Goal: Task Accomplishment & Management: Manage account settings

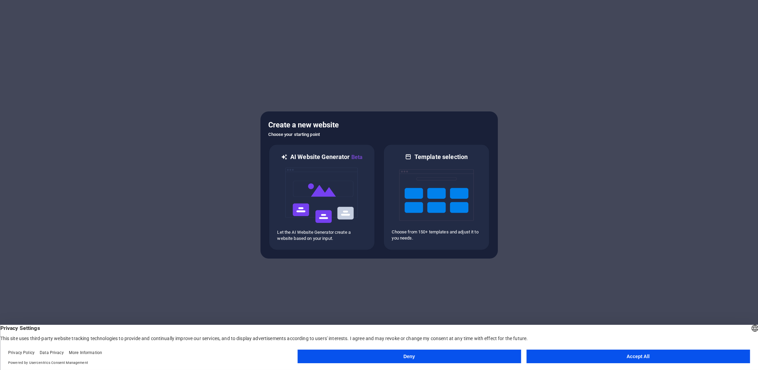
click at [654, 358] on button "Accept All" at bounding box center [639, 356] width 224 height 14
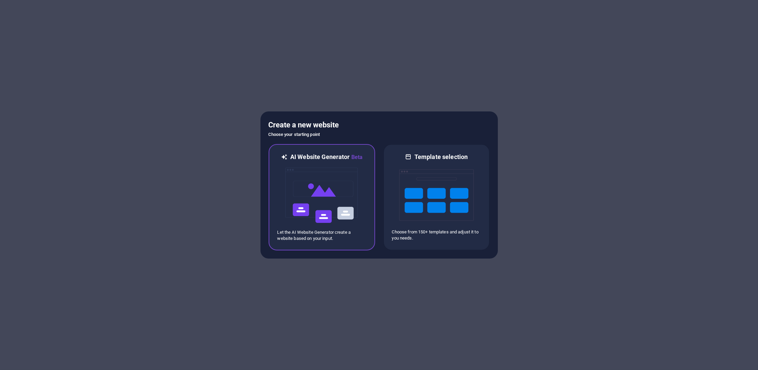
click at [316, 170] on img at bounding box center [322, 195] width 75 height 68
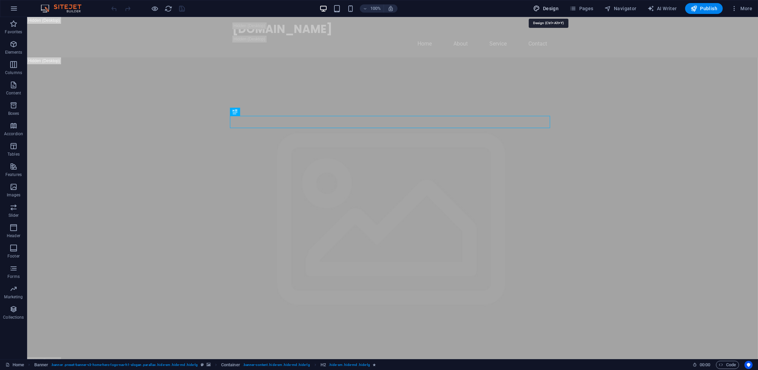
click at [544, 8] on span "Design" at bounding box center [546, 8] width 25 height 7
select select "px"
select select "200"
select select "px"
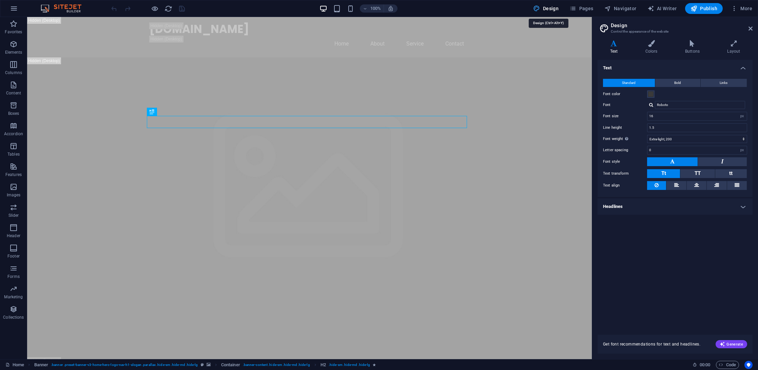
click at [546, 9] on span "Design" at bounding box center [546, 8] width 25 height 7
click at [753, 27] on icon at bounding box center [751, 28] width 4 height 5
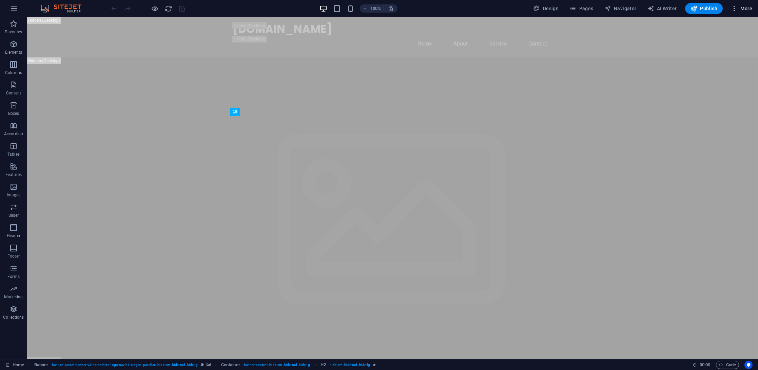
click at [744, 12] on span "More" at bounding box center [741, 8] width 21 height 7
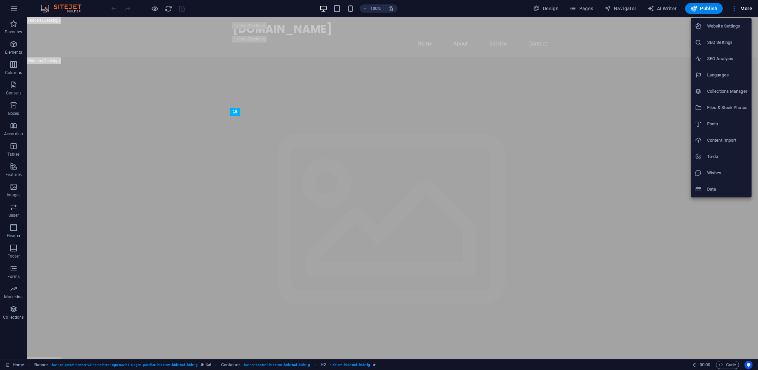
click at [732, 26] on h6 "Website Settings" at bounding box center [727, 26] width 40 height 8
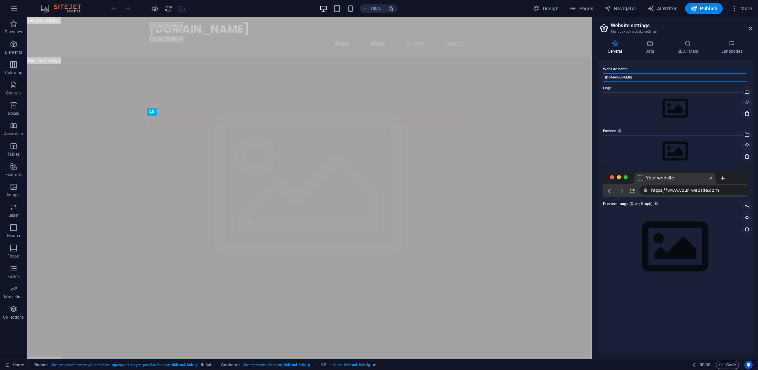
click at [643, 76] on input "tragoulias.gr" at bounding box center [675, 77] width 144 height 8
click at [718, 187] on div at bounding box center [675, 183] width 144 height 27
click at [648, 56] on div "General Data SEO / Meta Languages Website name tragoulias.gr Logo Drag files he…" at bounding box center [675, 196] width 155 height 313
click at [647, 47] on h4 "Data" at bounding box center [651, 47] width 32 height 14
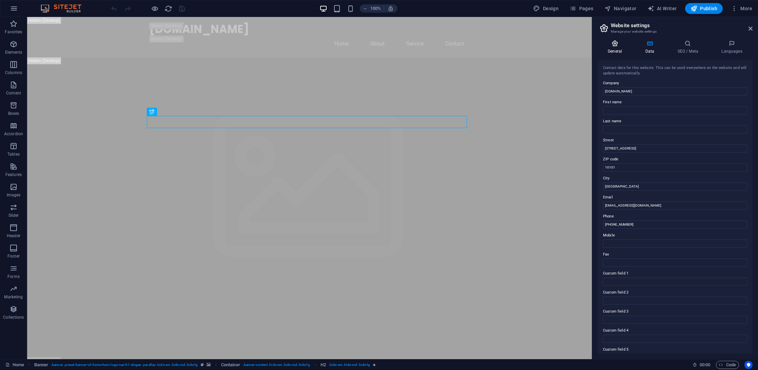
click at [621, 45] on icon at bounding box center [615, 43] width 35 height 7
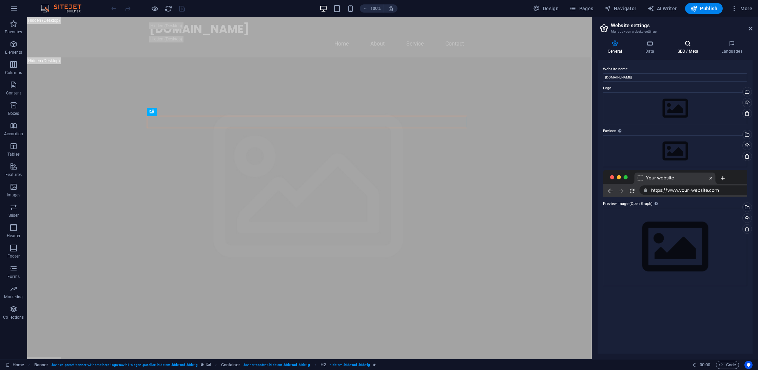
click at [683, 43] on icon at bounding box center [687, 43] width 41 height 7
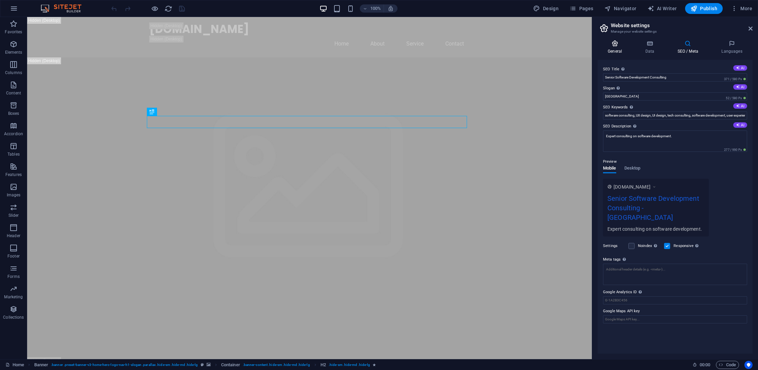
click at [614, 45] on icon at bounding box center [615, 43] width 35 height 7
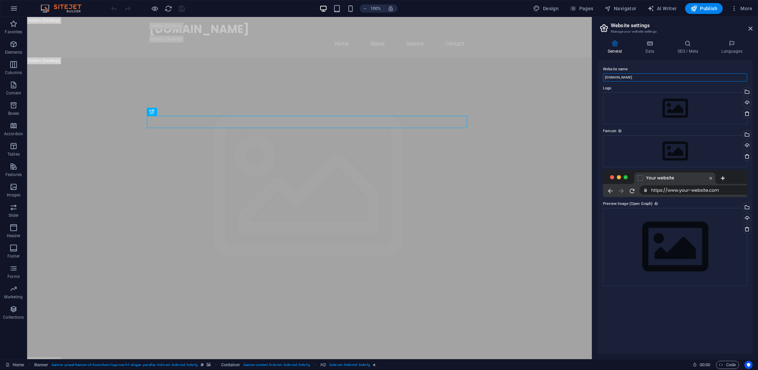
click at [633, 77] on input "tragoulias.gr" at bounding box center [675, 77] width 144 height 8
click at [638, 75] on input "tragoulias.gr" at bounding box center [675, 77] width 144 height 8
type input "I"
type input "InfoLogic"
click at [670, 108] on div "Drag files here, click to choose files or select files from Files or our free s…" at bounding box center [675, 108] width 144 height 32
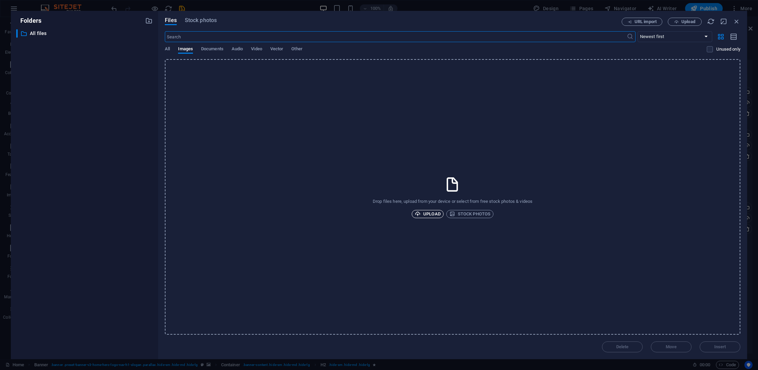
click at [429, 215] on span "Upload" at bounding box center [428, 214] width 26 height 8
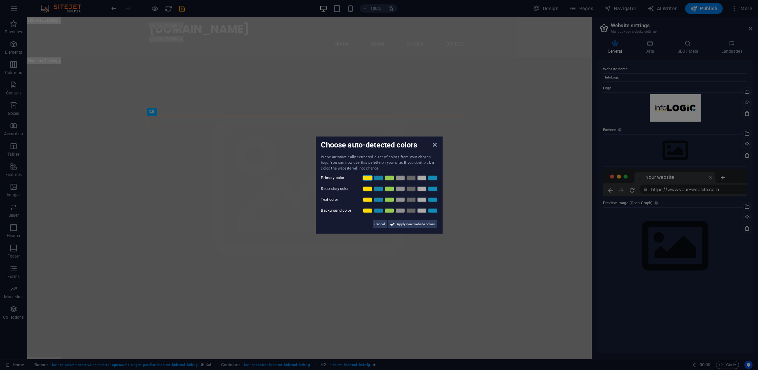
click at [369, 177] on link at bounding box center [368, 177] width 10 height 5
click at [379, 189] on link at bounding box center [379, 188] width 10 height 5
click at [410, 197] on link at bounding box center [411, 199] width 10 height 5
click at [410, 200] on link at bounding box center [411, 199] width 10 height 5
click at [389, 188] on link at bounding box center [389, 188] width 10 height 5
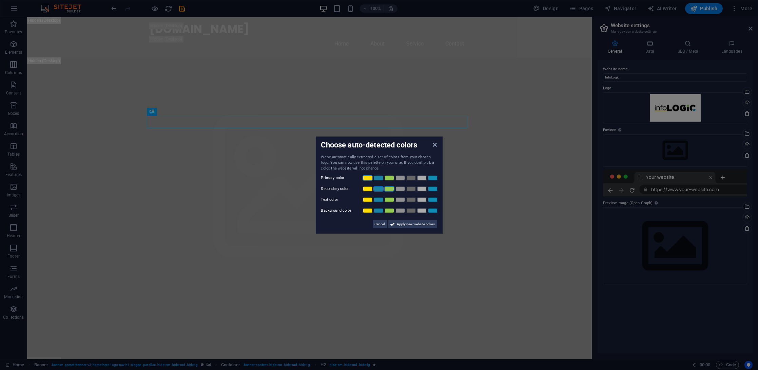
click at [377, 188] on link at bounding box center [379, 188] width 10 height 5
click at [412, 223] on span "Apply new website colors" at bounding box center [416, 224] width 38 height 8
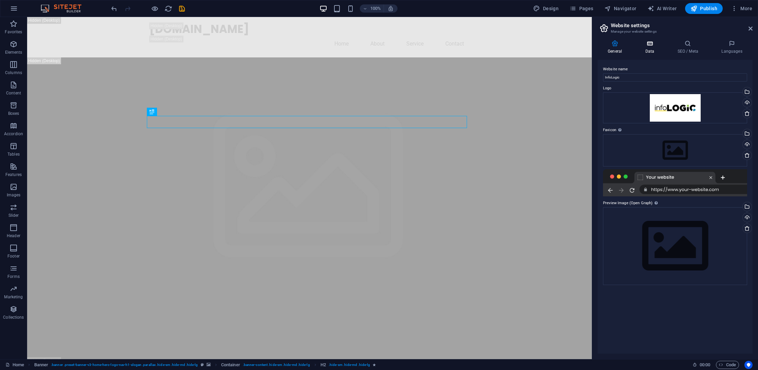
click at [646, 44] on icon at bounding box center [650, 43] width 30 height 7
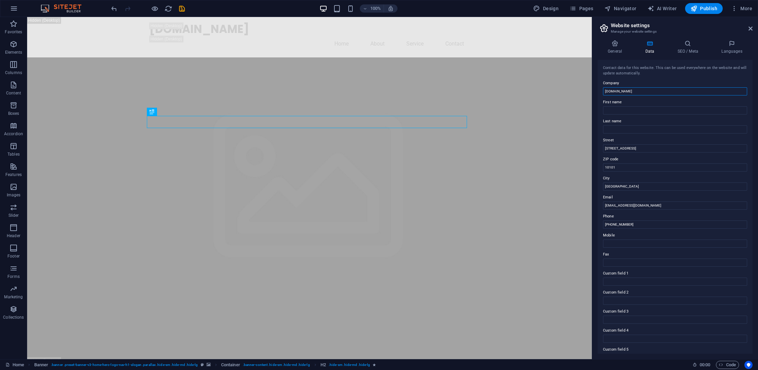
drag, startPoint x: 662, startPoint y: 109, endPoint x: 549, endPoint y: 76, distance: 117.5
click at [643, 87] on input "tragoulias.gr" at bounding box center [675, 91] width 144 height 8
type input "InfoLogic"
click at [640, 147] on input "123 Tech Ave" at bounding box center [675, 148] width 144 height 8
click at [632, 165] on input "10101" at bounding box center [675, 167] width 144 height 8
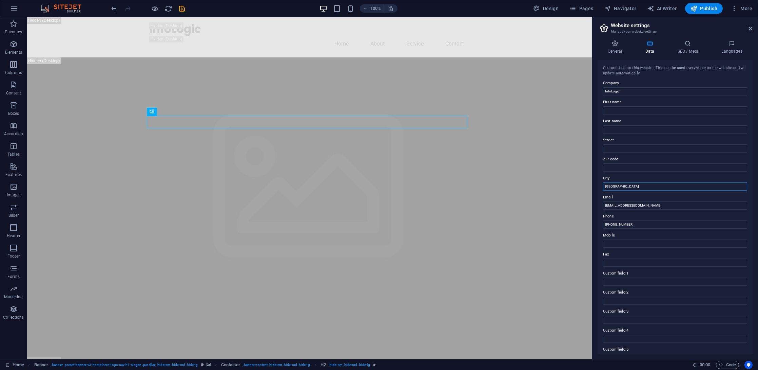
click at [626, 185] on input "Athens" at bounding box center [675, 186] width 144 height 8
type input "[GEOGRAPHIC_DATA]"
drag, startPoint x: 639, startPoint y: 222, endPoint x: 578, endPoint y: 198, distance: 65.6
type input "[EMAIL_ADDRESS][DOMAIN_NAME]"
click at [662, 223] on input "+30 210 1234567" at bounding box center [675, 224] width 144 height 8
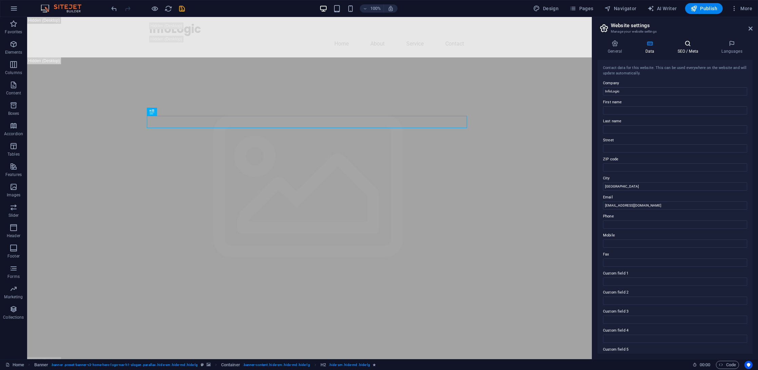
click at [686, 48] on h4 "SEO / Meta" at bounding box center [689, 47] width 44 height 14
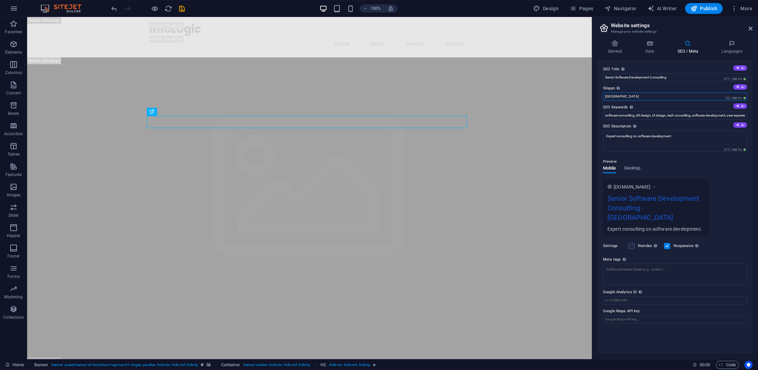
click at [692, 95] on input "Berlin" at bounding box center [675, 96] width 144 height 8
click at [745, 84] on button "AI" at bounding box center [741, 86] width 14 height 5
type input "Elevate Your Software with Smart Design Solutions"
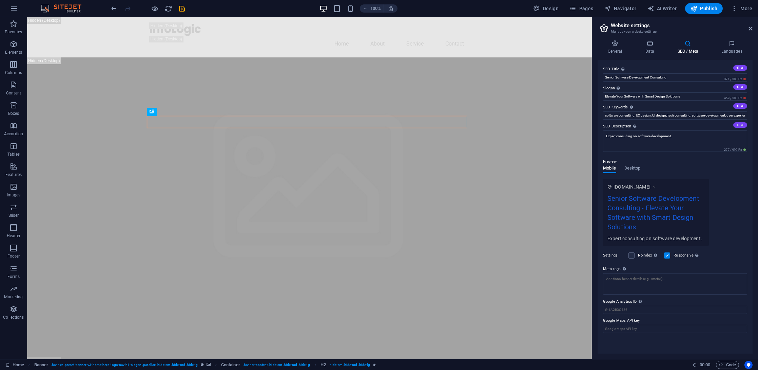
click at [739, 124] on icon at bounding box center [738, 125] width 4 height 4
type textarea "Transform your software experience with expert UX/UI consulting from Tragoulias…"
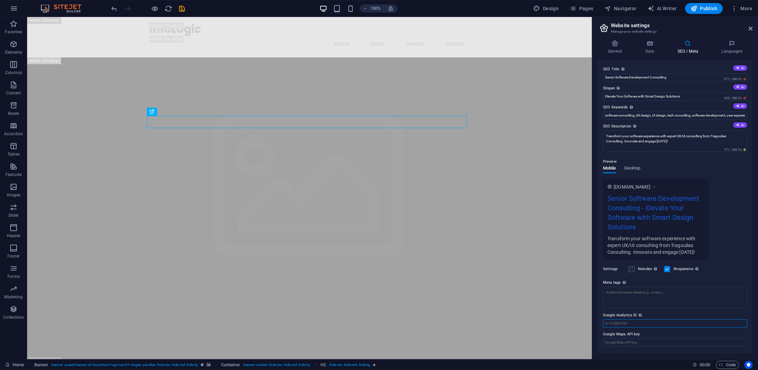
click at [660, 323] on input "Google Analytics ID Please only add the Google Analytics ID. We automatically i…" at bounding box center [675, 323] width 144 height 8
paste input "G-HVHEHYR8LP"
type input "G-HVHEHYR8LP"
click at [627, 304] on textarea "Meta tags Enter HTML code here that will be placed inside the tags of your webs…" at bounding box center [675, 296] width 144 height 21
click at [730, 42] on icon at bounding box center [732, 43] width 41 height 7
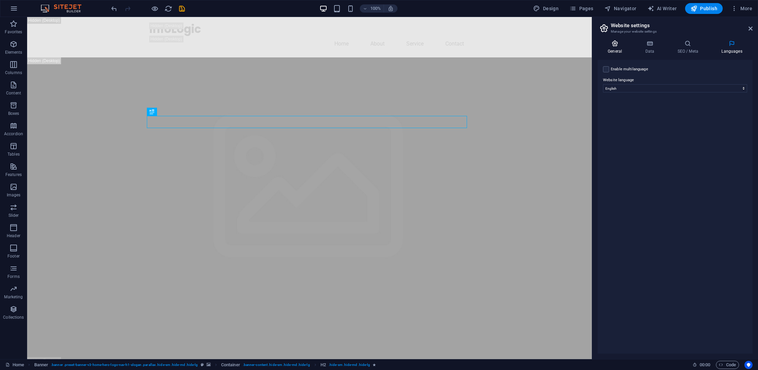
click at [617, 44] on icon at bounding box center [615, 43] width 35 height 7
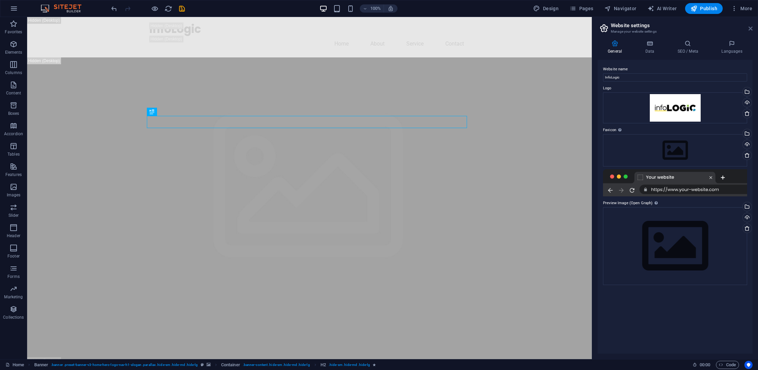
click at [751, 29] on icon at bounding box center [751, 28] width 4 height 5
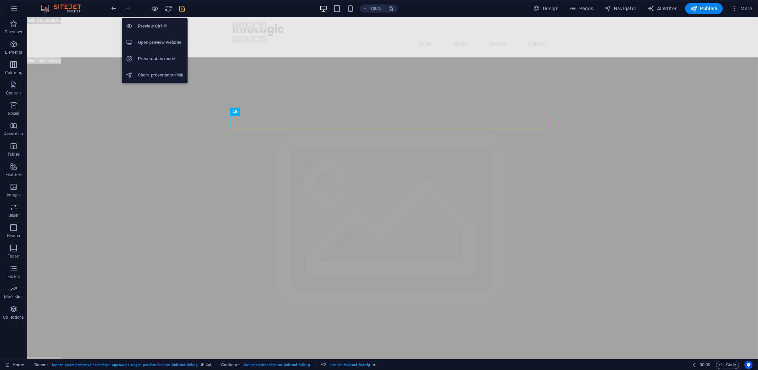
click at [150, 23] on h6 "Preview Ctrl+P" at bounding box center [160, 26] width 45 height 8
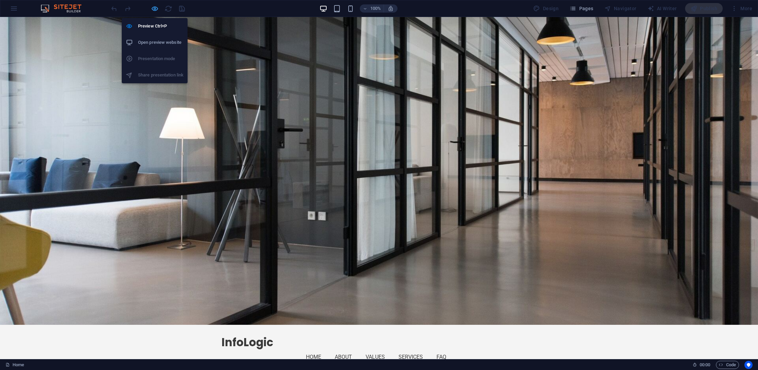
click at [152, 8] on icon "button" at bounding box center [155, 9] width 8 height 8
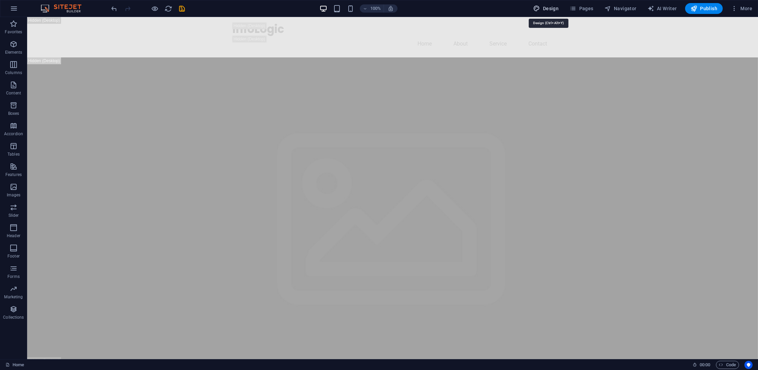
click at [543, 9] on span "Design" at bounding box center [546, 8] width 25 height 7
select select "px"
select select "200"
select select "px"
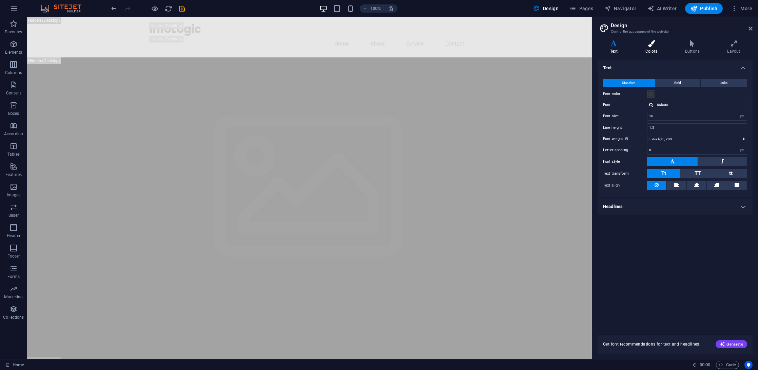
click at [640, 49] on h4 "Colors" at bounding box center [653, 47] width 40 height 14
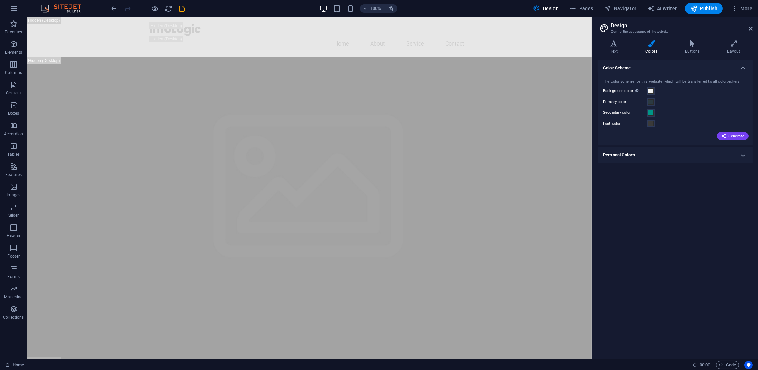
click at [680, 152] on h4 "Personal Colors" at bounding box center [675, 155] width 155 height 16
click at [650, 168] on span at bounding box center [650, 169] width 5 height 5
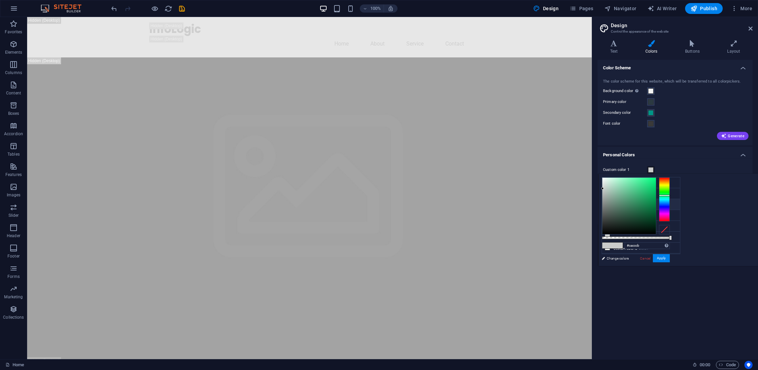
click at [625, 200] on li "Secondary color #1982a5" at bounding box center [641, 204] width 78 height 11
click at [670, 244] on input "#1982a5" at bounding box center [647, 245] width 45 height 7
click at [628, 189] on li "Primary color #ffdc06" at bounding box center [641, 193] width 78 height 11
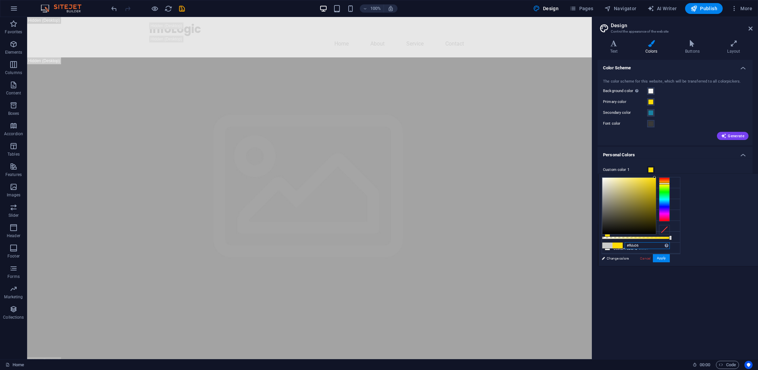
click at [670, 245] on input "#ffdc06" at bounding box center [647, 245] width 45 height 7
paste input "1982a5"
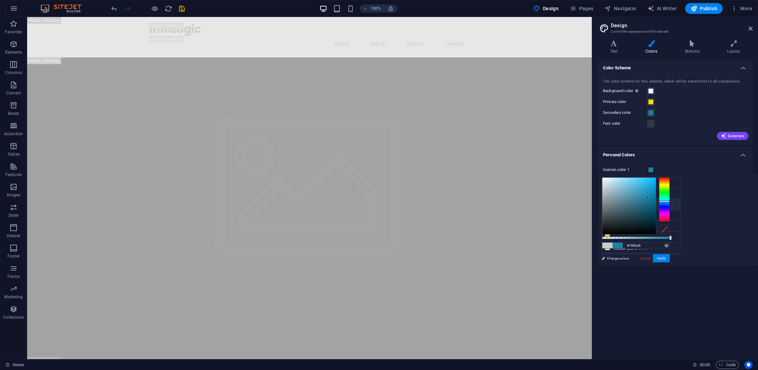
click at [635, 203] on li "Secondary color #1982a5" at bounding box center [641, 204] width 78 height 11
click at [635, 193] on li "Primary color #ffdc06" at bounding box center [641, 193] width 78 height 11
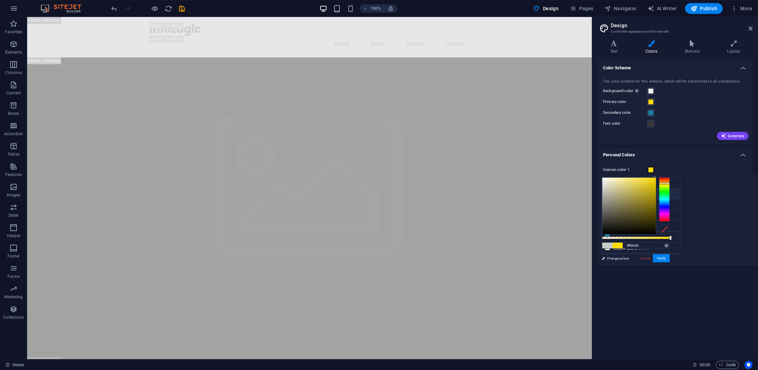
click at [632, 196] on li "Primary color #ffdc06" at bounding box center [641, 193] width 78 height 11
click at [630, 203] on li "Secondary color #1982a5" at bounding box center [641, 204] width 78 height 11
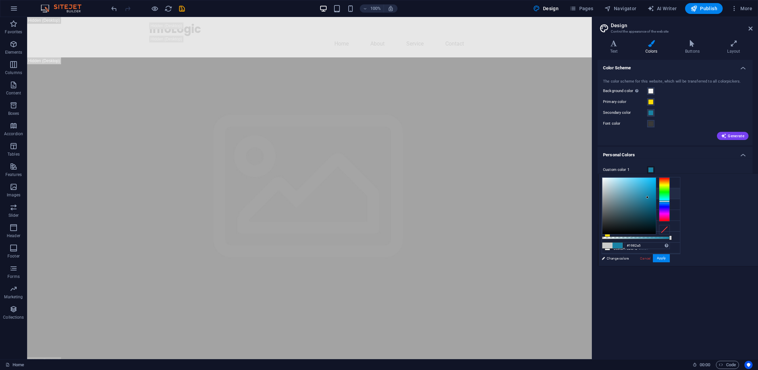
click at [631, 195] on li "Primary color #ffdc06" at bounding box center [641, 193] width 78 height 11
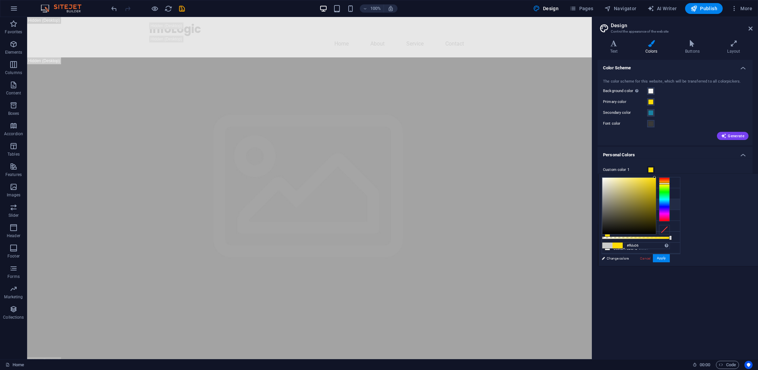
click at [631, 201] on li "Secondary color #1982a5" at bounding box center [641, 204] width 78 height 11
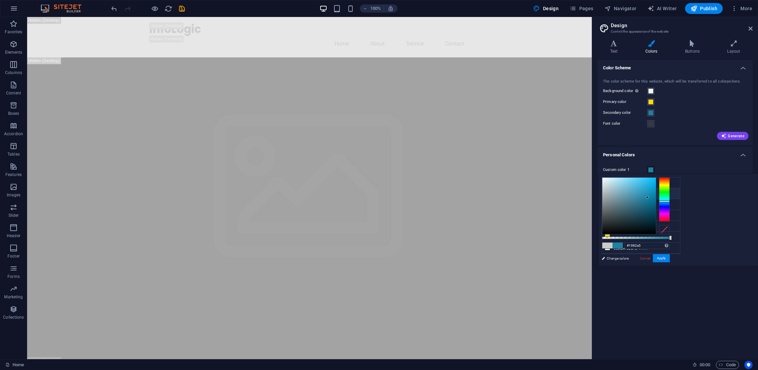
click at [633, 189] on li "Primary color #ffdc06" at bounding box center [641, 193] width 78 height 11
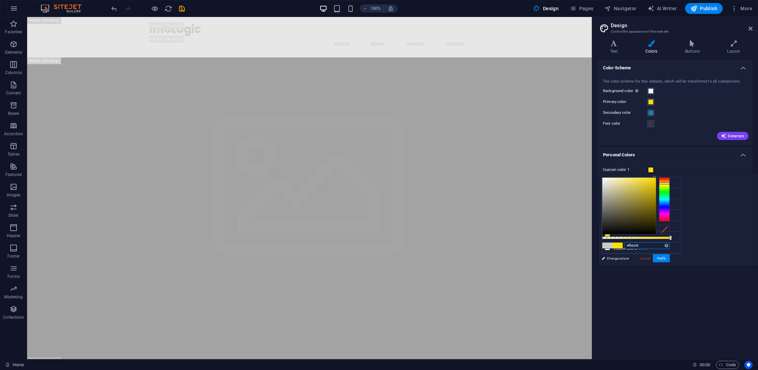
click at [670, 244] on input "#ffdc06" at bounding box center [647, 245] width 45 height 7
drag, startPoint x: 714, startPoint y: 245, endPoint x: 738, endPoint y: 245, distance: 24.1
click at [670, 245] on input "#ffdc06" at bounding box center [647, 245] width 45 height 7
click at [670, 247] on input "#ffdc06" at bounding box center [647, 245] width 45 height 7
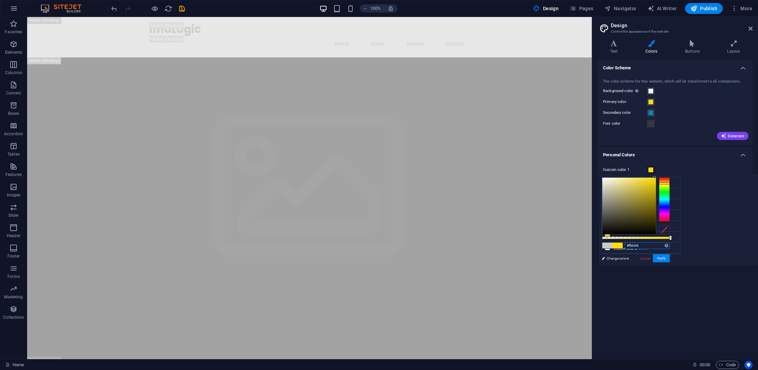
paste input "1982a5"
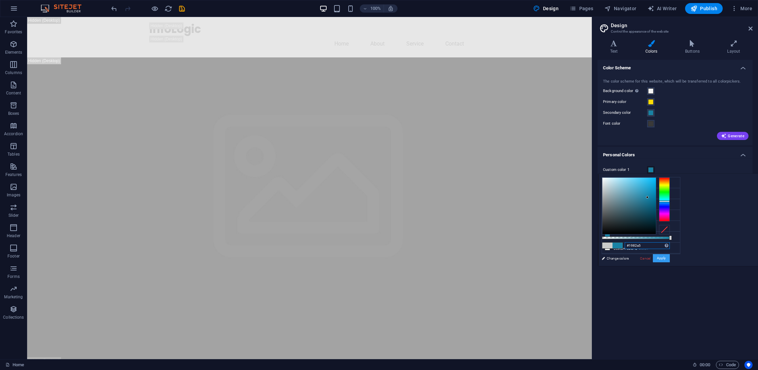
type input "#1982a5"
click at [670, 258] on button "Apply" at bounding box center [661, 258] width 17 height 8
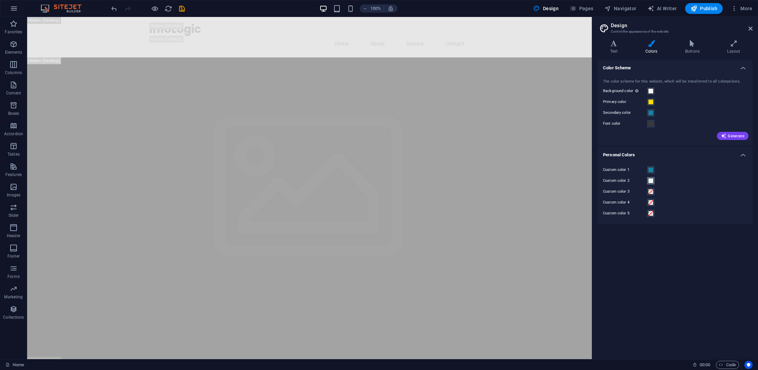
click at [650, 181] on span at bounding box center [650, 180] width 5 height 5
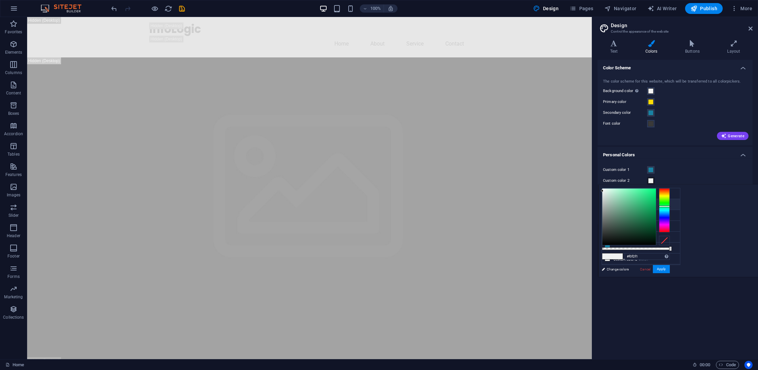
click at [640, 200] on li "Primary color #ffdc06" at bounding box center [641, 204] width 78 height 11
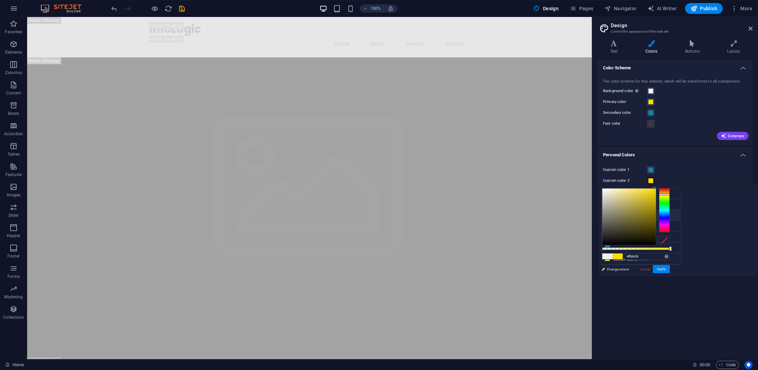
click at [626, 205] on li "Primary color #ffdc06" at bounding box center [641, 204] width 78 height 11
click at [633, 213] on li "Secondary color #1982a5" at bounding box center [641, 215] width 78 height 11
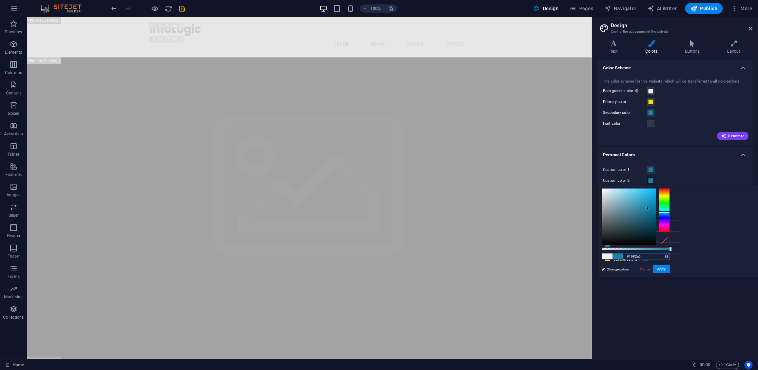
click at [670, 256] on input "#1982a5" at bounding box center [647, 256] width 45 height 7
click at [670, 255] on input "#1982a5" at bounding box center [647, 256] width 45 height 7
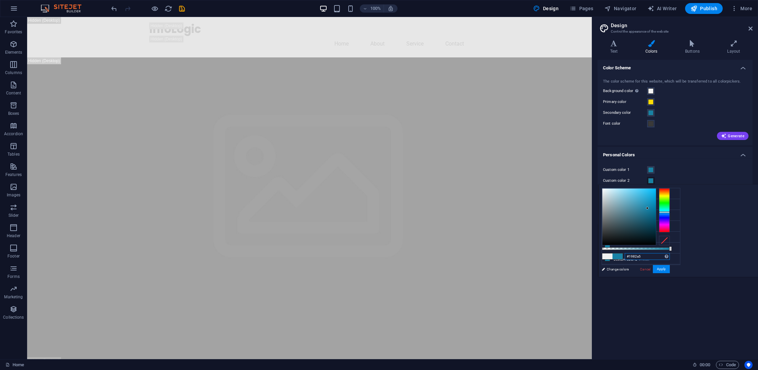
paste input "ffdc06"
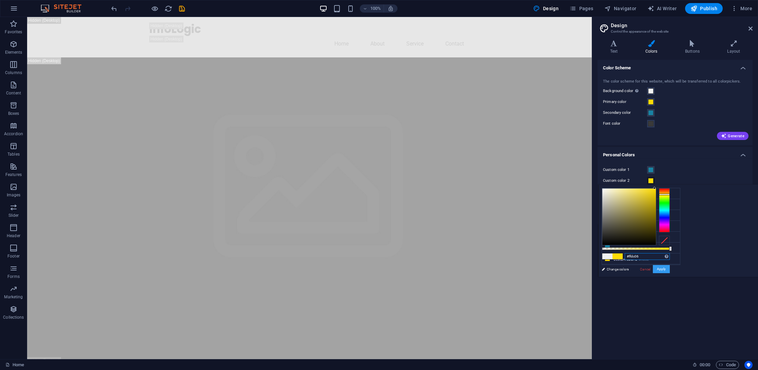
type input "#ffdc06"
click at [670, 269] on button "Apply" at bounding box center [661, 269] width 17 height 8
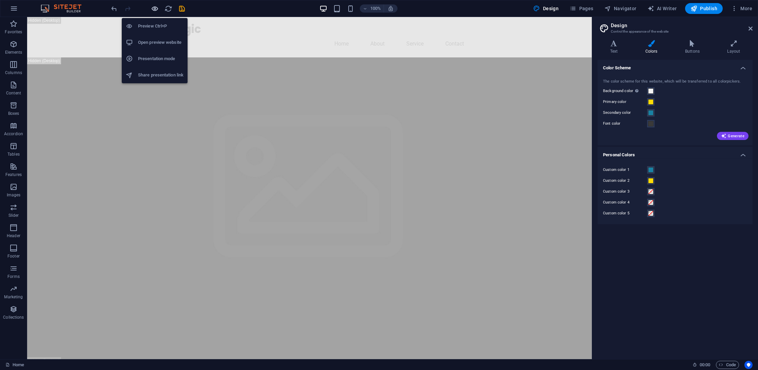
click at [151, 10] on icon "button" at bounding box center [155, 9] width 8 height 8
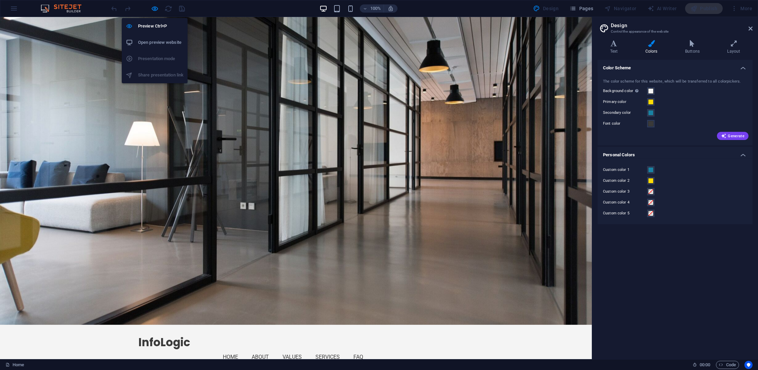
drag, startPoint x: 156, startPoint y: 7, endPoint x: 176, endPoint y: 13, distance: 20.7
click at [156, 7] on icon "button" at bounding box center [155, 9] width 8 height 8
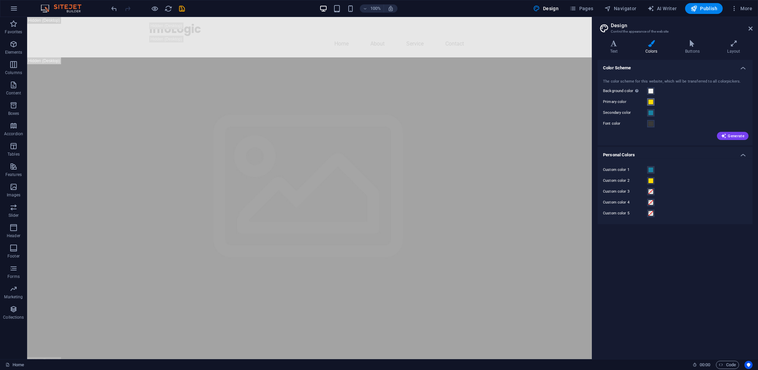
click at [650, 102] on span at bounding box center [650, 101] width 5 height 5
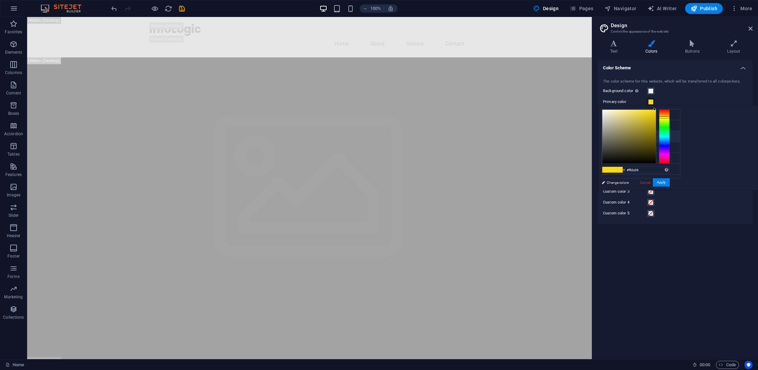
click at [647, 135] on small "#1982a5" at bounding box center [645, 137] width 10 height 5
type input "#1982a5"
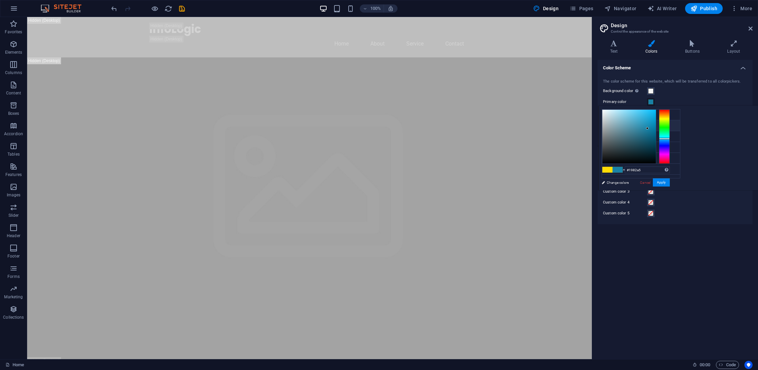
click at [645, 127] on small "#1982a5" at bounding box center [641, 126] width 10 height 5
drag, startPoint x: 748, startPoint y: 181, endPoint x: 741, endPoint y: 180, distance: 6.6
click at [670, 182] on button "Apply" at bounding box center [661, 182] width 17 height 8
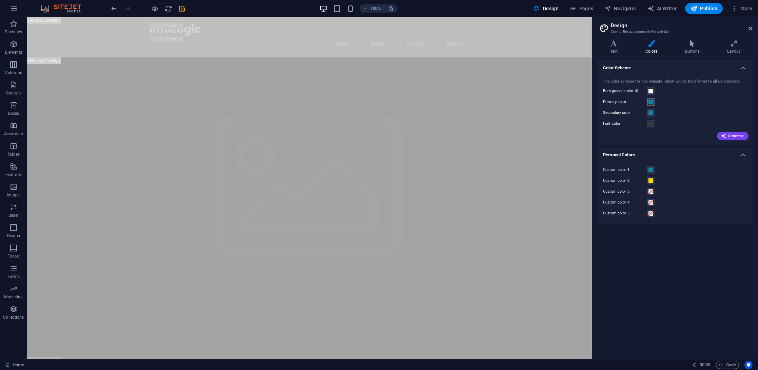
click at [649, 103] on span at bounding box center [650, 101] width 5 height 5
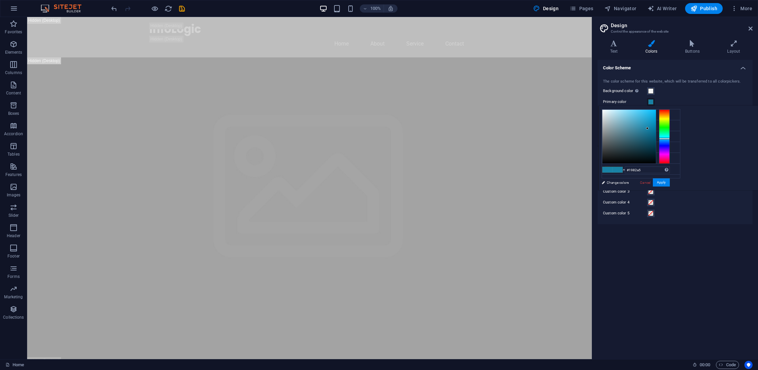
click at [673, 103] on div "Primary color" at bounding box center [675, 102] width 144 height 8
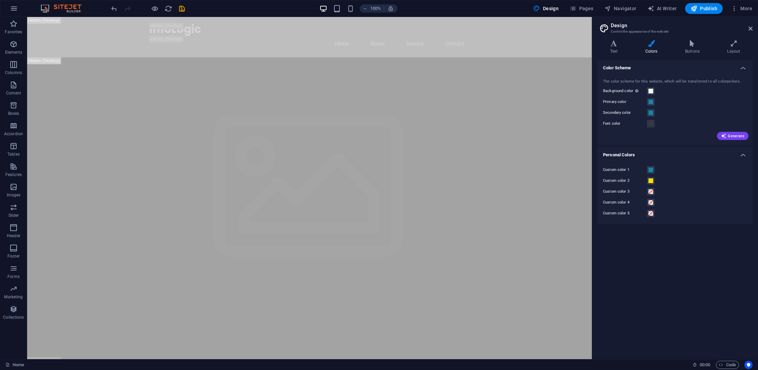
click at [647, 112] on label "Secondary color" at bounding box center [625, 113] width 44 height 8
click at [647, 112] on button "Secondary color" at bounding box center [650, 112] width 7 height 7
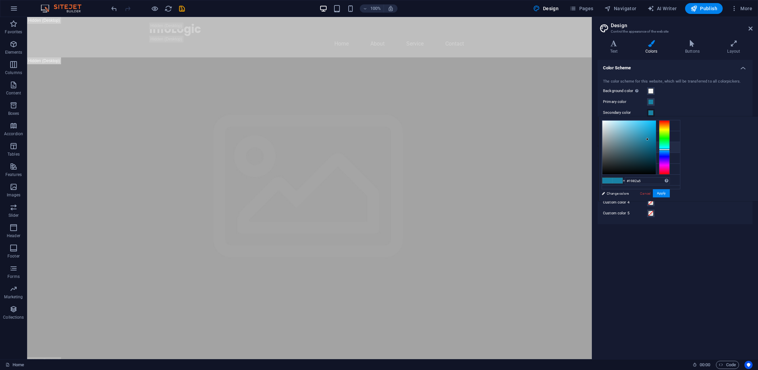
click at [629, 147] on li "Secondary color #1982a5" at bounding box center [641, 147] width 78 height 11
click at [670, 177] on input "#1982a5" at bounding box center [647, 180] width 45 height 7
click at [710, 239] on div "Color Scheme The color scheme for this website, which will be transferred to al…" at bounding box center [675, 207] width 155 height 294
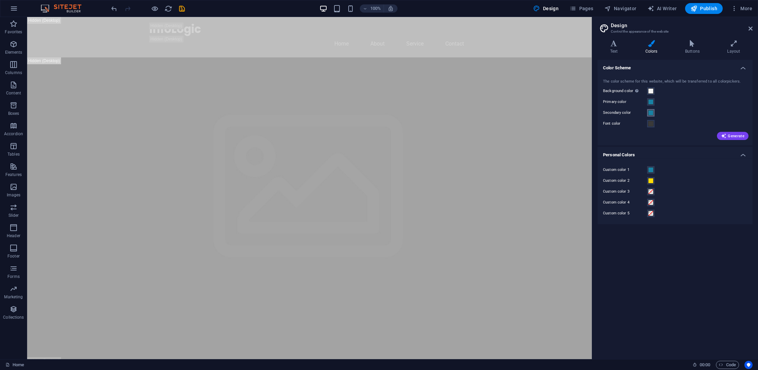
click at [653, 113] on span at bounding box center [650, 112] width 5 height 5
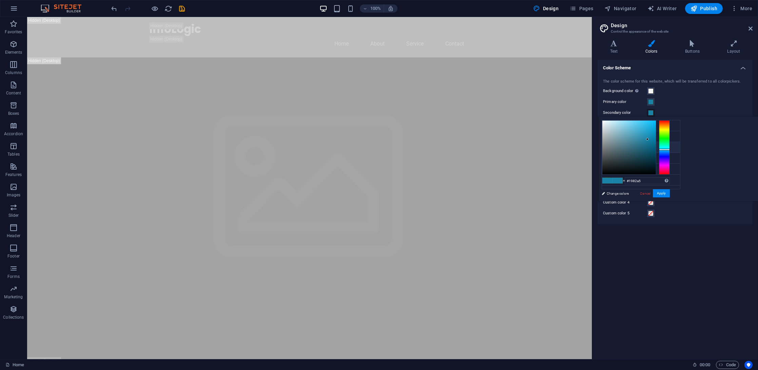
click at [644, 146] on small "#1982a5" at bounding box center [645, 148] width 10 height 5
click at [670, 179] on input "#1982a5" at bounding box center [647, 180] width 45 height 7
paste input "ffdc06"
type input "#ffdc06"
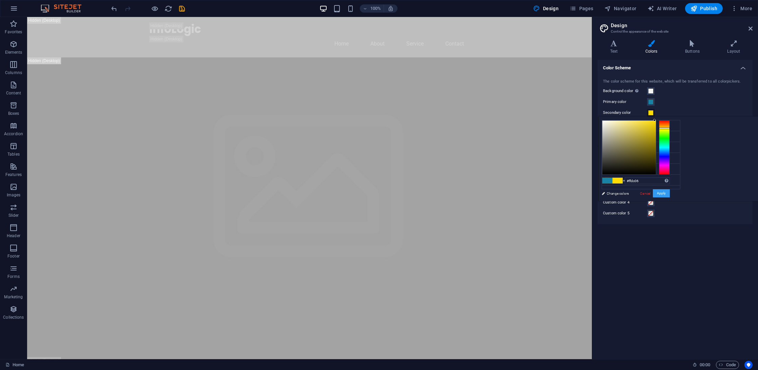
click at [670, 193] on button "Apply" at bounding box center [661, 193] width 17 height 8
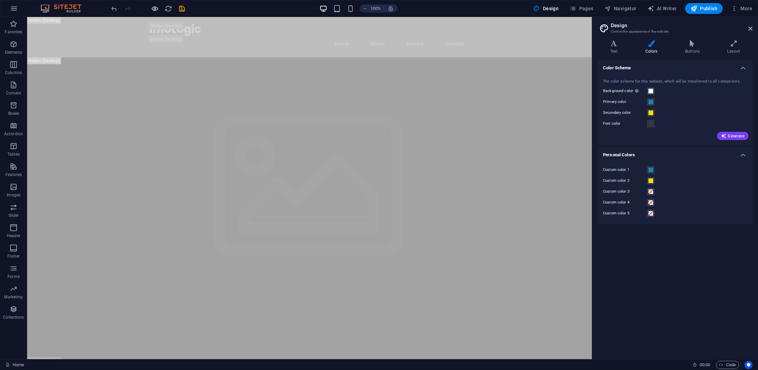
click at [157, 12] on div at bounding box center [148, 8] width 76 height 11
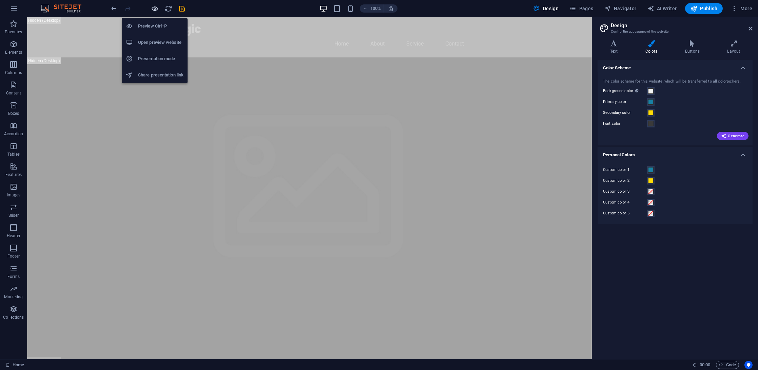
click at [153, 9] on icon "button" at bounding box center [155, 9] width 8 height 8
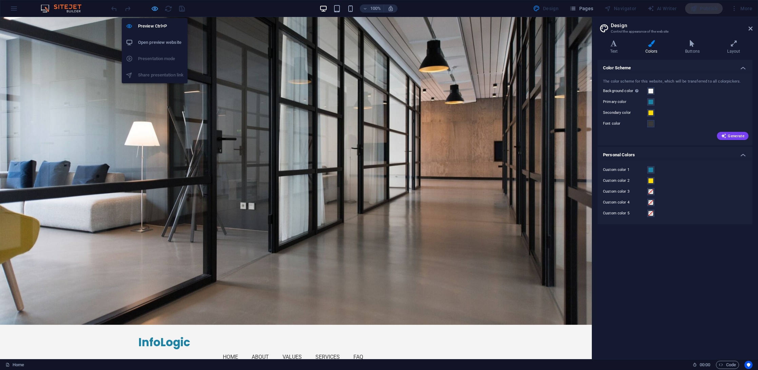
click at [152, 10] on icon "button" at bounding box center [155, 9] width 8 height 8
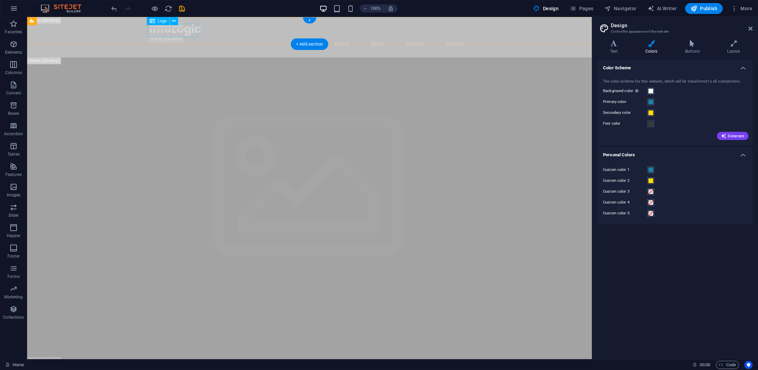
click at [188, 33] on div "InfoLogic" at bounding box center [310, 28] width 320 height 13
click at [155, 22] on div "Logo" at bounding box center [158, 21] width 23 height 8
click at [173, 22] on icon at bounding box center [174, 21] width 4 height 7
click at [692, 43] on icon at bounding box center [692, 43] width 39 height 7
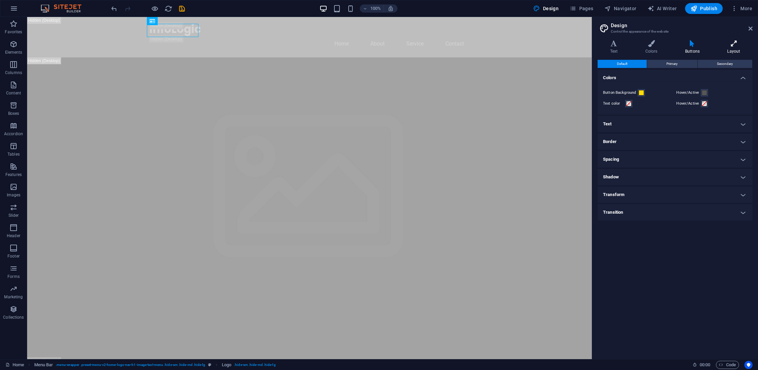
click at [729, 43] on icon at bounding box center [734, 43] width 38 height 7
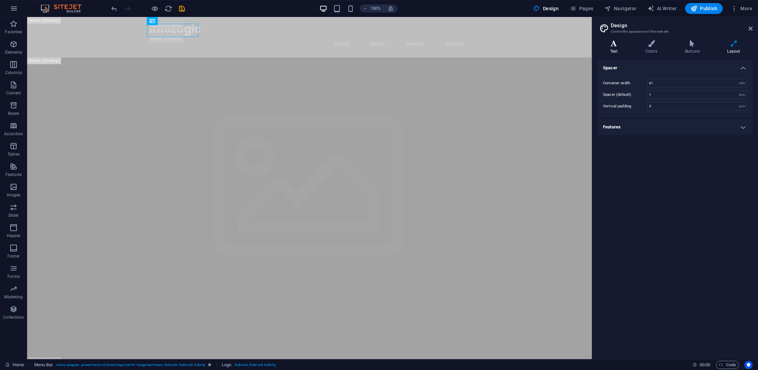
click at [617, 44] on icon at bounding box center [614, 43] width 33 height 7
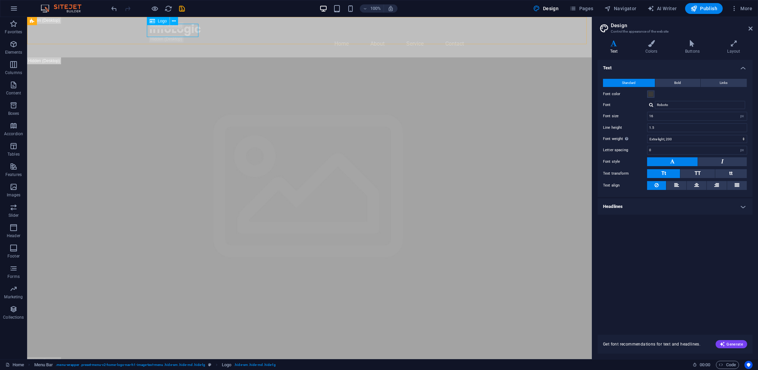
click at [155, 24] on div "Logo" at bounding box center [158, 21] width 23 height 8
click at [155, 20] on icon at bounding box center [152, 21] width 5 height 8
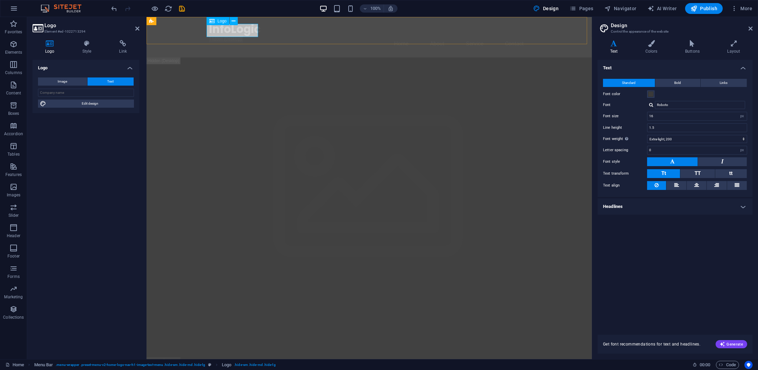
click at [230, 30] on div "InfoLogic" at bounding box center [369, 28] width 320 height 13
click at [234, 20] on icon at bounding box center [234, 21] width 4 height 7
click at [64, 80] on span "Image" at bounding box center [63, 81] width 10 height 8
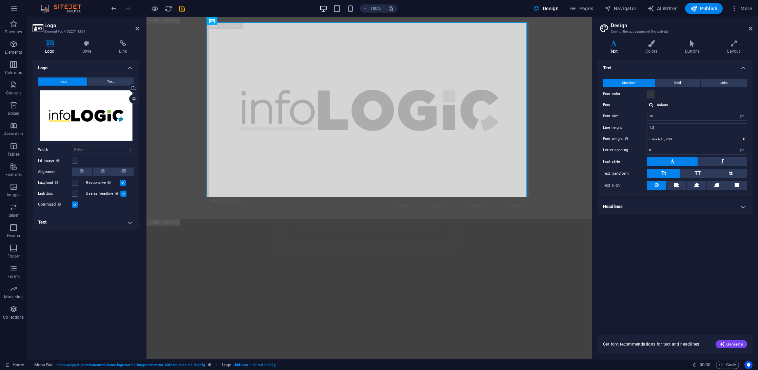
click at [125, 224] on h4 "Text" at bounding box center [86, 222] width 107 height 16
click at [125, 224] on h4 "Text" at bounding box center [86, 220] width 107 height 12
click at [91, 147] on select "Default auto px rem % em vh vw" at bounding box center [102, 149] width 61 height 8
click at [84, 36] on div "Logo Style Link Logo Image Text Drag files here, click to choose files or selec…" at bounding box center [86, 197] width 118 height 324
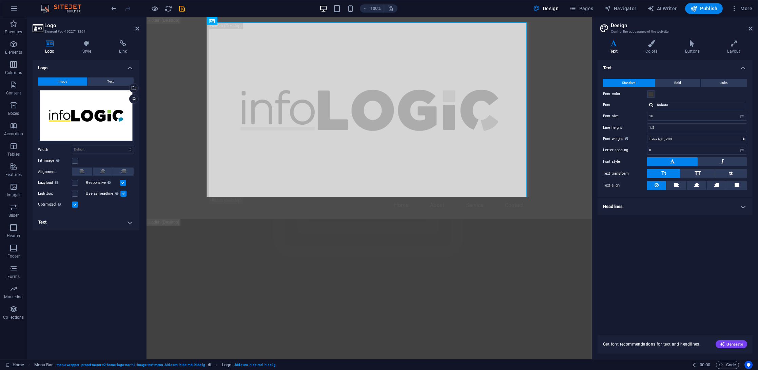
click at [87, 38] on div "Logo Style Link Logo Image Text Drag files here, click to choose files or selec…" at bounding box center [86, 197] width 118 height 324
click at [89, 40] on icon at bounding box center [87, 43] width 34 height 7
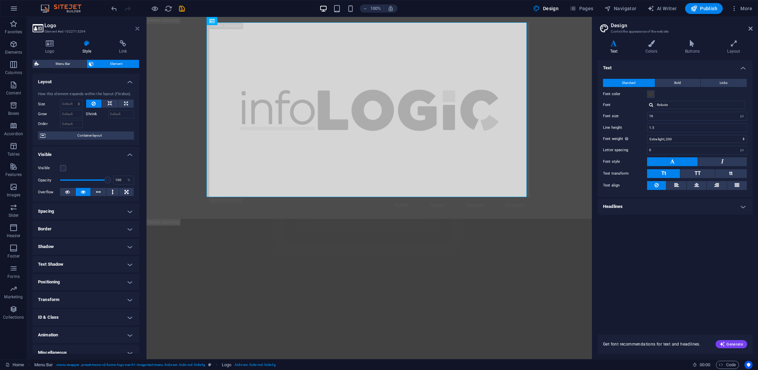
drag, startPoint x: 137, startPoint y: 27, endPoint x: 110, endPoint y: 3, distance: 36.5
click at [137, 27] on icon at bounding box center [137, 28] width 4 height 5
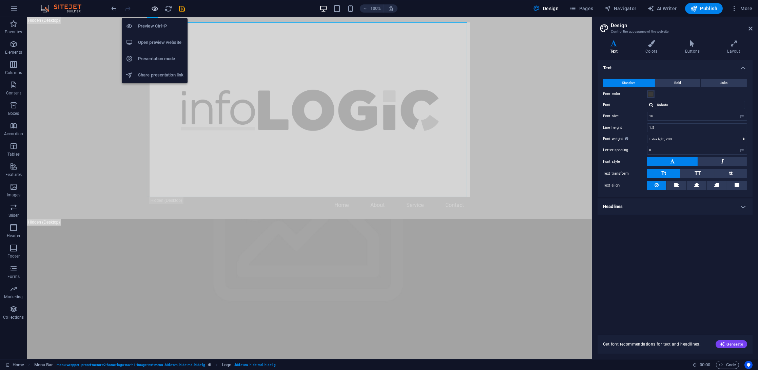
click at [156, 8] on icon "button" at bounding box center [155, 9] width 8 height 8
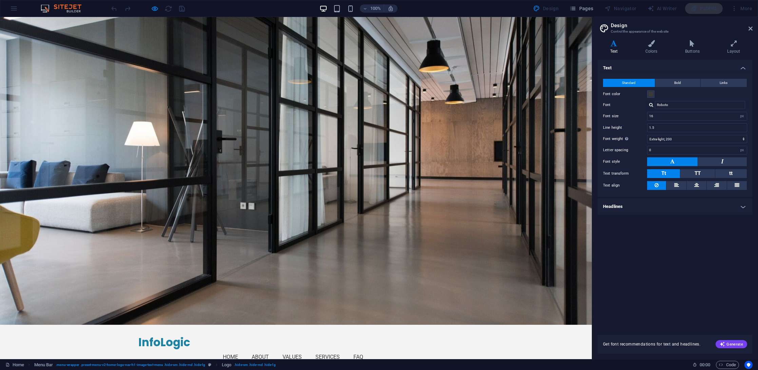
click at [171, 7] on div at bounding box center [148, 8] width 76 height 11
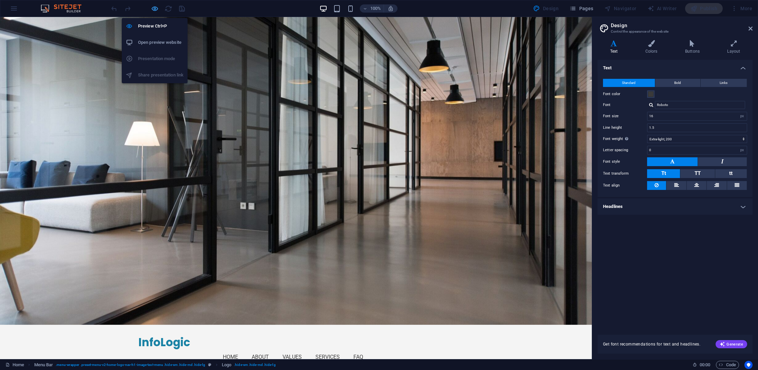
click at [156, 5] on icon "button" at bounding box center [155, 9] width 8 height 8
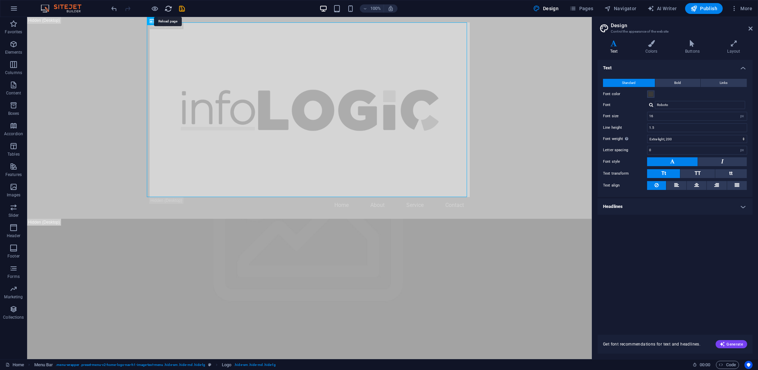
click at [168, 8] on icon "reload" at bounding box center [169, 9] width 8 height 8
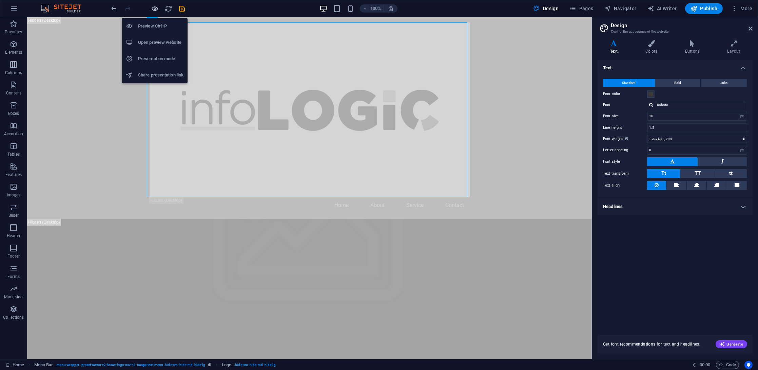
click at [151, 8] on span "button" at bounding box center [155, 9] width 8 height 8
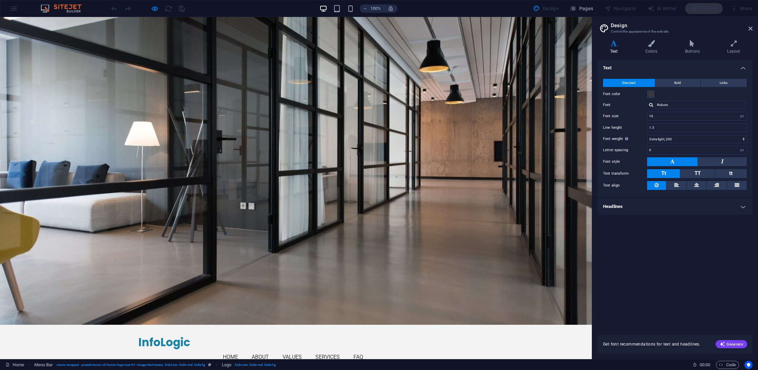
click at [171, 6] on div at bounding box center [148, 8] width 76 height 11
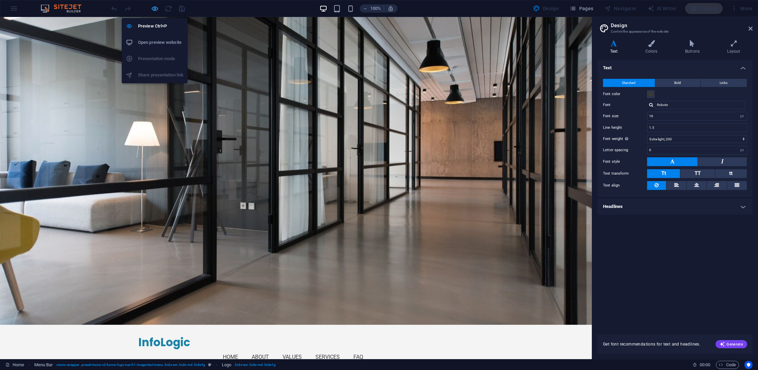
click at [158, 6] on icon "button" at bounding box center [155, 9] width 8 height 8
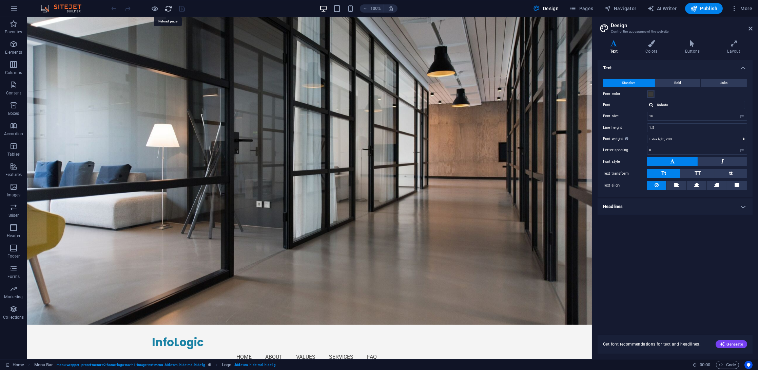
click at [167, 7] on icon "reload" at bounding box center [169, 9] width 8 height 8
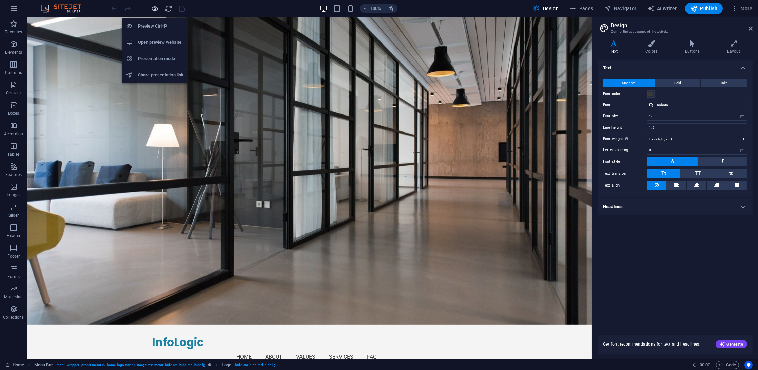
click at [151, 10] on span "button" at bounding box center [155, 9] width 8 height 8
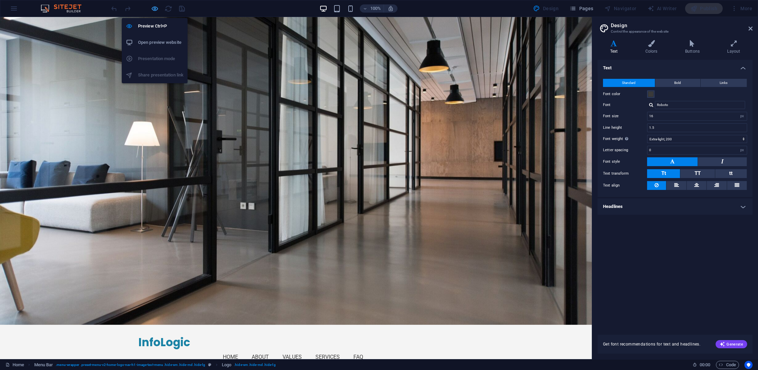
click at [153, 8] on icon "button" at bounding box center [155, 9] width 8 height 8
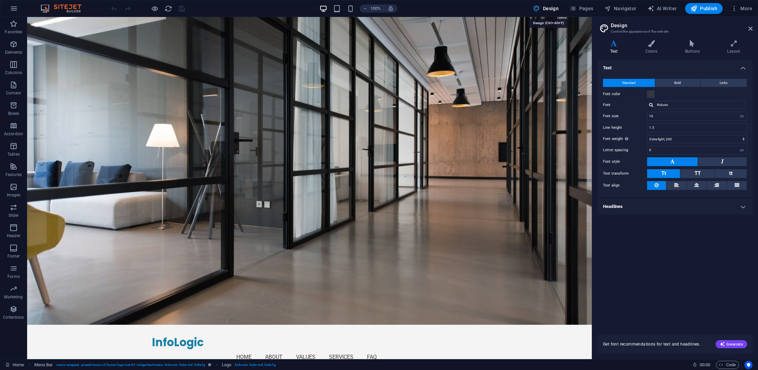
click at [541, 7] on icon "button" at bounding box center [537, 8] width 7 height 7
click at [587, 7] on span "Pages" at bounding box center [582, 8] width 24 height 7
click at [669, 6] on span "AI Writer" at bounding box center [663, 8] width 30 height 7
select select "English"
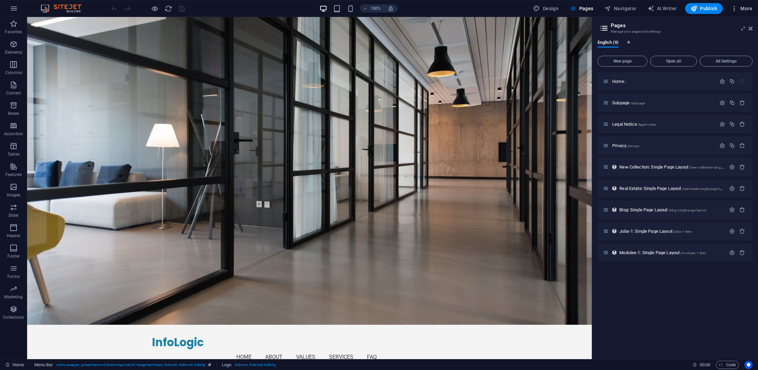
click at [749, 5] on span "More" at bounding box center [741, 8] width 21 height 7
click at [744, 4] on div at bounding box center [379, 185] width 758 height 370
click at [16, 12] on icon "button" at bounding box center [14, 8] width 8 height 8
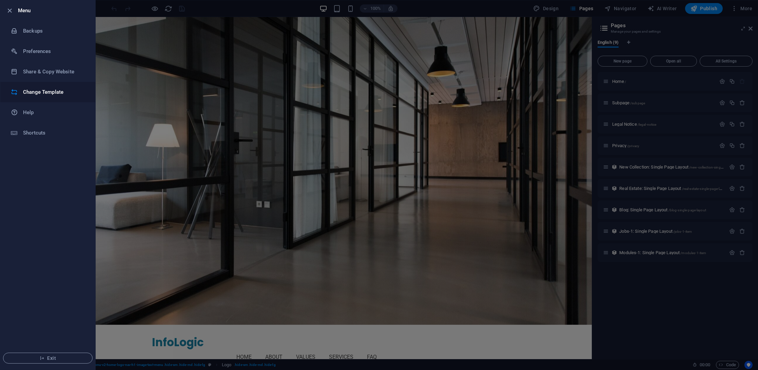
click at [34, 87] on li "Change Template" at bounding box center [47, 92] width 95 height 20
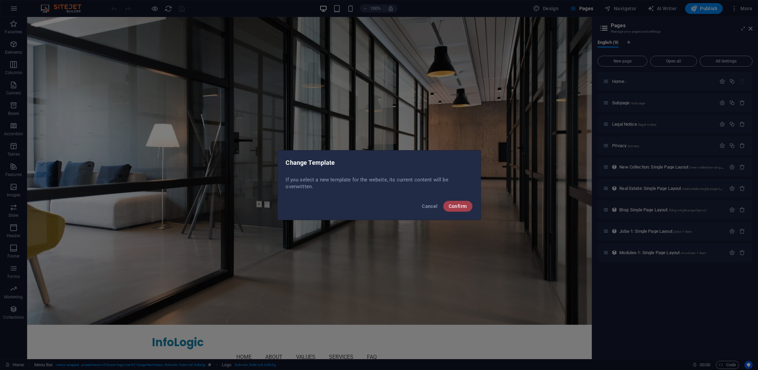
click at [458, 205] on span "Confirm" at bounding box center [458, 205] width 18 height 5
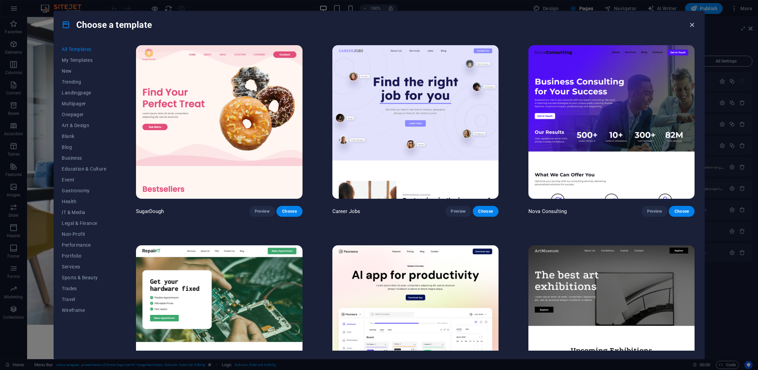
click at [693, 24] on icon "button" at bounding box center [692, 25] width 8 height 8
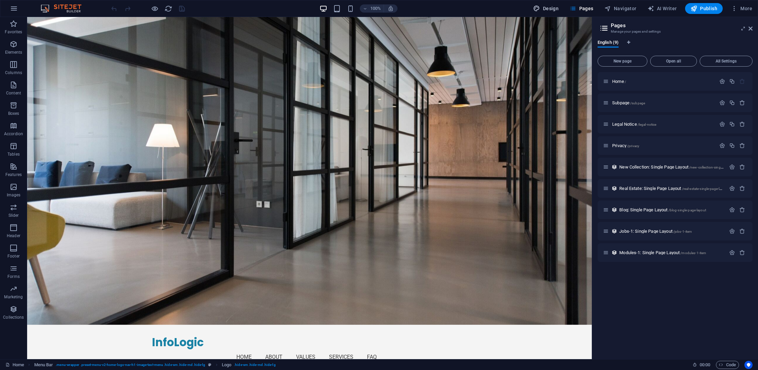
click at [552, 6] on span "Design" at bounding box center [546, 8] width 25 height 7
select select "px"
select select "200"
select select "px"
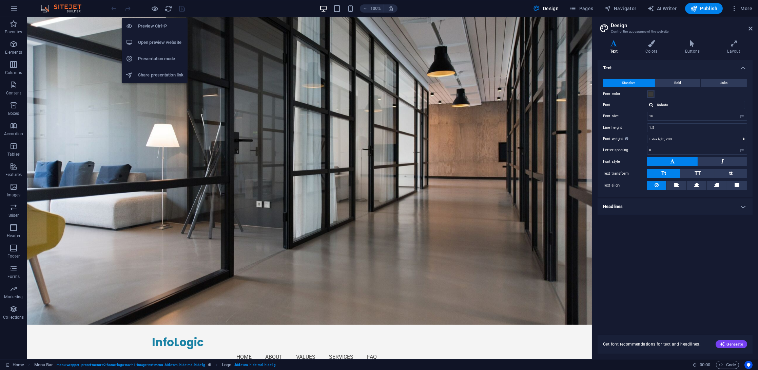
click at [156, 42] on h6 "Open preview website" at bounding box center [160, 42] width 45 height 8
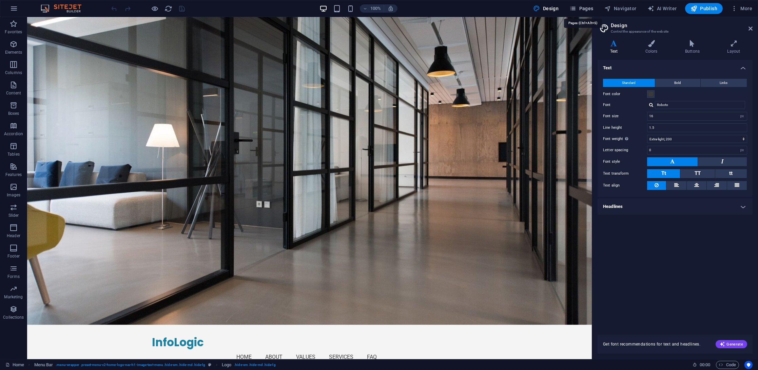
click at [577, 4] on button "Pages" at bounding box center [581, 8] width 29 height 11
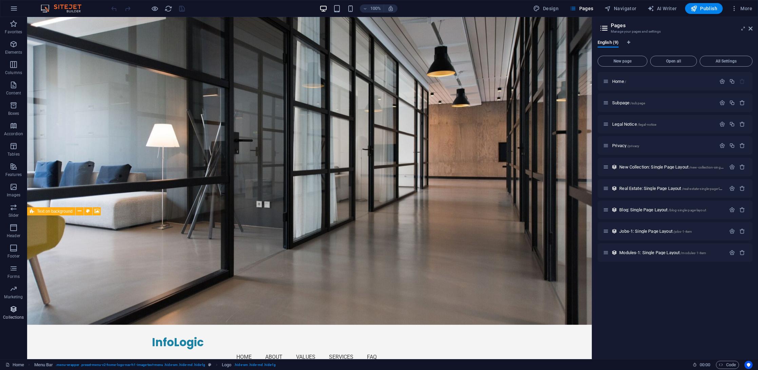
click at [11, 313] on icon "button" at bounding box center [14, 309] width 8 height 8
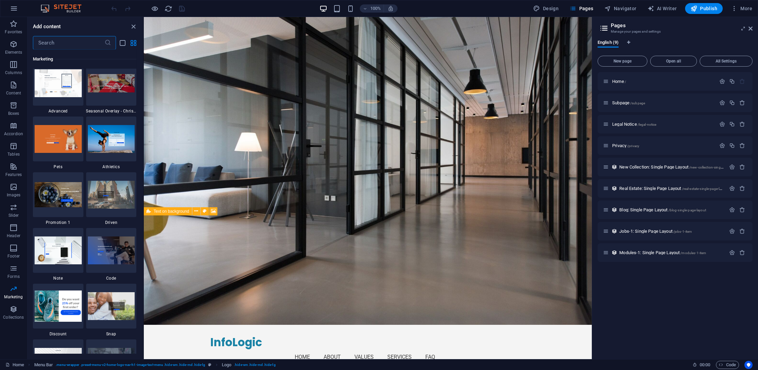
scroll to position [5848, 0]
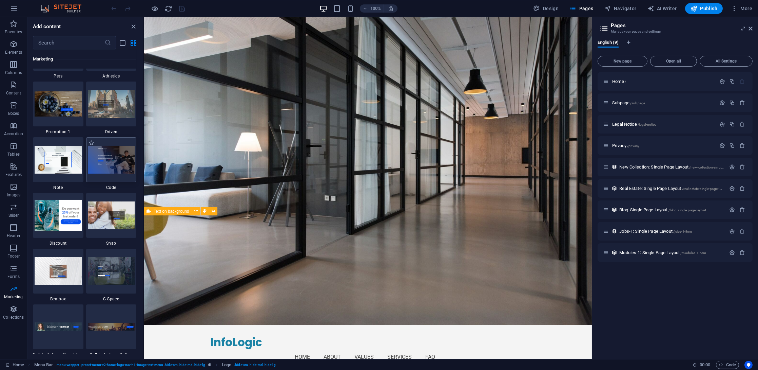
click at [105, 158] on img at bounding box center [111, 159] width 47 height 27
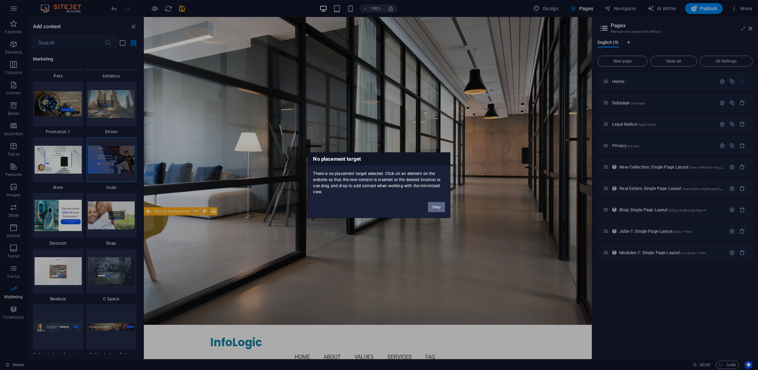
click at [435, 203] on button "Okay" at bounding box center [436, 207] width 17 height 10
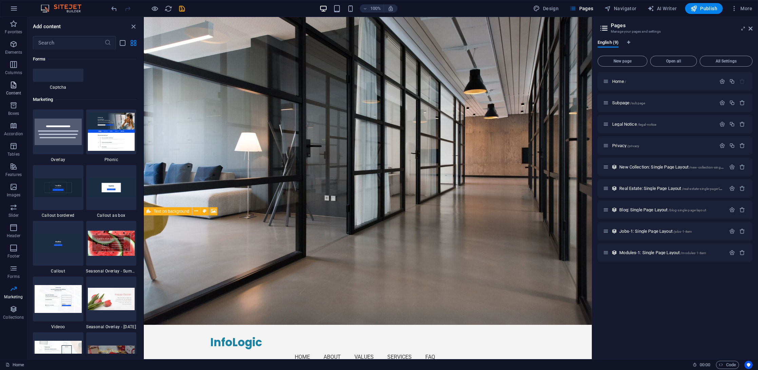
scroll to position [5486, 0]
click at [20, 16] on div "100% Design Pages Navigator AI Writer Publish More" at bounding box center [379, 8] width 758 height 16
click at [16, 24] on icon "button" at bounding box center [14, 24] width 8 height 8
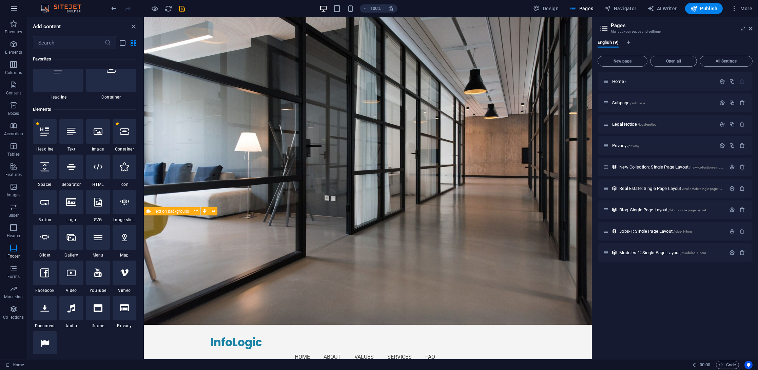
scroll to position [0, 0]
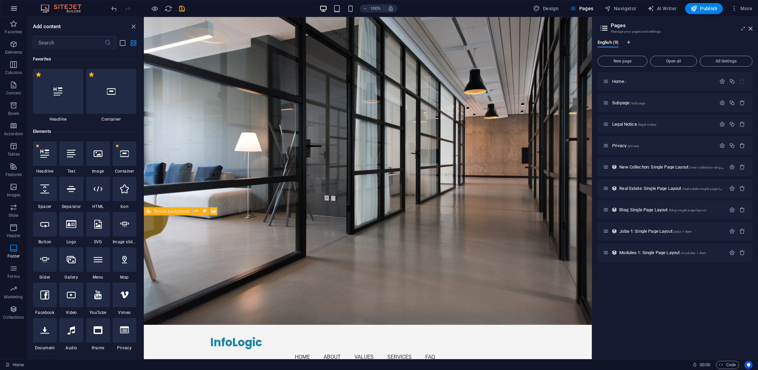
click at [12, 3] on button "button" at bounding box center [14, 8] width 16 height 16
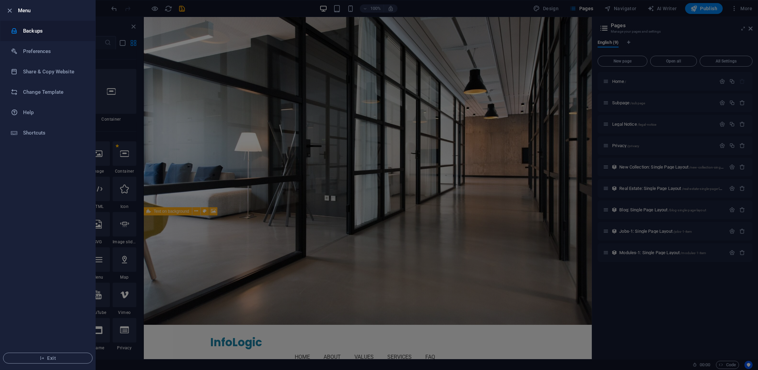
click at [44, 25] on li "Backups" at bounding box center [47, 31] width 95 height 20
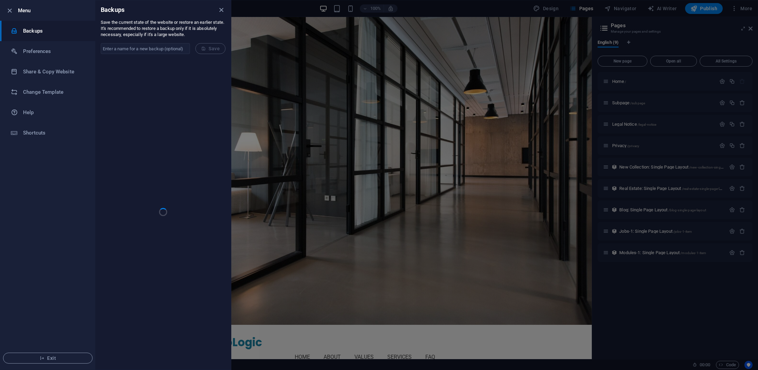
click at [29, 7] on h6 "Menu" at bounding box center [54, 10] width 72 height 8
click at [12, 14] on icon "button" at bounding box center [10, 11] width 8 height 8
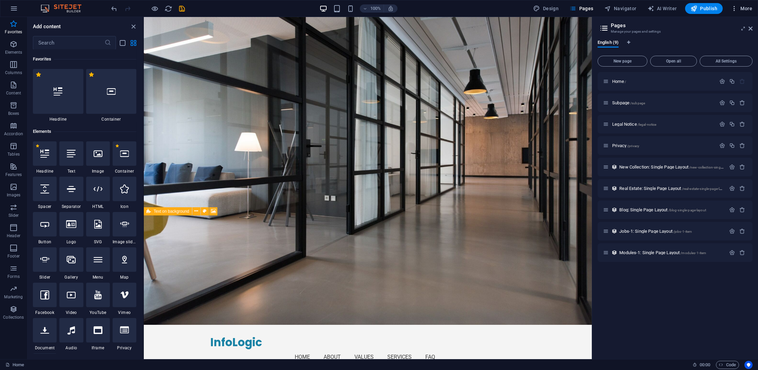
click at [746, 12] on span "More" at bounding box center [741, 8] width 21 height 7
click at [723, 27] on h6 "Website Settings" at bounding box center [727, 26] width 40 height 8
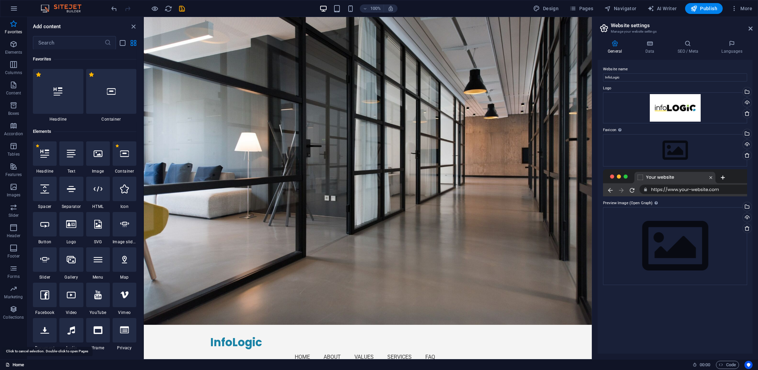
click at [10, 367] on link "Home" at bounding box center [14, 364] width 19 height 8
click at [12, 362] on link "Home" at bounding box center [14, 364] width 19 height 8
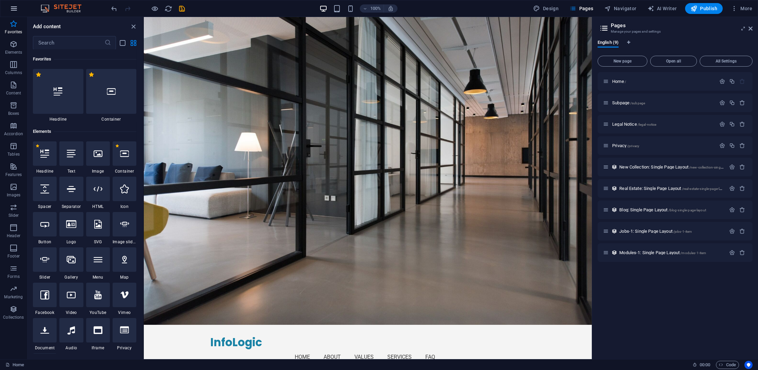
click at [13, 12] on icon "button" at bounding box center [14, 8] width 8 height 8
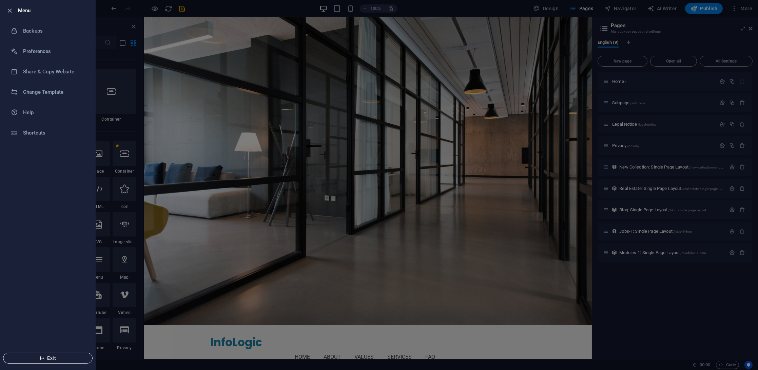
click at [41, 358] on icon "button" at bounding box center [42, 357] width 5 height 5
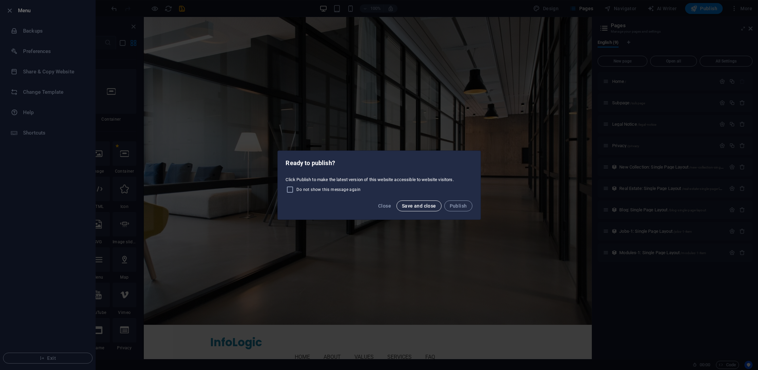
click at [434, 205] on span "Save and close" at bounding box center [419, 205] width 34 height 5
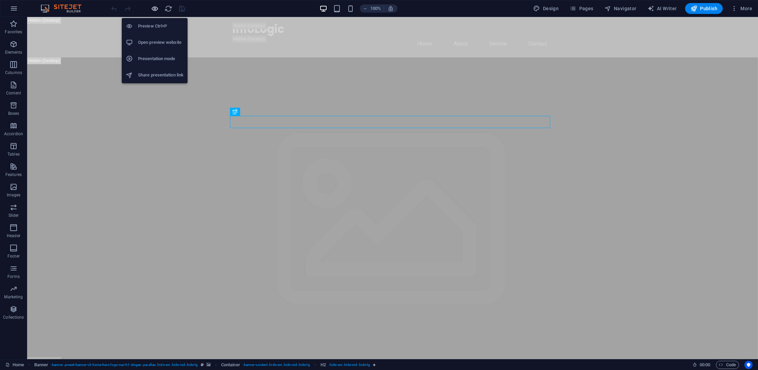
click at [153, 8] on icon "button" at bounding box center [155, 9] width 8 height 8
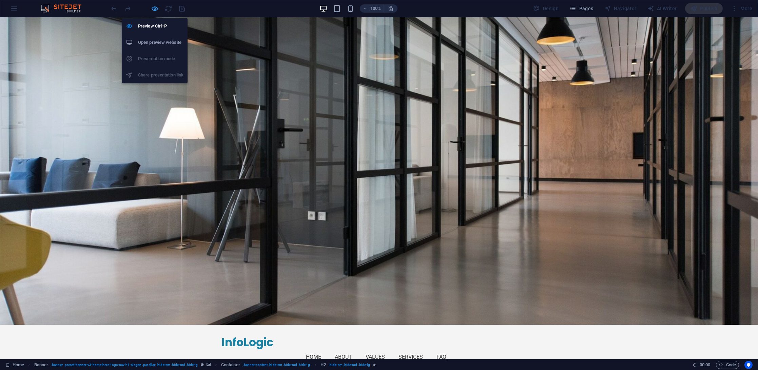
click at [153, 6] on icon "button" at bounding box center [155, 9] width 8 height 8
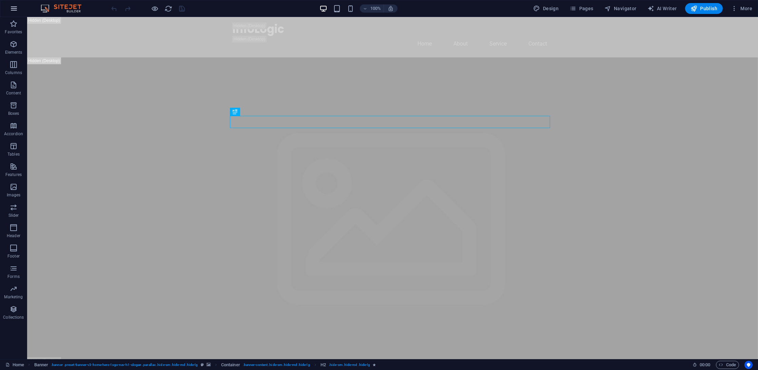
click at [16, 5] on icon "button" at bounding box center [14, 8] width 8 height 8
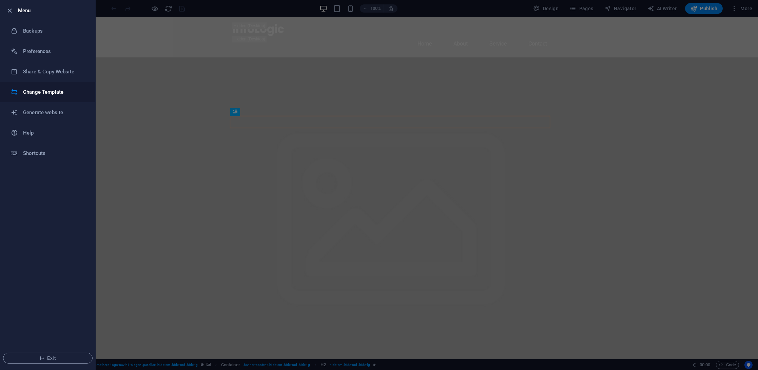
click at [35, 91] on h6 "Change Template" at bounding box center [54, 92] width 63 height 8
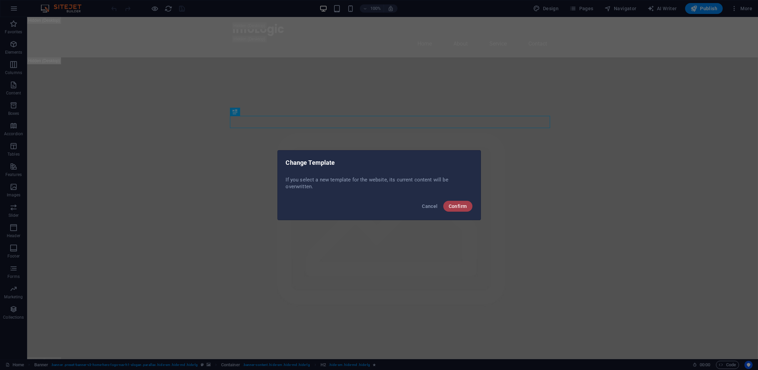
click at [452, 206] on span "Confirm" at bounding box center [458, 205] width 18 height 5
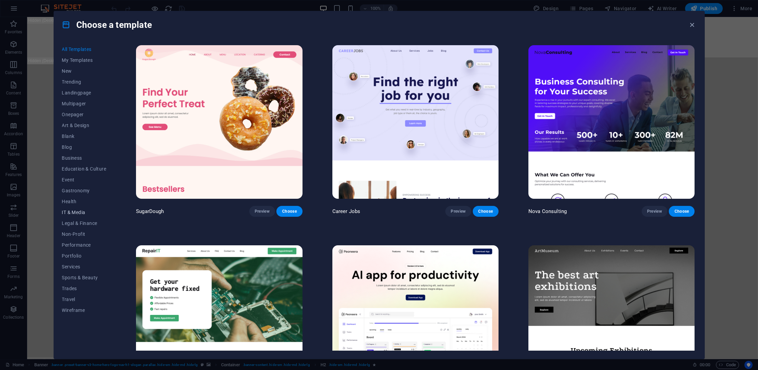
click at [81, 212] on span "IT & Media" at bounding box center [84, 211] width 44 height 5
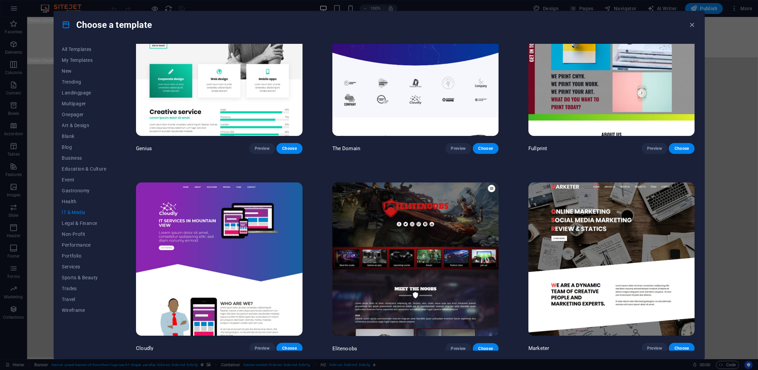
scroll to position [463, 0]
click at [72, 307] on span "Wireframe" at bounding box center [84, 309] width 44 height 5
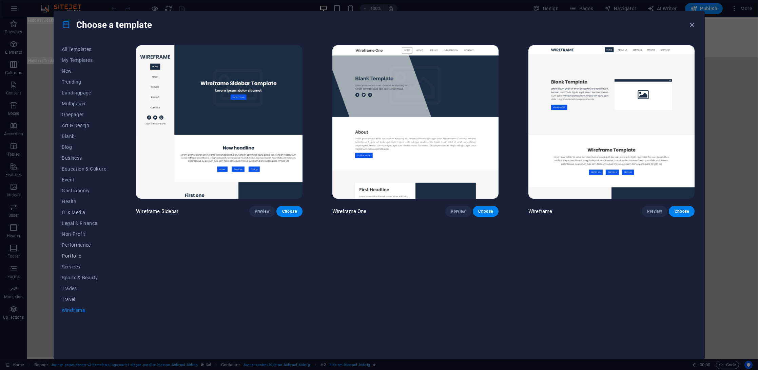
click at [74, 254] on span "Portfolio" at bounding box center [84, 255] width 44 height 5
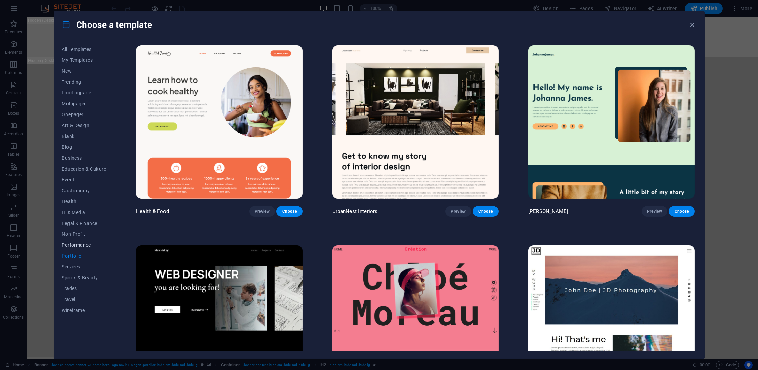
click at [75, 242] on span "Performance" at bounding box center [84, 244] width 44 height 5
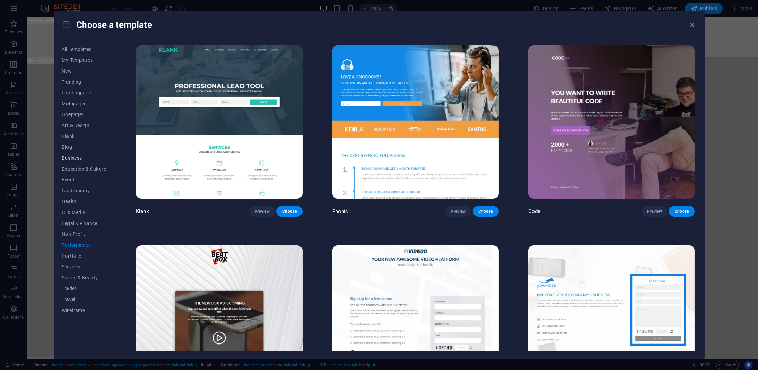
click at [74, 154] on button "Business" at bounding box center [84, 157] width 44 height 11
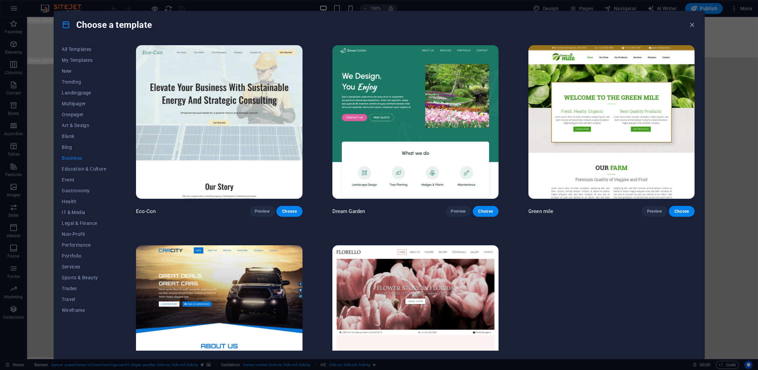
scroll to position [64, 0]
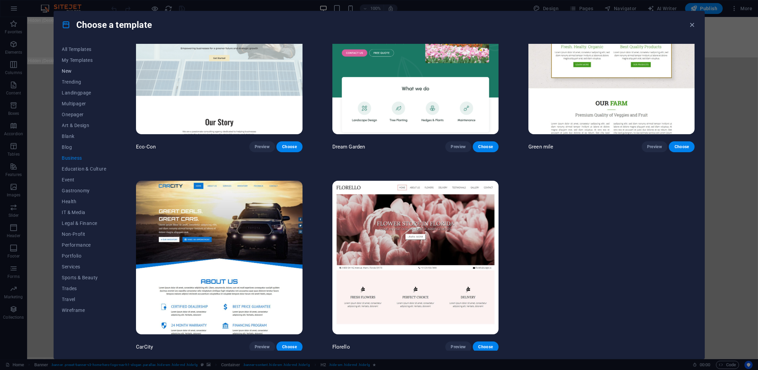
click at [71, 75] on button "New" at bounding box center [84, 70] width 44 height 11
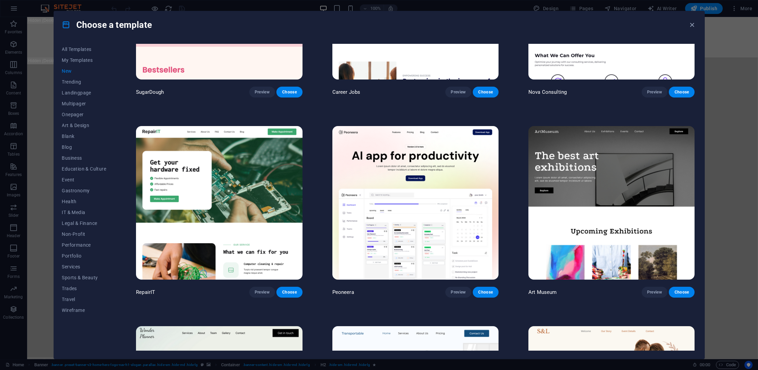
scroll to position [0, 0]
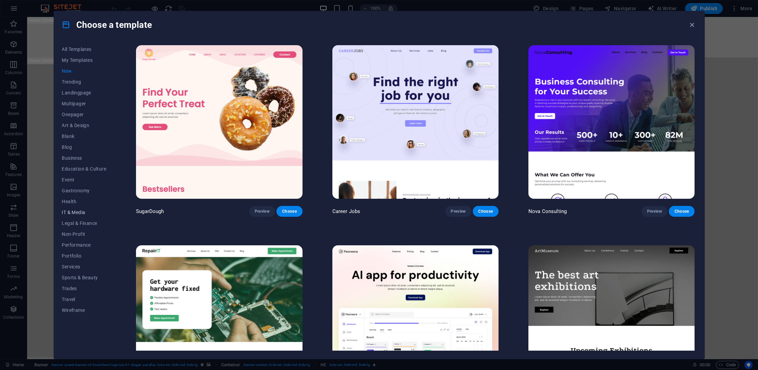
click at [70, 209] on span "IT & Media" at bounding box center [84, 211] width 44 height 5
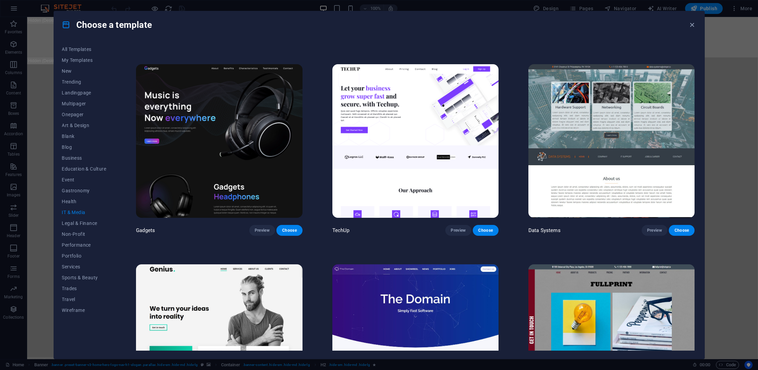
scroll to position [271, 0]
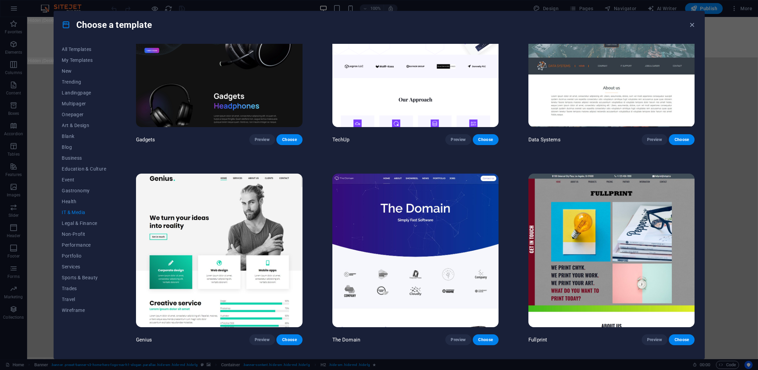
click at [395, 227] on img at bounding box center [416, 249] width 166 height 153
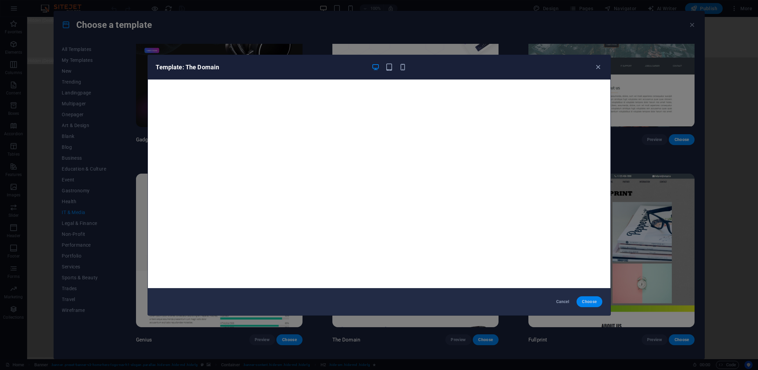
click at [598, 301] on button "Choose" at bounding box center [589, 301] width 25 height 11
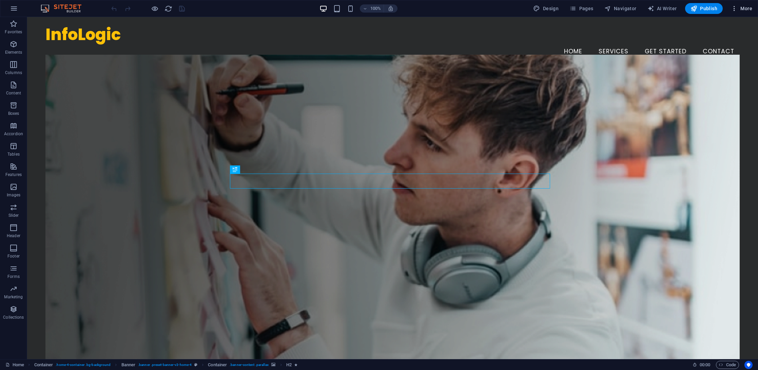
click at [739, 9] on span "More" at bounding box center [741, 8] width 21 height 7
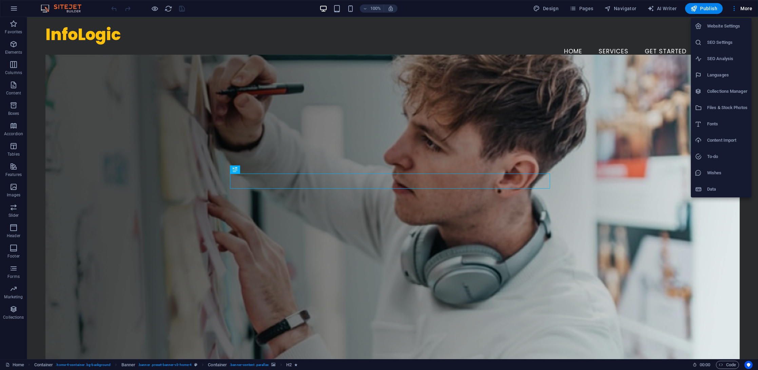
click at [726, 25] on h6 "Website Settings" at bounding box center [727, 26] width 40 height 8
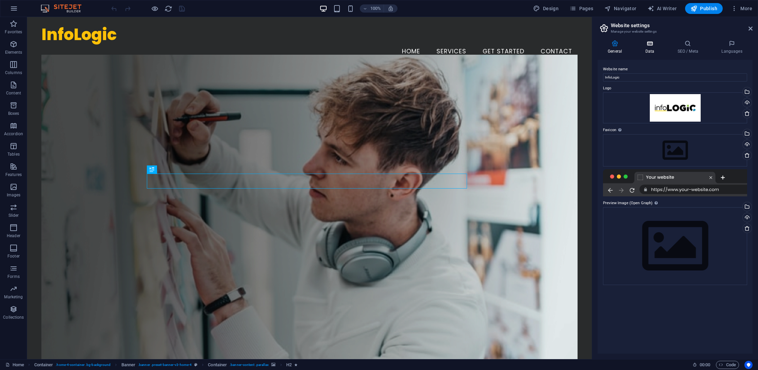
click at [645, 45] on icon at bounding box center [650, 43] width 30 height 7
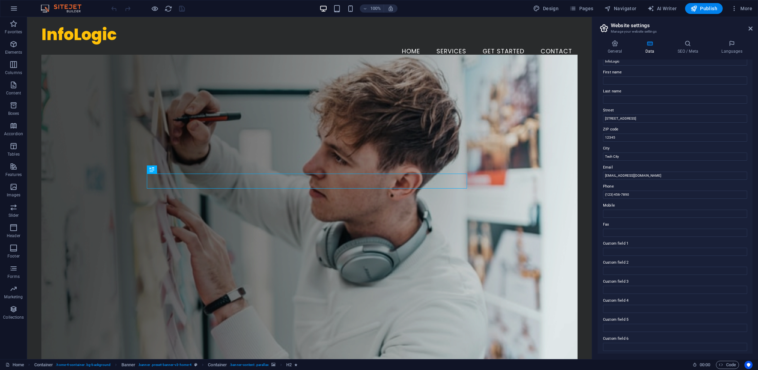
scroll to position [32, 0]
click at [653, 188] on input "(123) 456-7890" at bounding box center [675, 192] width 144 height 8
click at [613, 173] on input "[EMAIL_ADDRESS][DOMAIN_NAME]" at bounding box center [675, 173] width 144 height 8
type input "[EMAIL_ADDRESS][DOMAIN_NAME]"
click at [649, 156] on input "Tech City" at bounding box center [675, 154] width 144 height 8
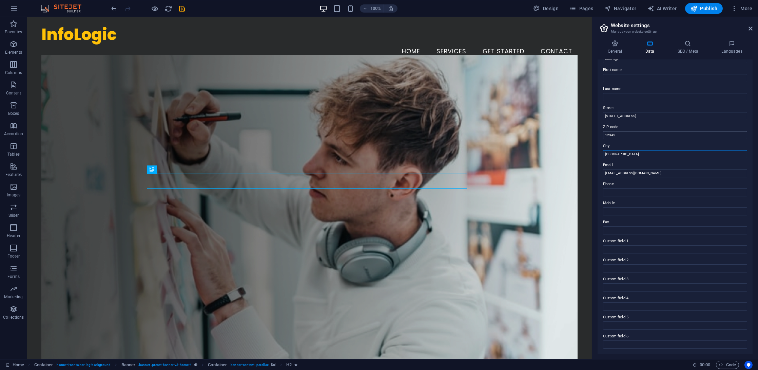
type input "[GEOGRAPHIC_DATA]"
drag, startPoint x: 645, startPoint y: 150, endPoint x: 590, endPoint y: 134, distance: 57.3
drag, startPoint x: 675, startPoint y: 130, endPoint x: 573, endPoint y: 114, distance: 102.6
click at [684, 41] on icon at bounding box center [687, 43] width 41 height 7
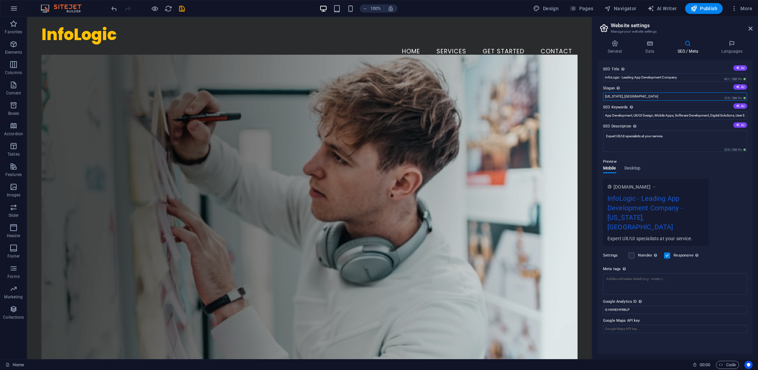
drag, startPoint x: 645, startPoint y: 94, endPoint x: 593, endPoint y: 91, distance: 52.3
click at [593, 91] on aside "Website settings Manage your website settings General Data SEO / Meta Languages…" at bounding box center [675, 188] width 166 height 342
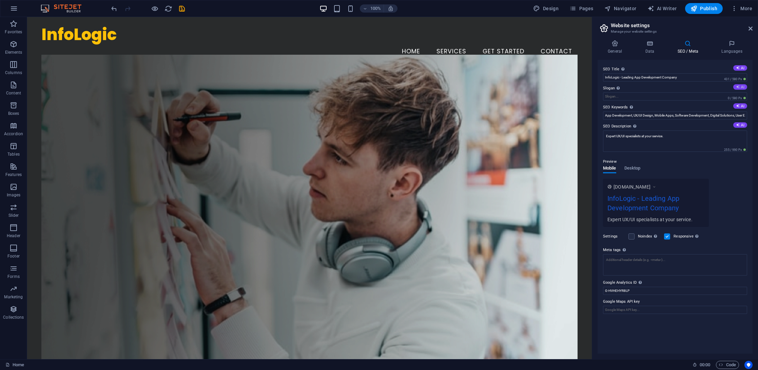
click at [742, 84] on button "AI" at bounding box center [741, 86] width 14 height 5
type input "Transforming Ideas into Stunning Digital Solutions"
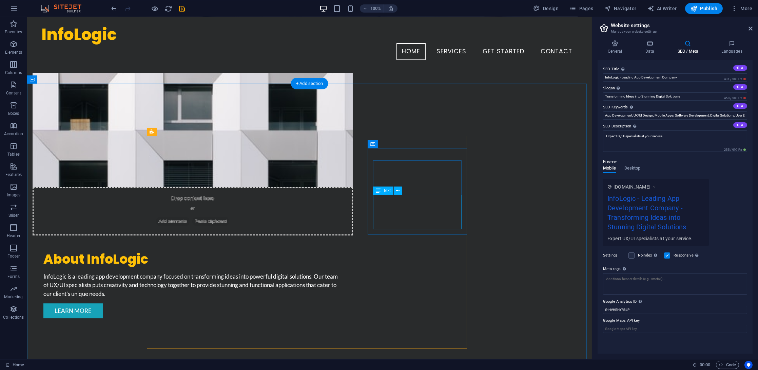
scroll to position [0, 0]
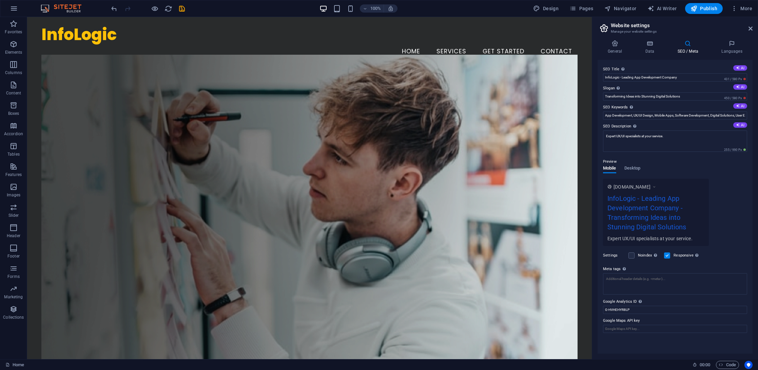
click at [754, 26] on aside "Website settings Manage your website settings General Data SEO / Meta Languages…" at bounding box center [675, 188] width 166 height 342
click at [751, 28] on icon at bounding box center [751, 28] width 4 height 5
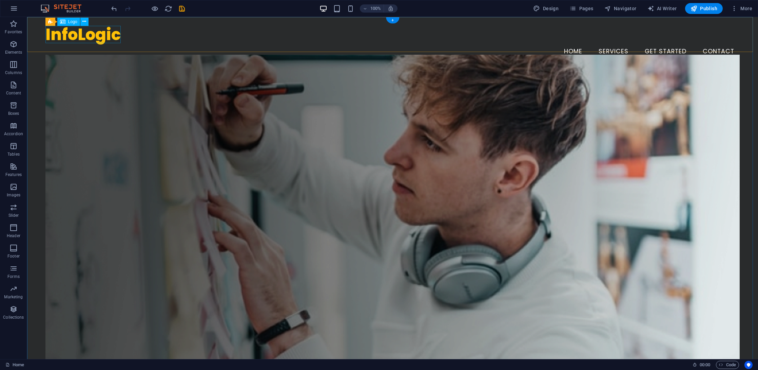
click at [65, 31] on div "InfoLogic" at bounding box center [392, 35] width 695 height 18
select select "px"
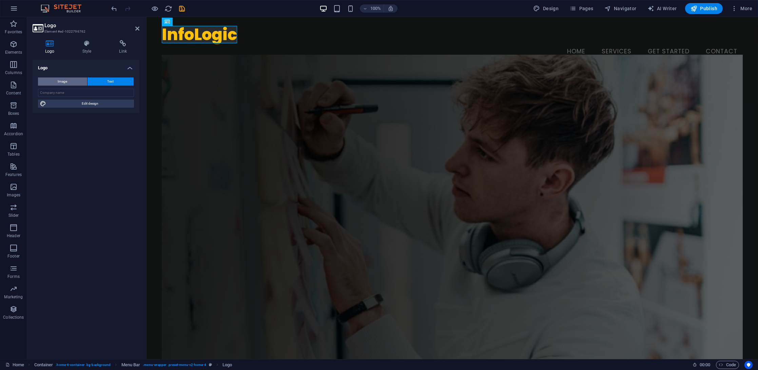
click at [67, 79] on button "Image" at bounding box center [62, 81] width 49 height 8
select select "DISABLED_OPTION_VALUE"
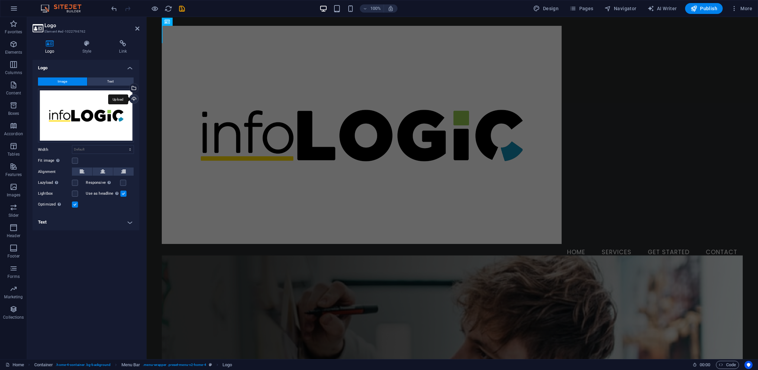
click at [135, 99] on div "Upload" at bounding box center [133, 99] width 10 height 10
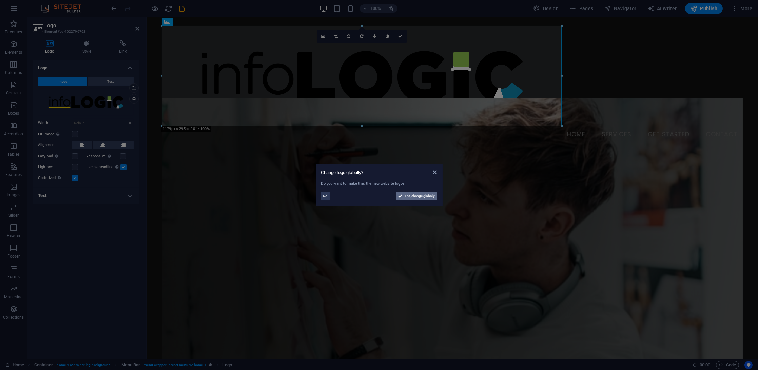
click at [407, 196] on span "Yes, change globally" at bounding box center [420, 196] width 30 height 8
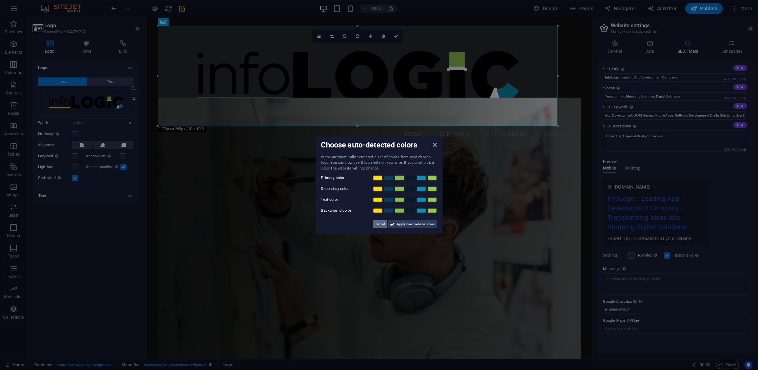
click at [378, 222] on span "Cancel" at bounding box center [380, 224] width 10 height 8
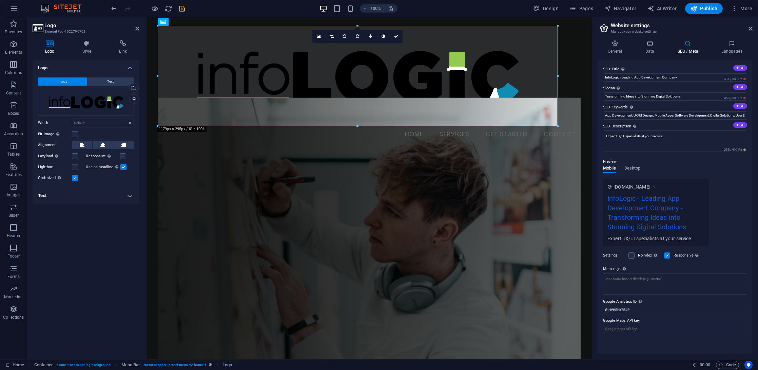
click at [122, 155] on label at bounding box center [123, 156] width 6 height 6
click at [0, 0] on input "Responsive Automatically load retina image and smartphone optimized sizes." at bounding box center [0, 0] width 0 height 0
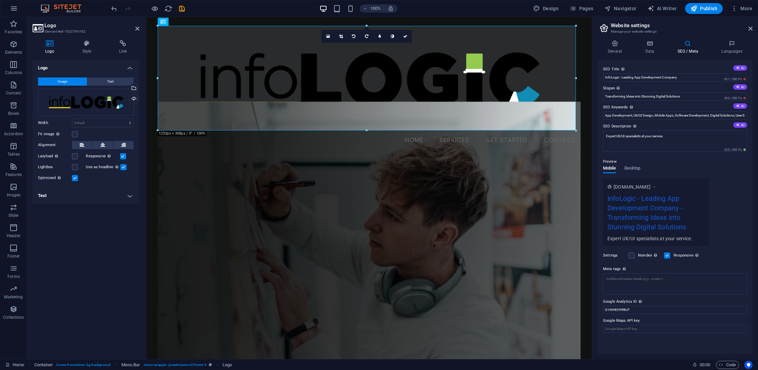
click at [121, 156] on label at bounding box center [123, 156] width 6 height 6
click at [0, 0] on input "Responsive Automatically load retina image and smartphone optimized sizes." at bounding box center [0, 0] width 0 height 0
click at [124, 152] on div "Responsive Automatically load retina image and smartphone optimized sizes." at bounding box center [110, 156] width 48 height 8
click at [124, 156] on label at bounding box center [123, 156] width 6 height 6
click at [0, 0] on input "Responsive Automatically load retina image and smartphone optimized sizes." at bounding box center [0, 0] width 0 height 0
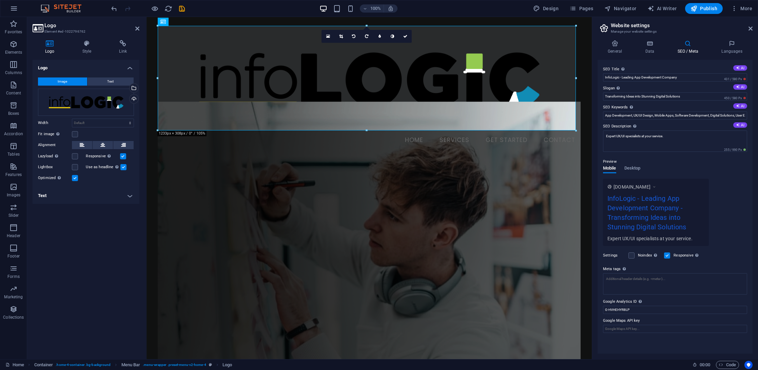
click at [183, 8] on icon "save" at bounding box center [182, 9] width 8 height 8
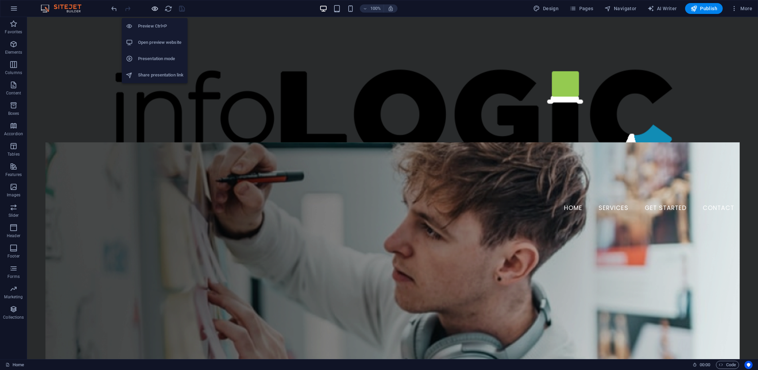
click at [151, 9] on icon "button" at bounding box center [155, 9] width 8 height 8
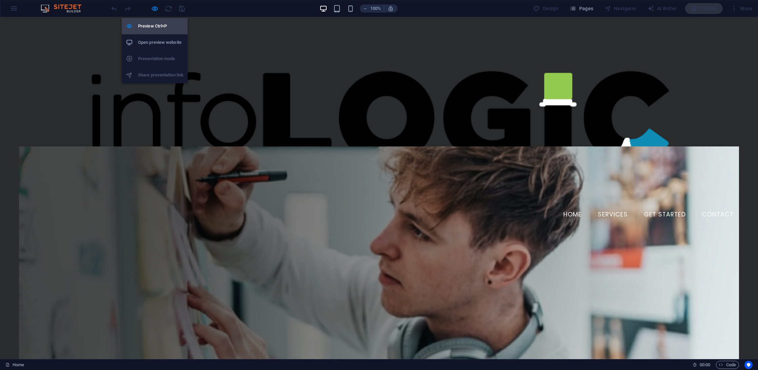
click at [152, 22] on li "Preview Ctrl+P" at bounding box center [155, 26] width 66 height 16
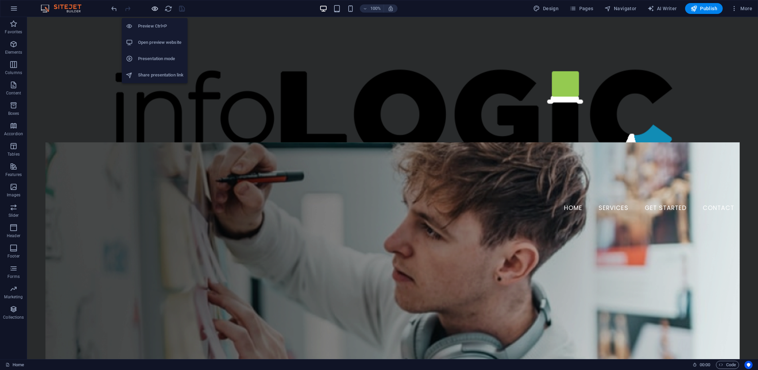
click at [157, 7] on icon "button" at bounding box center [155, 9] width 8 height 8
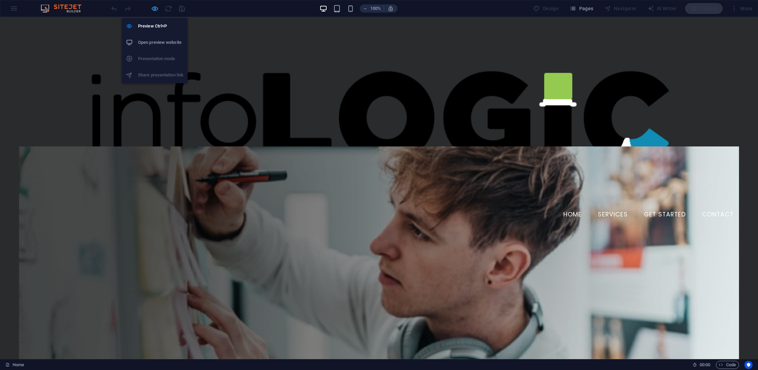
click at [153, 5] on icon "button" at bounding box center [155, 9] width 8 height 8
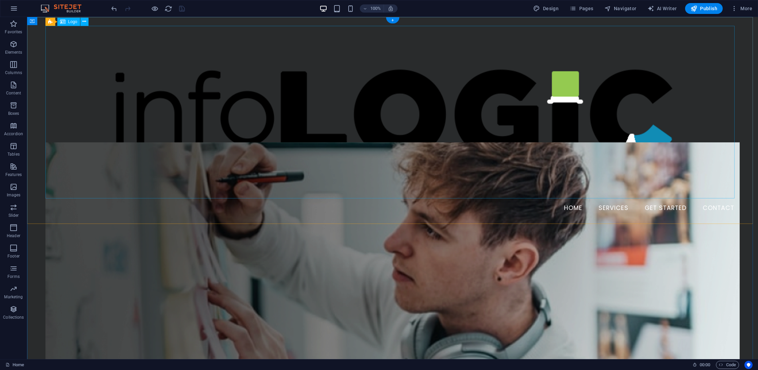
click at [258, 77] on div at bounding box center [392, 113] width 695 height 174
click at [87, 20] on button at bounding box center [84, 22] width 8 height 8
click at [84, 43] on div at bounding box center [392, 113] width 695 height 174
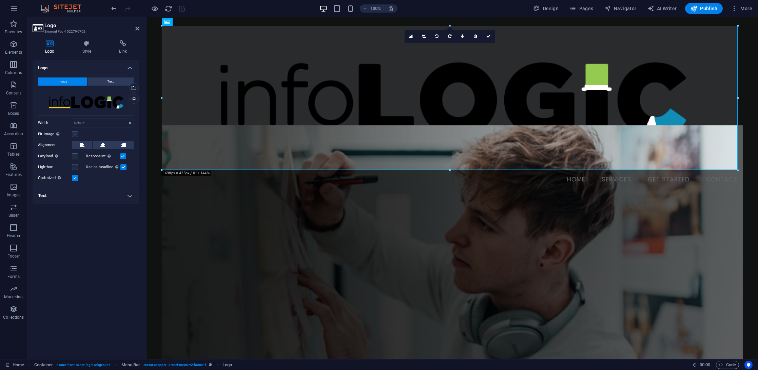
click at [75, 133] on label at bounding box center [75, 134] width 6 height 6
click at [0, 0] on input "Fit image Automatically fit image to a fixed width and height" at bounding box center [0, 0] width 0 height 0
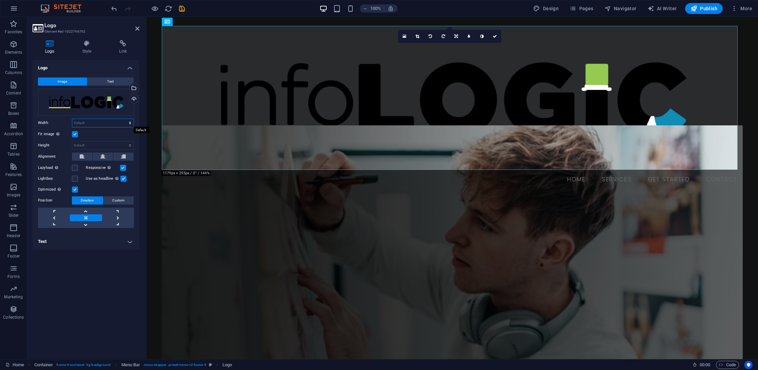
click at [108, 120] on select "Default auto px rem % em vh vw" at bounding box center [102, 123] width 61 height 8
click at [72, 119] on select "Default auto px rem % em vh vw" at bounding box center [102, 123] width 61 height 8
select select "DISABLED_OPTION_VALUE"
click at [182, 7] on icon "save" at bounding box center [182, 9] width 8 height 8
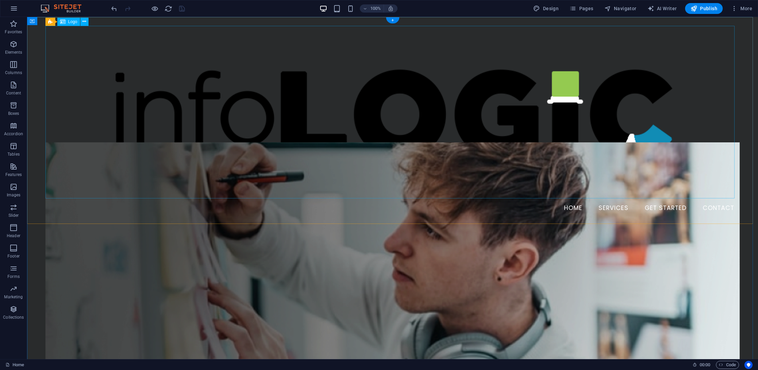
click at [77, 54] on div at bounding box center [392, 113] width 695 height 174
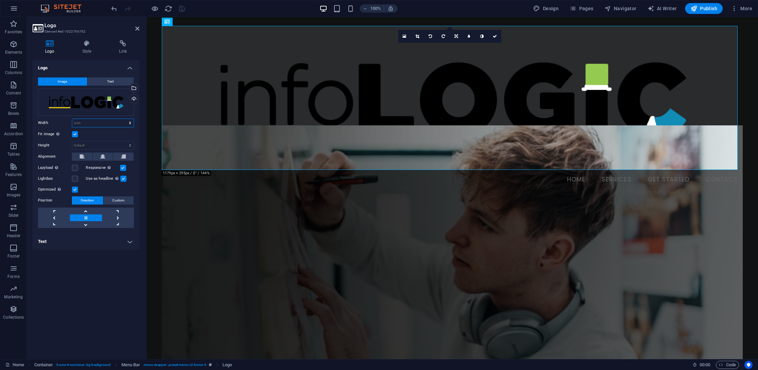
click at [91, 121] on select "Default auto px rem % em vh vw" at bounding box center [102, 123] width 61 height 8
select select "px"
click at [124, 119] on select "Default auto px rem % em vh vw" at bounding box center [102, 123] width 61 height 8
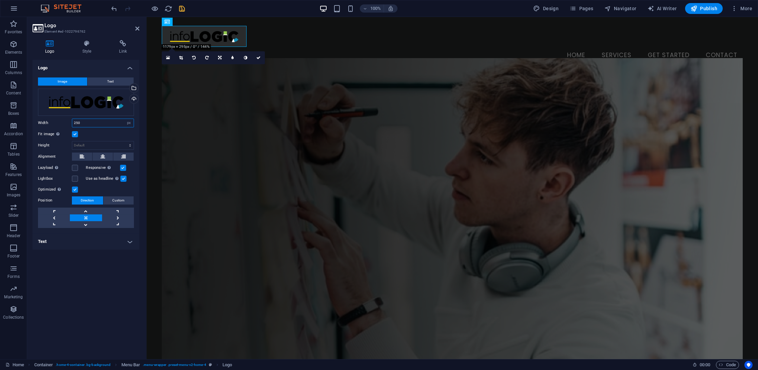
type input "250"
click at [107, 135] on div "Fit image Automatically fit image to a fixed width and height" at bounding box center [86, 134] width 96 height 8
click at [181, 8] on icon "save" at bounding box center [182, 9] width 8 height 8
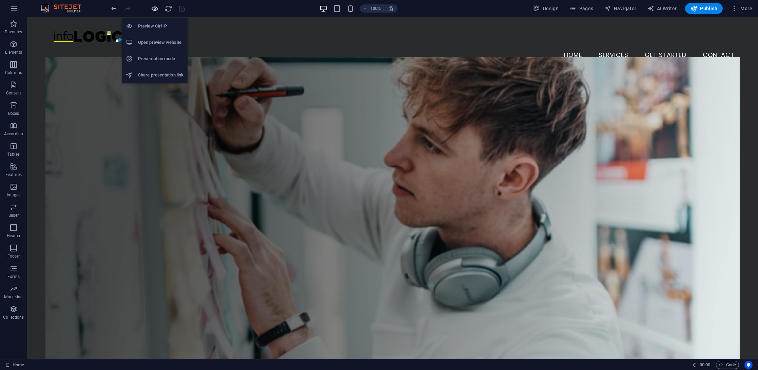
click at [157, 6] on icon "button" at bounding box center [155, 9] width 8 height 8
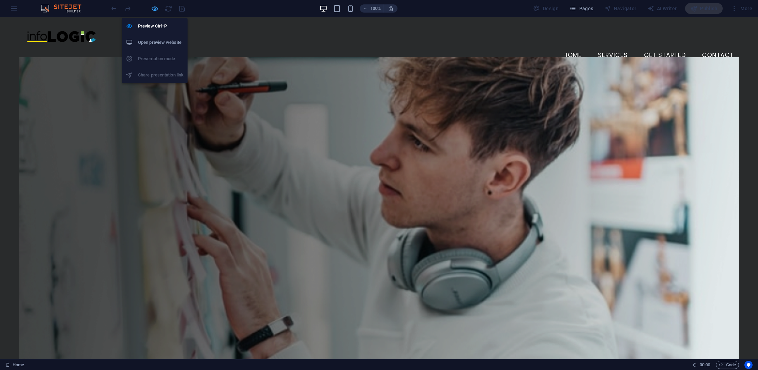
click at [152, 8] on icon "button" at bounding box center [155, 9] width 8 height 8
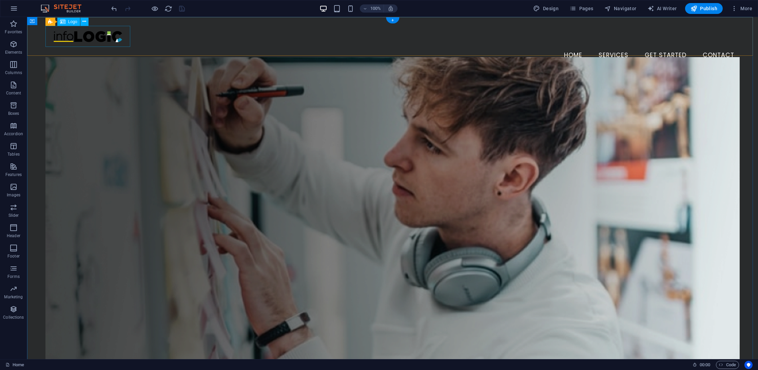
click at [87, 45] on div at bounding box center [392, 36] width 695 height 21
click at [363, 47] on nav "Home Services Get Started Contact" at bounding box center [392, 55] width 695 height 17
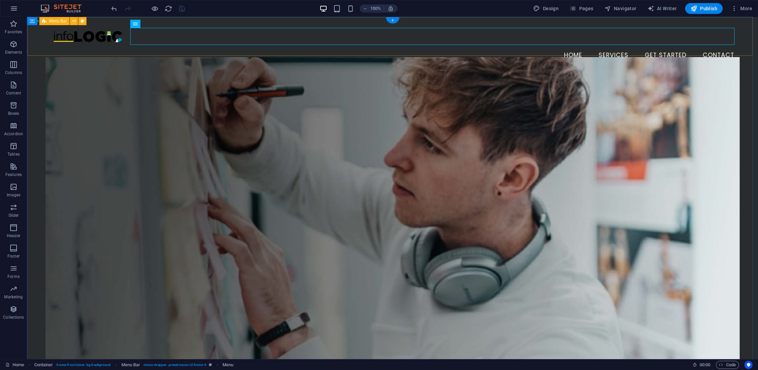
click at [377, 19] on div "Menu Home Services Get Started Contact" at bounding box center [392, 44] width 731 height 55
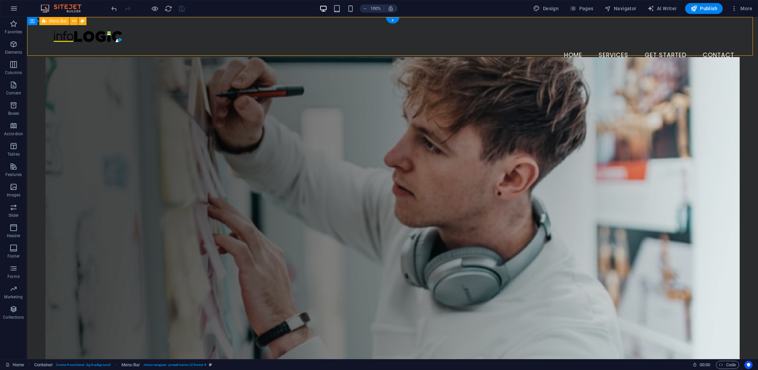
click at [376, 20] on div "Menu Home Services Get Started Contact" at bounding box center [392, 44] width 731 height 55
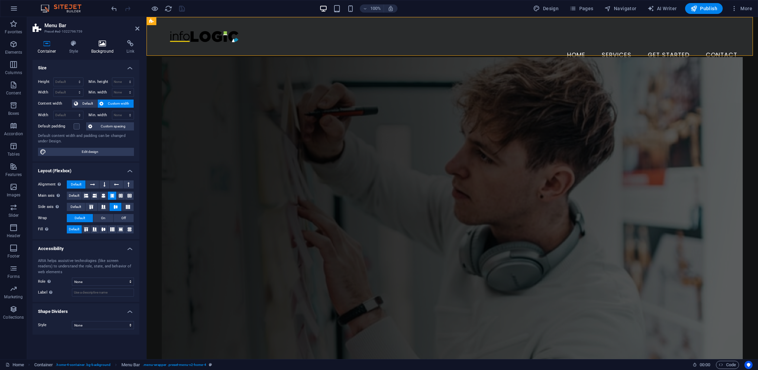
click at [95, 45] on icon at bounding box center [102, 43] width 33 height 7
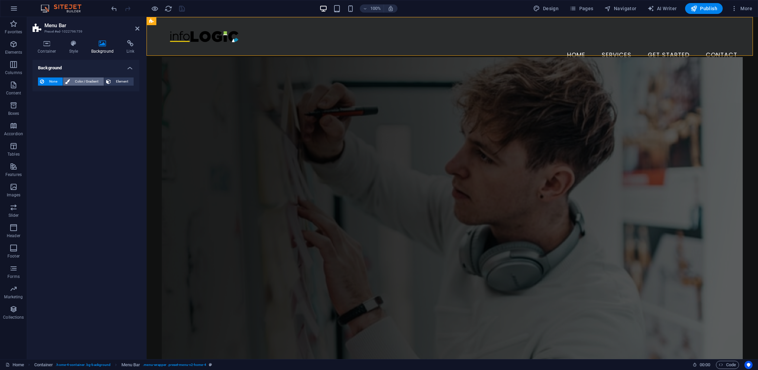
click at [82, 81] on span "Color / Gradient" at bounding box center [87, 81] width 30 height 8
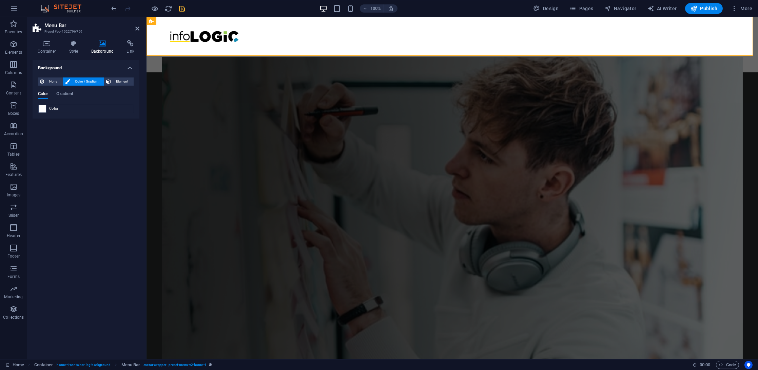
click at [44, 109] on span at bounding box center [42, 108] width 7 height 7
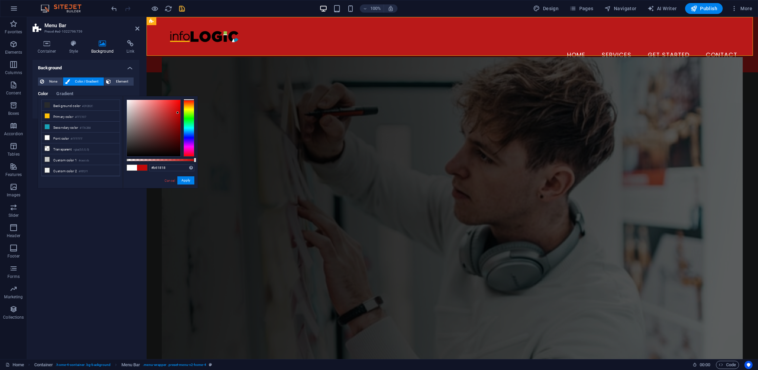
drag, startPoint x: 129, startPoint y: 141, endPoint x: 173, endPoint y: 115, distance: 51.4
click at [173, 115] on div at bounding box center [154, 128] width 54 height 56
click at [164, 164] on input "#b61818" at bounding box center [171, 167] width 45 height 7
paste input "1982a5"
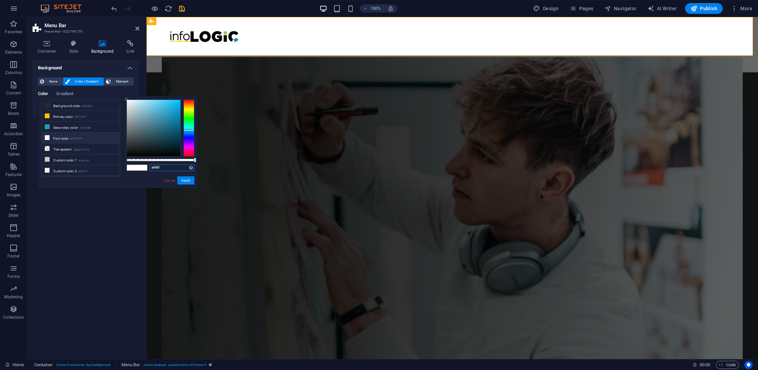
drag, startPoint x: 145, startPoint y: 112, endPoint x: 94, endPoint y: 93, distance: 55.1
click at [94, 93] on body "InfoLogic Home Favorites Elements Columns Content Boxes Accordion Tables Featur…" at bounding box center [379, 185] width 758 height 370
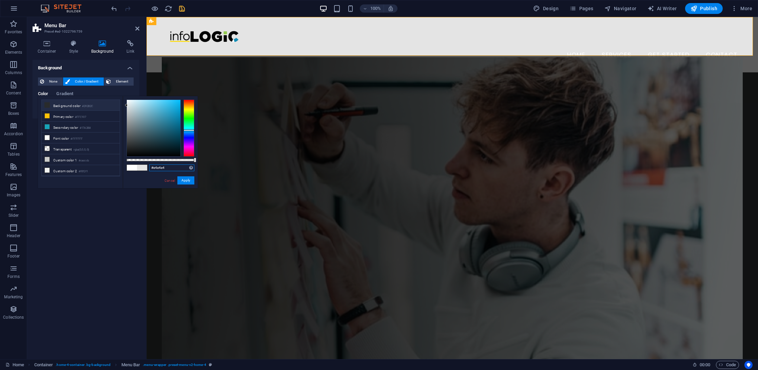
drag, startPoint x: 139, startPoint y: 110, endPoint x: 105, endPoint y: 105, distance: 35.3
click at [105, 105] on div "less Background color #292B2C Primary color #FFC107 Secondary color #17A2B8 Fon…" at bounding box center [118, 142] width 160 height 92
type input "#e4e4e4"
click at [186, 180] on button "Apply" at bounding box center [185, 180] width 17 height 8
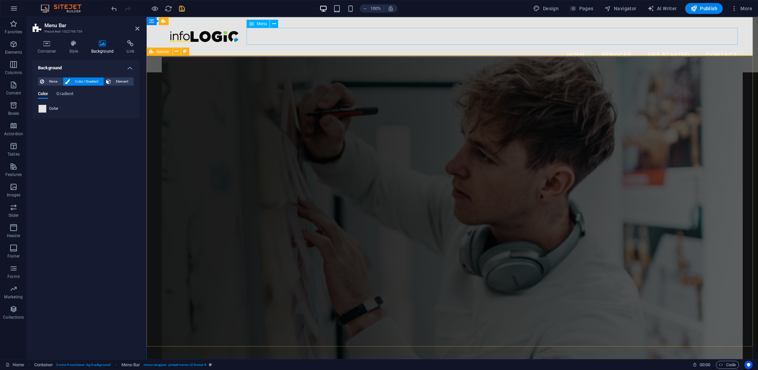
click at [611, 47] on nav "Home Services Get Started Contact" at bounding box center [452, 55] width 581 height 17
select select
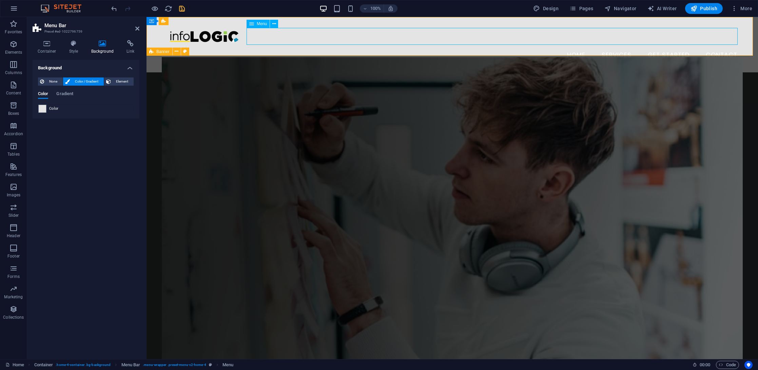
select select
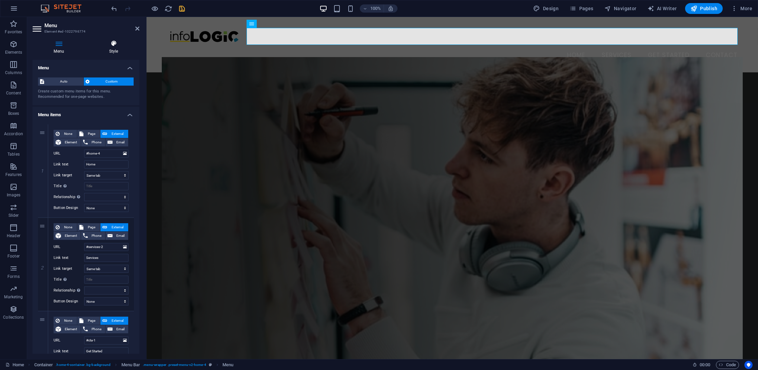
click at [109, 46] on icon at bounding box center [114, 43] width 52 height 7
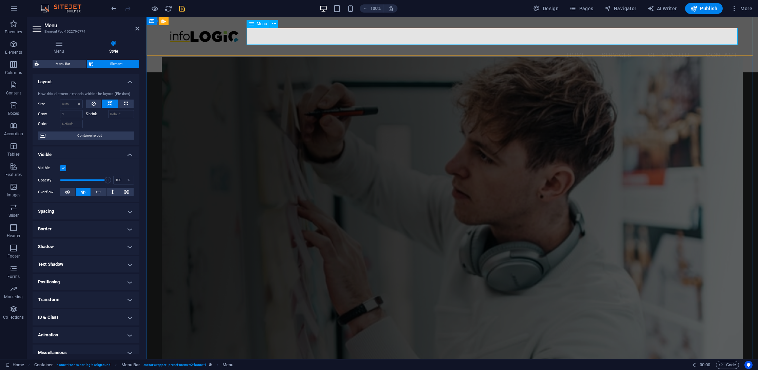
click at [600, 47] on nav "Home Services Get Started Contact" at bounding box center [452, 55] width 581 height 17
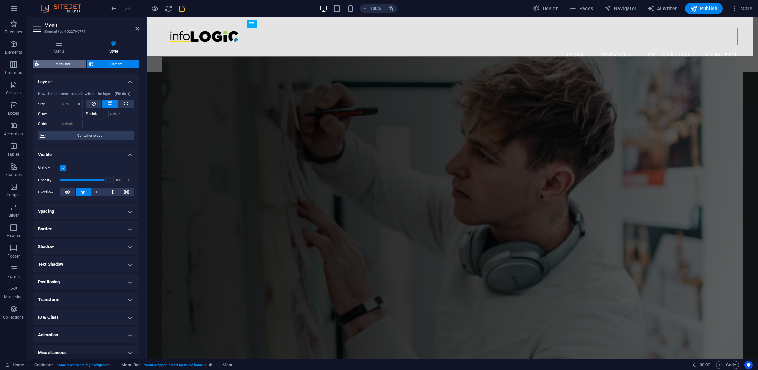
click at [71, 60] on span "Menu Bar" at bounding box center [62, 64] width 43 height 8
select select "vw"
select select "rem"
select select "vw"
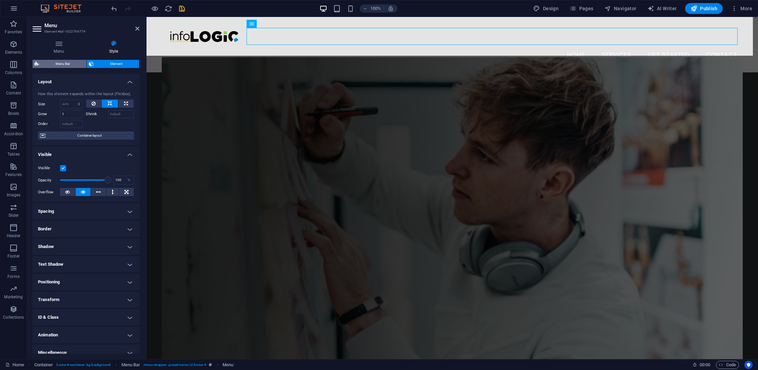
select select "hover_border"
select select "px"
select select "rem"
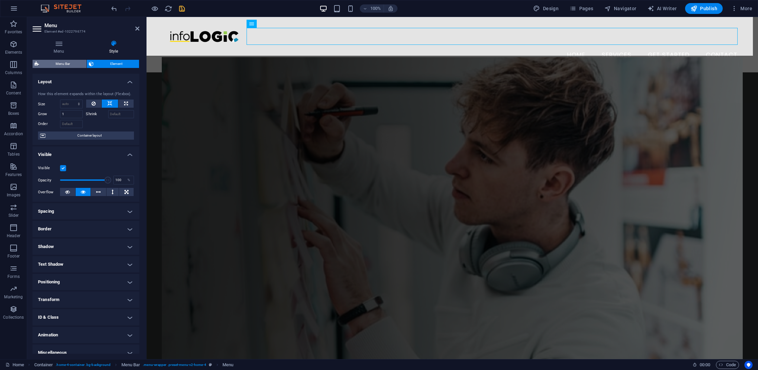
select select "link-special-font"
select select "rem"
select select "400"
select select "px"
select select "preset-menu-v2-home-4"
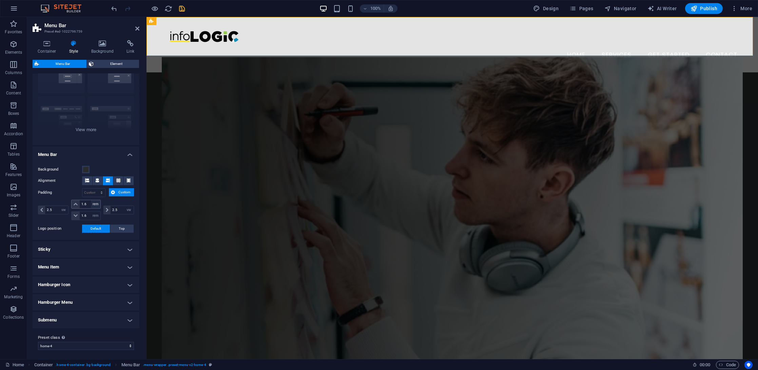
scroll to position [44, 0]
click at [98, 262] on h4 "Menu Item" at bounding box center [86, 266] width 107 height 16
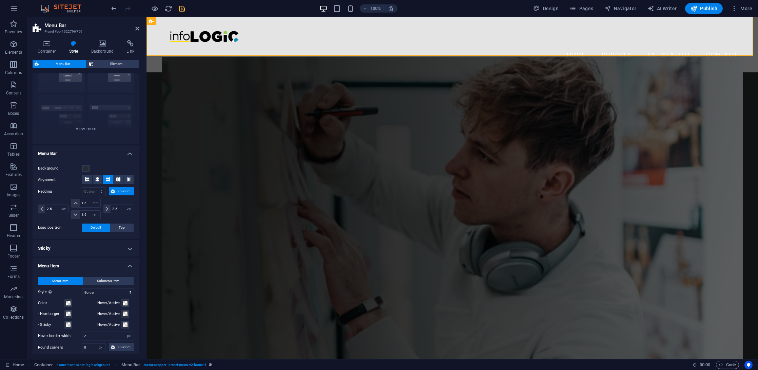
scroll to position [134, 0]
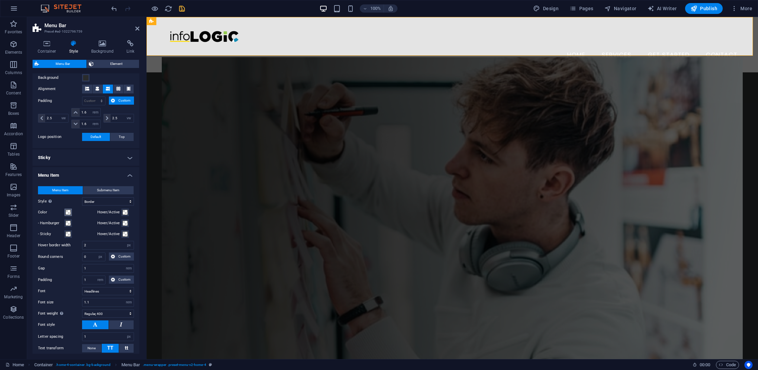
click at [67, 211] on span at bounding box center [67, 211] width 5 height 5
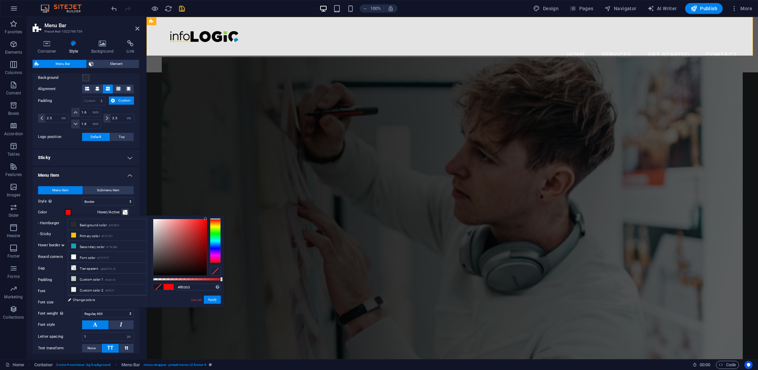
drag, startPoint x: 187, startPoint y: 230, endPoint x: 207, endPoint y: 215, distance: 25.0
click at [207, 215] on div "#ff0303 Supported formats #0852ed rgb(8, 82, 237) rgba(8, 82, 237, 90%) hsv(221…" at bounding box center [186, 310] width 75 height 190
drag, startPoint x: 195, startPoint y: 243, endPoint x: 146, endPoint y: 229, distance: 51.5
click at [146, 229] on div "less Background color #292B2C Primary color #FFC107 Secondary color #17A2B8 Fon…" at bounding box center [144, 261] width 160 height 92
drag, startPoint x: 179, startPoint y: 238, endPoint x: 160, endPoint y: 240, distance: 18.5
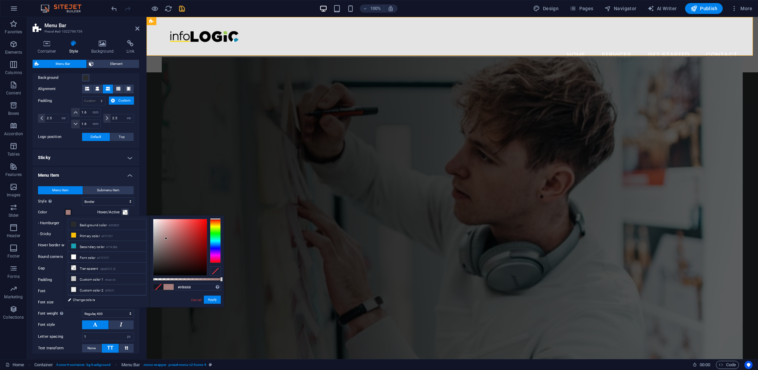
click at [160, 240] on div at bounding box center [180, 247] width 54 height 56
drag, startPoint x: 197, startPoint y: 299, endPoint x: 17, endPoint y: 251, distance: 186.7
click at [197, 299] on link "Cancel" at bounding box center [196, 299] width 12 height 5
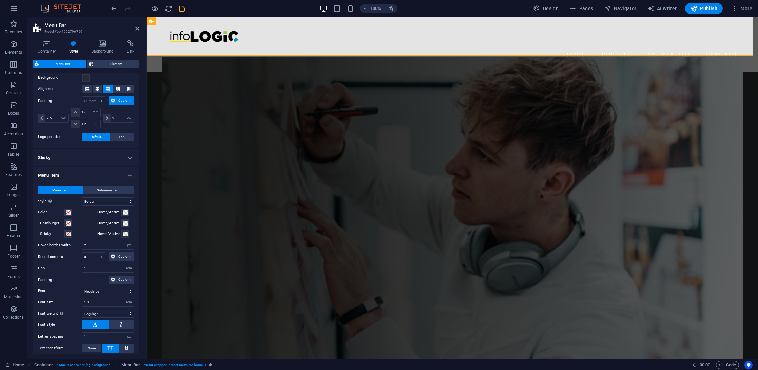
click at [67, 170] on h4 "Menu Item" at bounding box center [86, 173] width 107 height 12
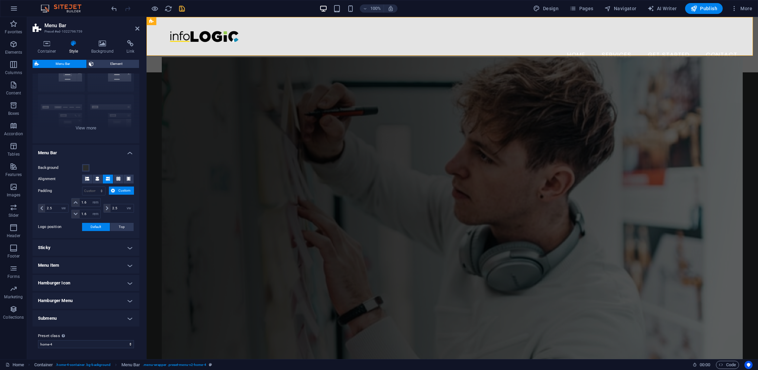
scroll to position [44, 0]
click at [264, 72] on figure at bounding box center [452, 212] width 581 height 311
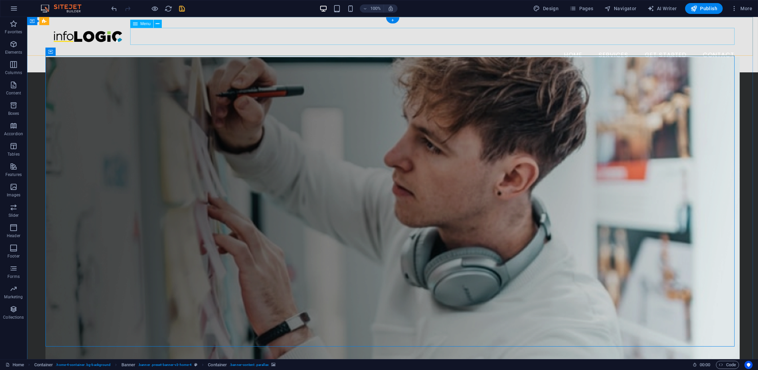
click at [629, 47] on nav "Home Services Get Started Contact" at bounding box center [392, 55] width 695 height 17
click at [618, 47] on nav "Home Services Get Started Contact" at bounding box center [392, 55] width 695 height 17
click at [683, 47] on nav "Home Services Get Started Contact" at bounding box center [392, 55] width 695 height 17
click at [679, 47] on nav "Home Services Get Started Contact" at bounding box center [392, 55] width 695 height 17
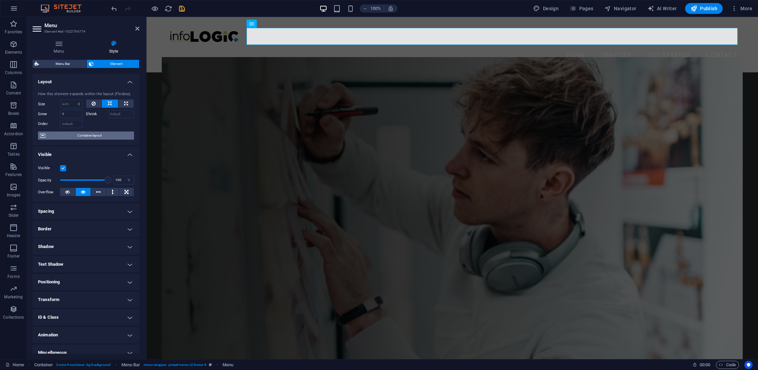
click at [96, 136] on span "Container layout" at bounding box center [90, 135] width 84 height 8
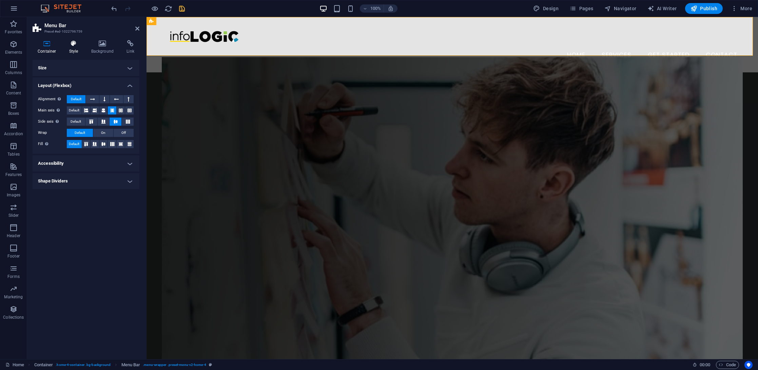
click at [80, 48] on h4 "Style" at bounding box center [75, 47] width 22 height 14
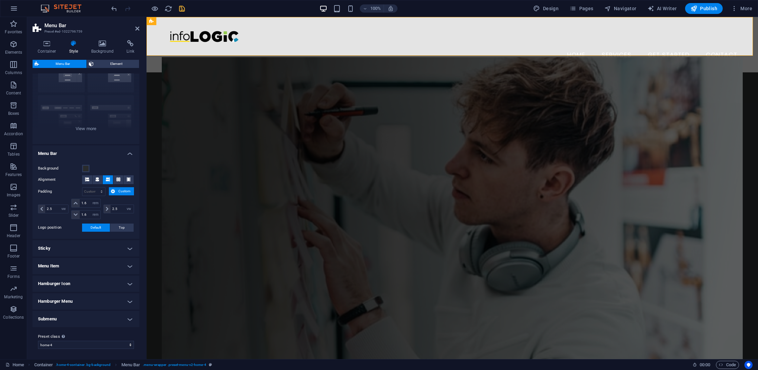
click at [87, 264] on h4 "Menu Item" at bounding box center [86, 266] width 107 height 16
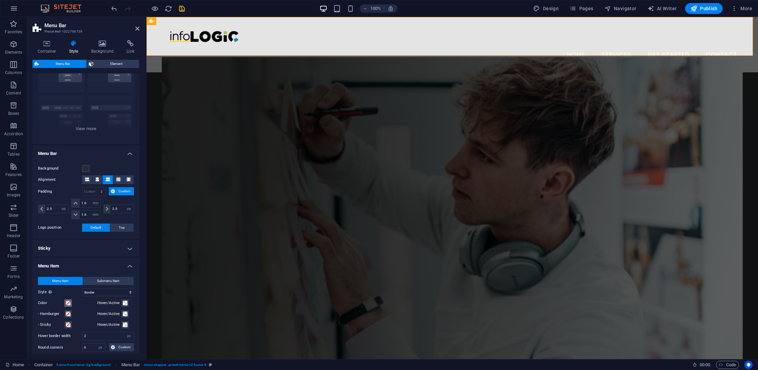
click at [69, 301] on span at bounding box center [67, 302] width 5 height 5
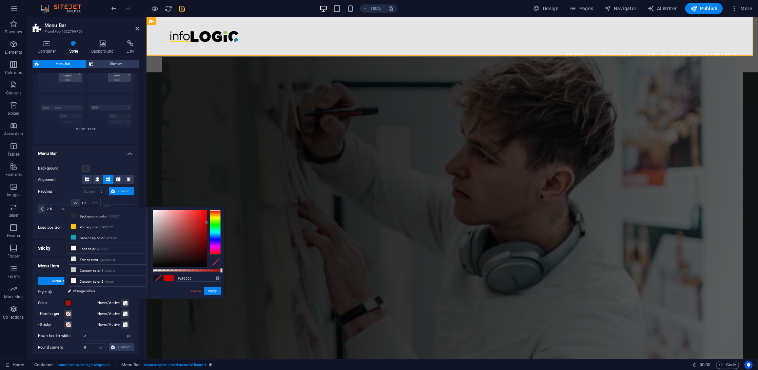
drag, startPoint x: 188, startPoint y: 239, endPoint x: 223, endPoint y: 216, distance: 41.6
click at [223, 216] on div "#e10000 Supported formats #0852ed rgb(8, 82, 237) rgba(8, 82, 237, 90%) hsv(221…" at bounding box center [186, 301] width 75 height 190
click at [200, 291] on link "Cancel" at bounding box center [196, 290] width 12 height 5
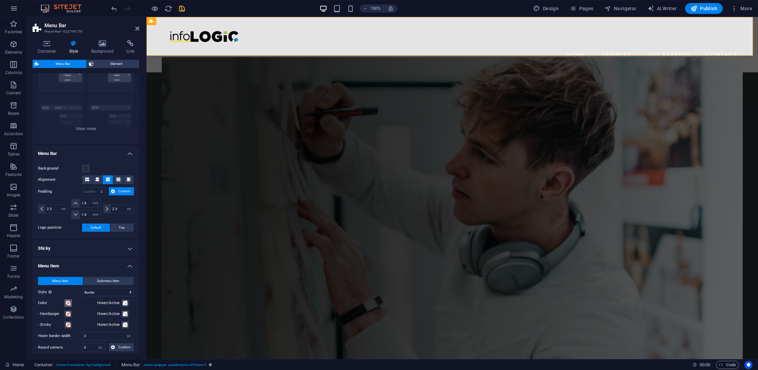
click at [70, 302] on span at bounding box center [67, 302] width 5 height 5
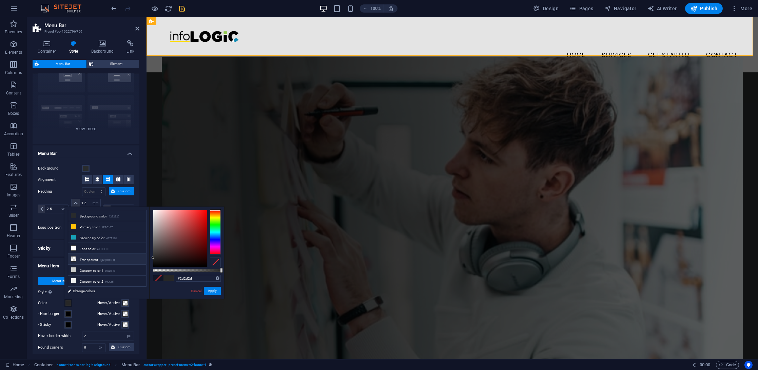
type input "#2f2f2f"
drag, startPoint x: 186, startPoint y: 259, endPoint x: 139, endPoint y: 256, distance: 46.6
click at [139, 256] on div "less Background color #292B2C Primary color #FFC107 Secondary color #17A2B8 Fon…" at bounding box center [144, 252] width 160 height 92
click at [216, 292] on button "Apply" at bounding box center [212, 290] width 17 height 8
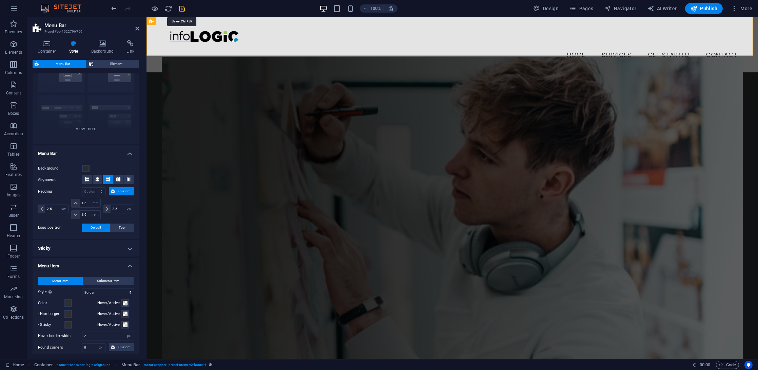
click at [183, 8] on icon "save" at bounding box center [182, 9] width 8 height 8
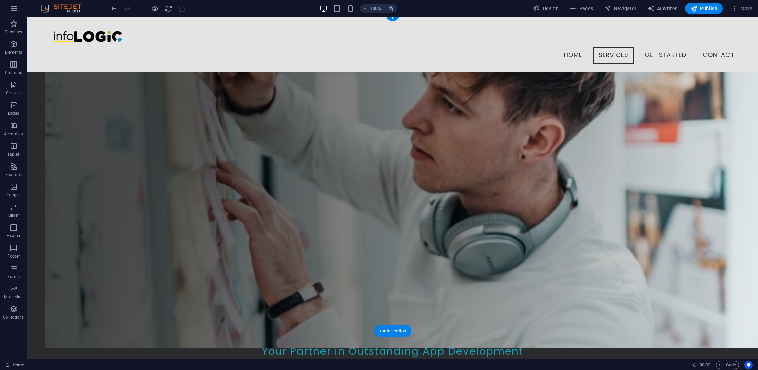
scroll to position [0, 0]
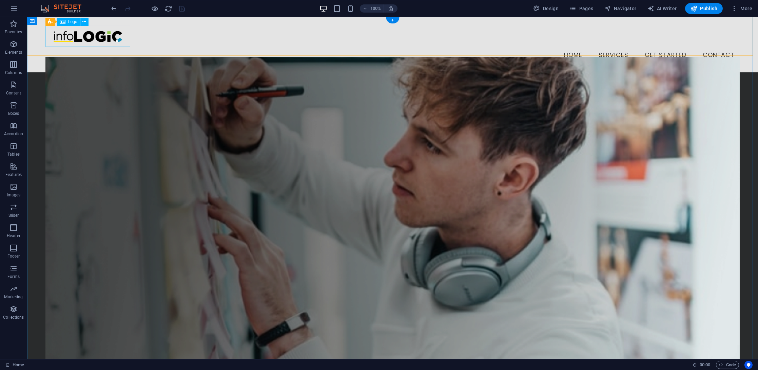
click at [121, 42] on div at bounding box center [392, 36] width 695 height 21
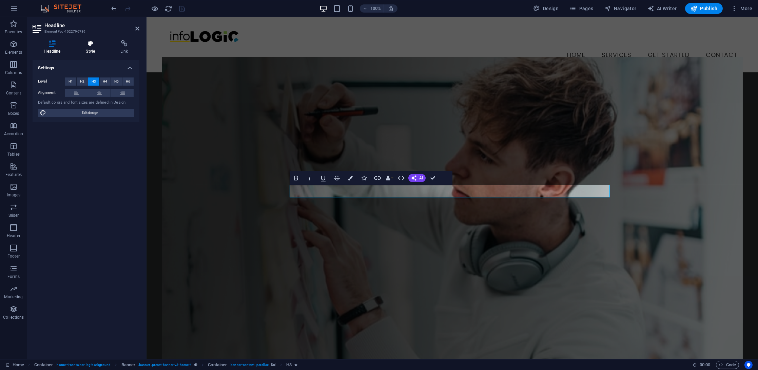
click at [94, 45] on icon at bounding box center [91, 43] width 32 height 7
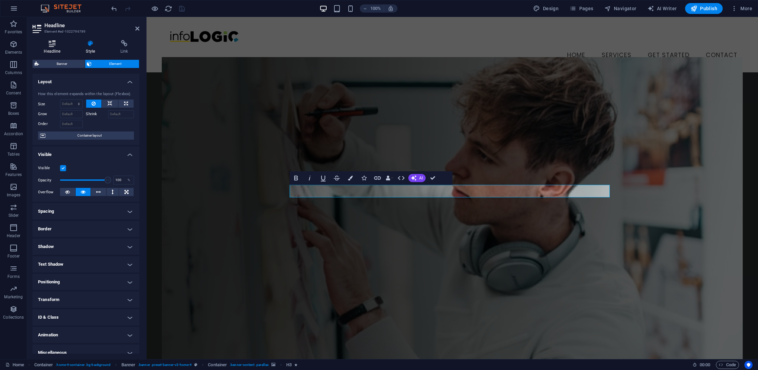
click at [55, 44] on icon at bounding box center [52, 43] width 39 height 7
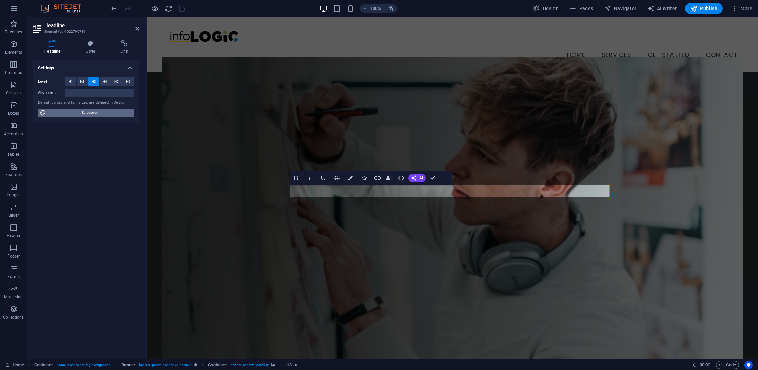
click at [82, 109] on span "Edit design" at bounding box center [90, 113] width 84 height 8
select select "px"
select select "200"
select select "px"
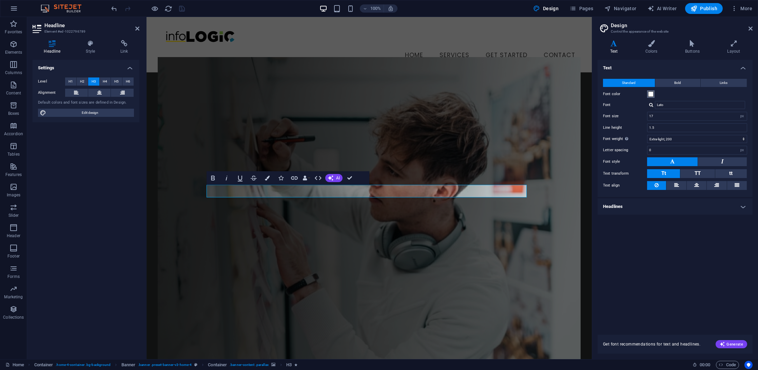
click at [651, 90] on button "Font color" at bounding box center [650, 93] width 7 height 7
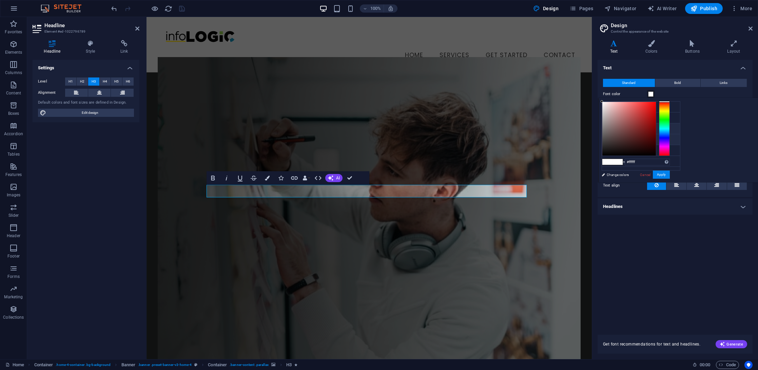
click at [621, 124] on li "Secondary color #17A2B8" at bounding box center [641, 128] width 78 height 11
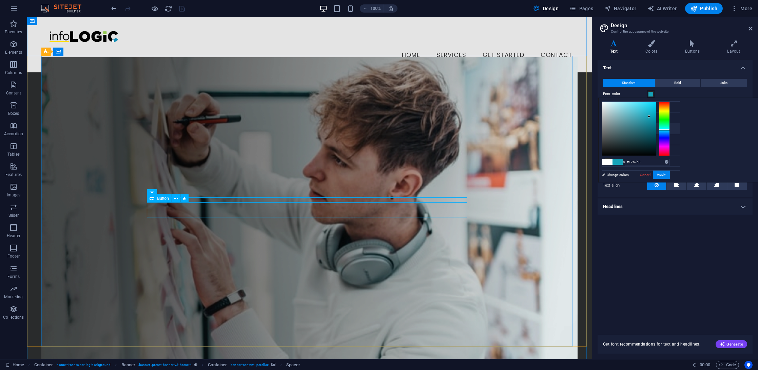
click at [650, 94] on span at bounding box center [650, 93] width 5 height 5
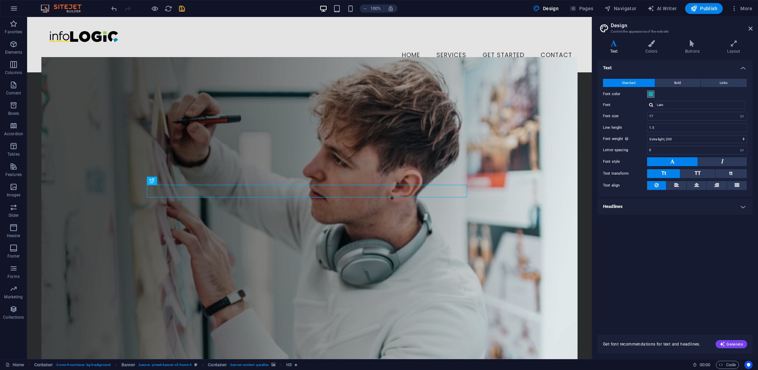
click at [650, 94] on span at bounding box center [650, 93] width 5 height 5
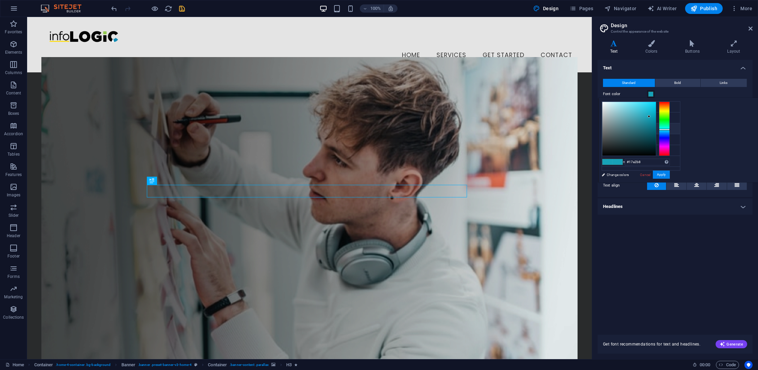
click at [650, 94] on span at bounding box center [650, 93] width 5 height 5
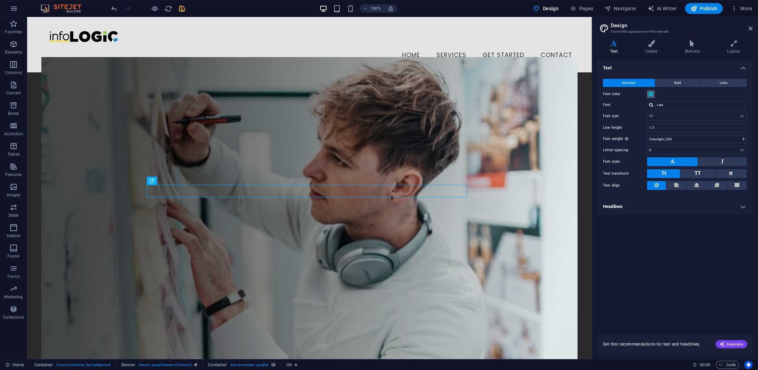
click at [650, 94] on span at bounding box center [650, 93] width 5 height 5
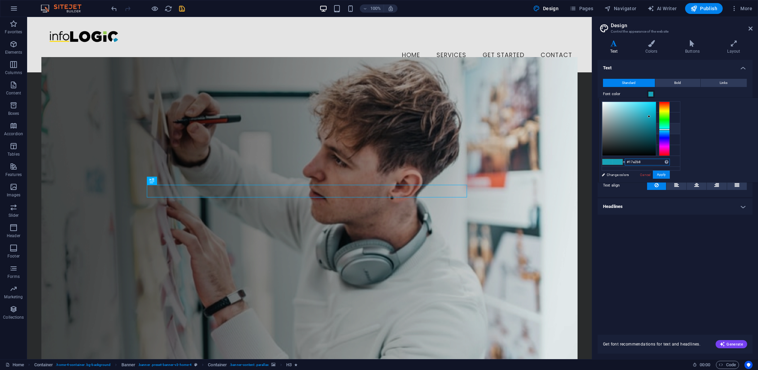
click at [670, 160] on input "#17a2b8" at bounding box center [647, 161] width 45 height 7
paste input "982a5"
type input "#1982a5"
click at [670, 172] on button "Apply" at bounding box center [661, 174] width 17 height 8
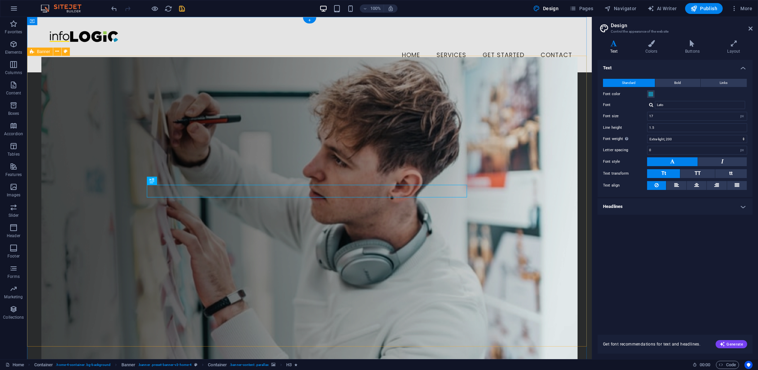
click at [342, 154] on figure at bounding box center [309, 212] width 537 height 311
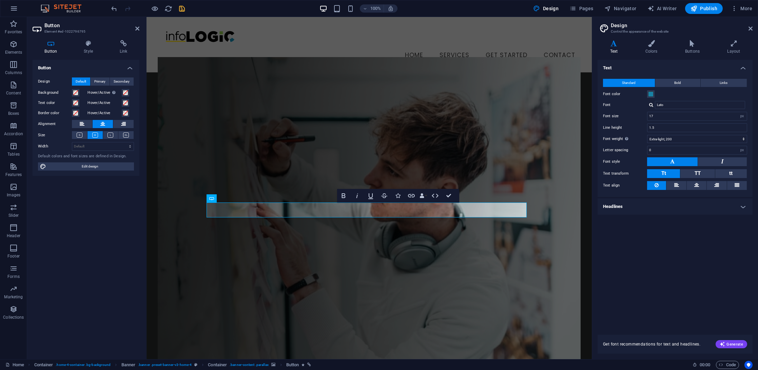
click at [124, 244] on div "Button Design Default Primary Secondary Background Hover/Active Switch to previ…" at bounding box center [86, 207] width 107 height 294
click at [578, 138] on figure at bounding box center [368, 212] width 423 height 311
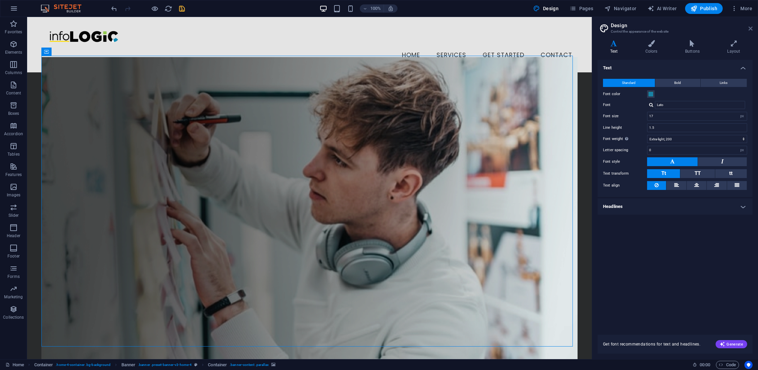
drag, startPoint x: 749, startPoint y: 29, endPoint x: 542, endPoint y: 114, distance: 223.2
click at [749, 29] on icon at bounding box center [751, 28] width 4 height 5
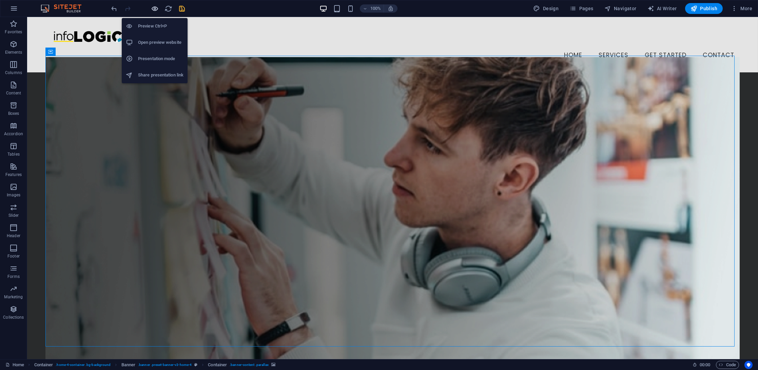
click at [156, 8] on icon "button" at bounding box center [155, 9] width 8 height 8
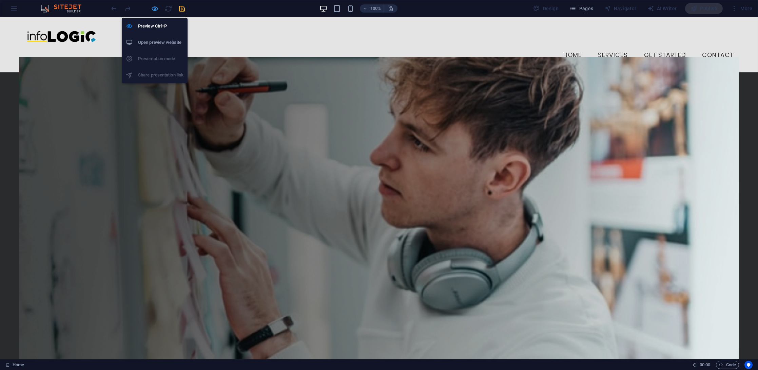
click at [155, 8] on icon "button" at bounding box center [155, 9] width 8 height 8
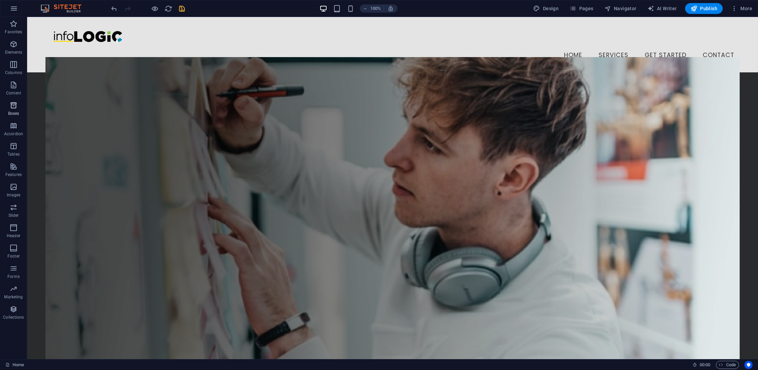
click at [10, 105] on icon "button" at bounding box center [14, 105] width 8 height 8
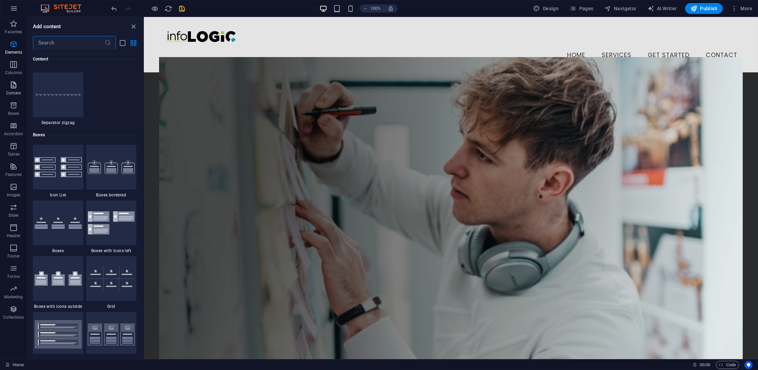
scroll to position [1871, 0]
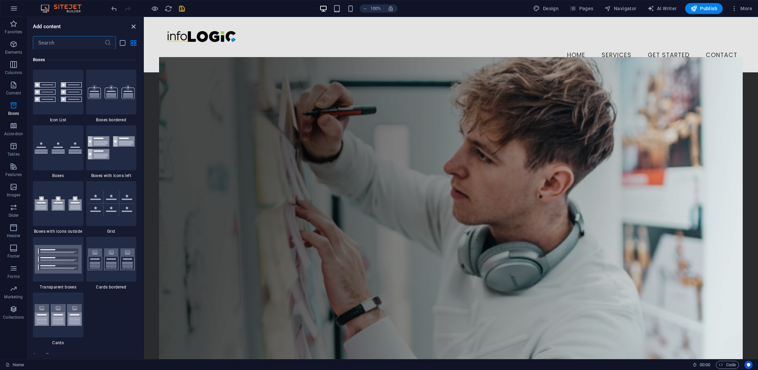
click at [134, 30] on icon "close panel" at bounding box center [134, 27] width 8 height 8
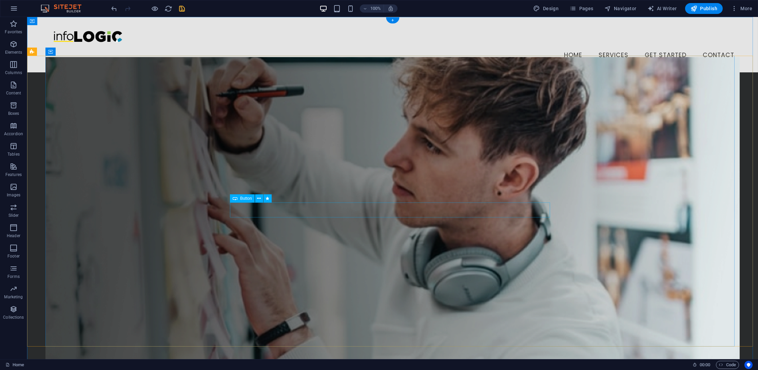
click at [12, 13] on button "button" at bounding box center [14, 8] width 16 height 16
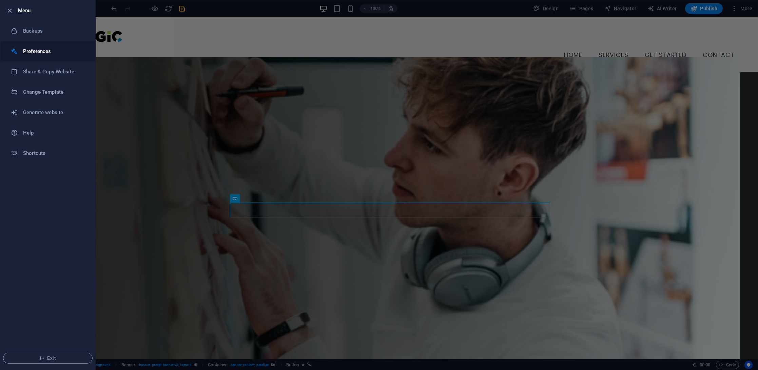
click at [40, 59] on li "Preferences" at bounding box center [47, 51] width 95 height 20
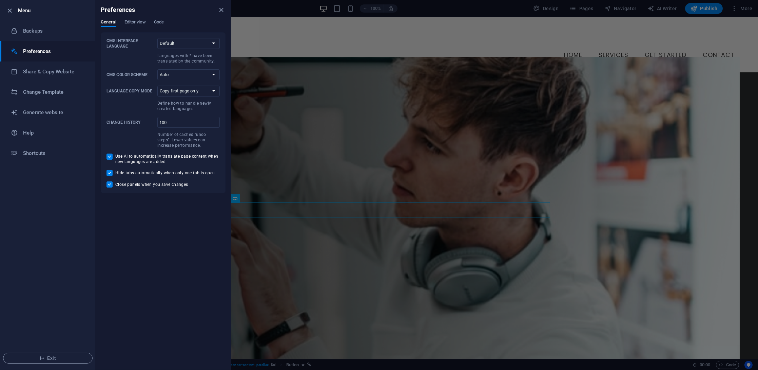
click at [275, 97] on div at bounding box center [379, 185] width 758 height 370
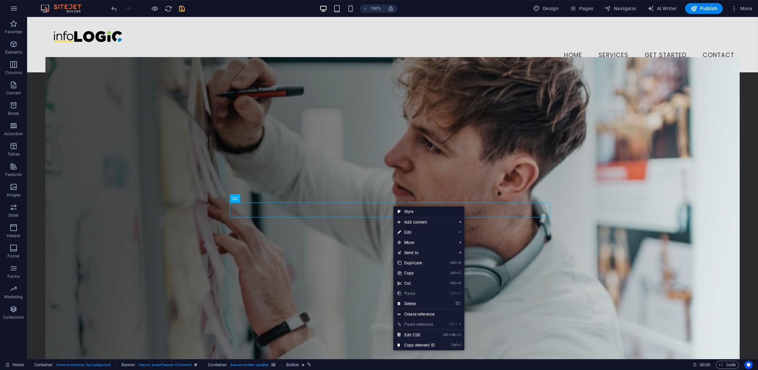
click at [426, 209] on link "Style" at bounding box center [429, 211] width 71 height 10
select select "preset-banner-v3-home-4"
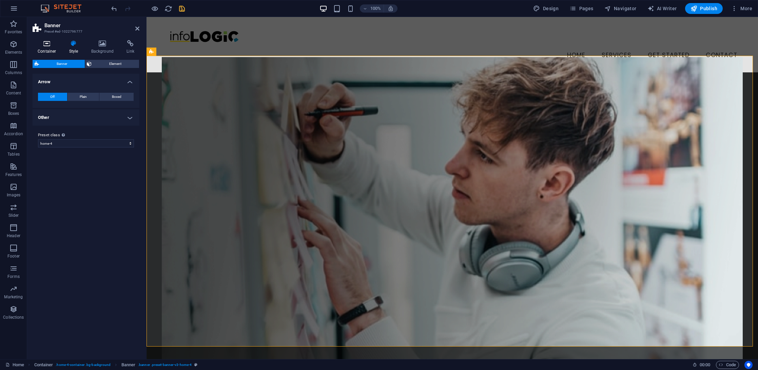
click at [48, 49] on h4 "Container" at bounding box center [49, 47] width 32 height 14
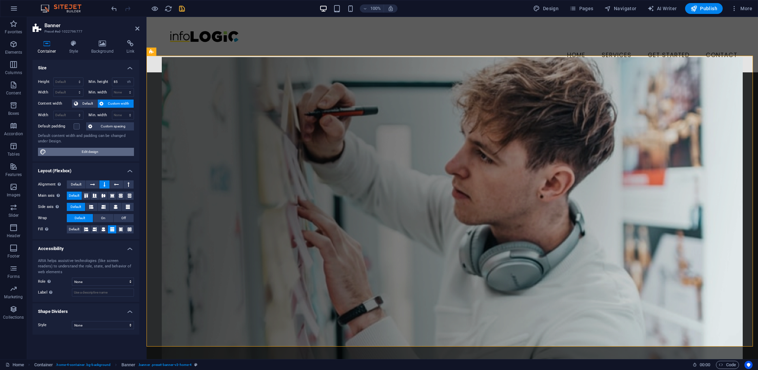
click at [75, 148] on span "Edit design" at bounding box center [90, 152] width 84 height 8
select select "px"
select select "200"
select select "px"
select select "rem"
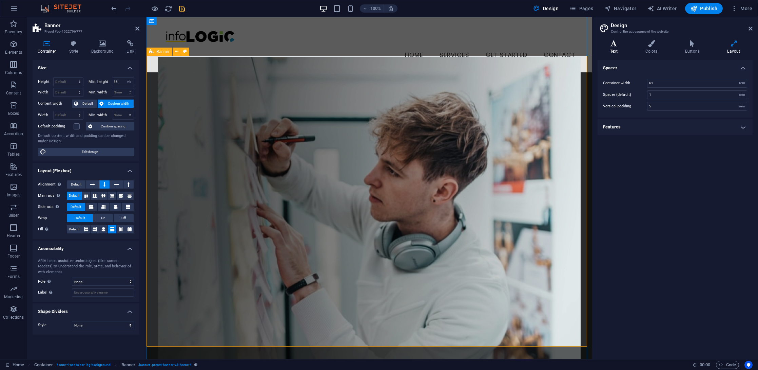
click at [621, 47] on h4 "Text" at bounding box center [615, 47] width 35 height 14
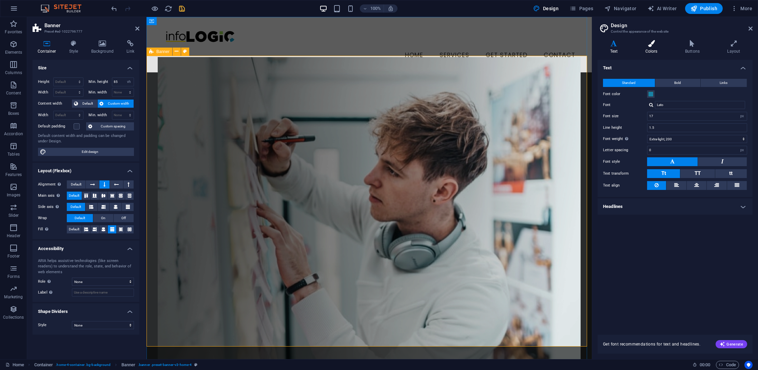
click at [651, 40] on icon at bounding box center [651, 43] width 37 height 7
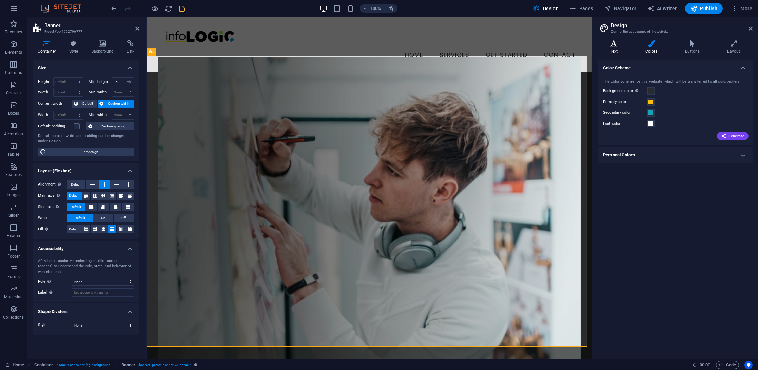
click at [612, 46] on icon at bounding box center [614, 43] width 33 height 7
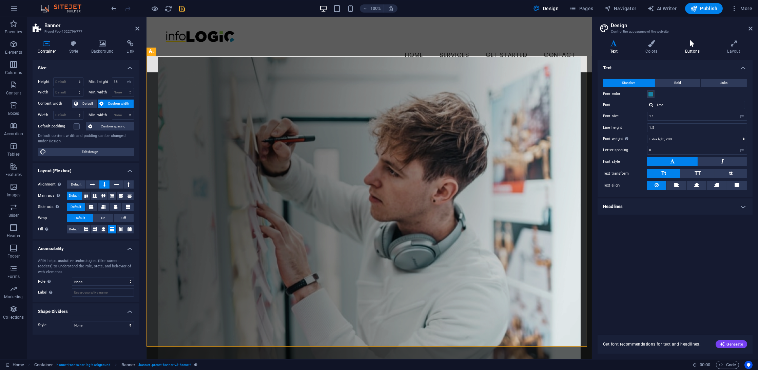
click at [696, 45] on icon at bounding box center [692, 43] width 39 height 7
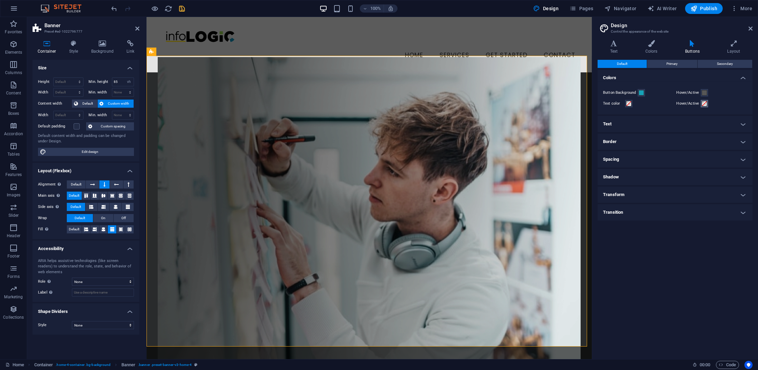
click at [703, 102] on span at bounding box center [704, 103] width 5 height 5
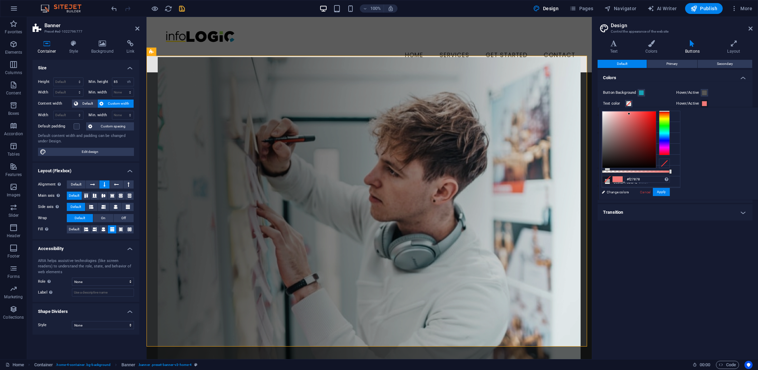
drag, startPoint x: 684, startPoint y: 133, endPoint x: 714, endPoint y: 113, distance: 35.8
click at [656, 113] on div at bounding box center [630, 139] width 54 height 56
click at [637, 125] on li "Primary color #FFC107" at bounding box center [641, 127] width 78 height 11
type input "#ffc107"
click at [670, 189] on button "Apply" at bounding box center [661, 192] width 17 height 8
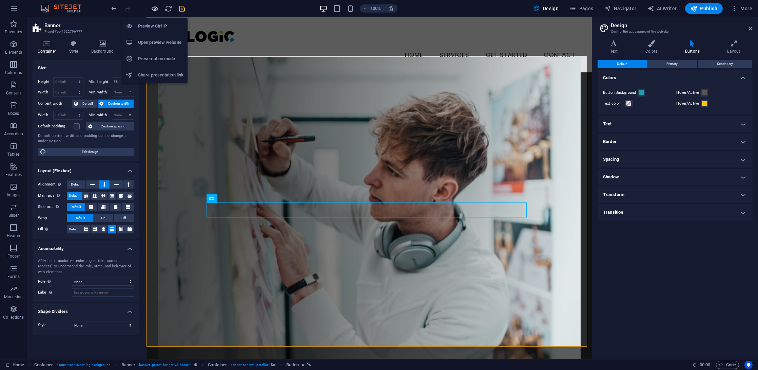
click at [153, 9] on icon "button" at bounding box center [155, 9] width 8 height 8
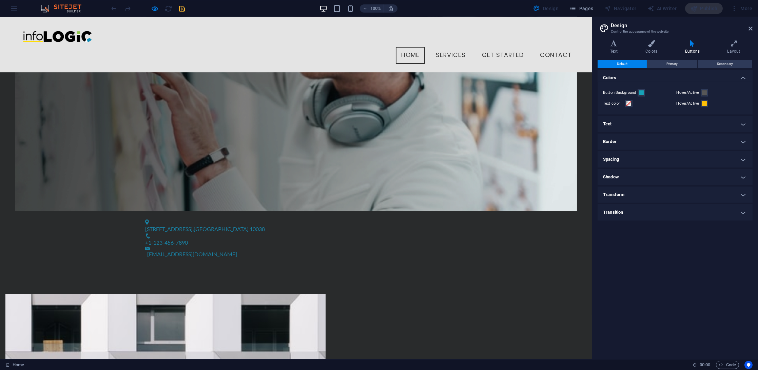
scroll to position [0, 0]
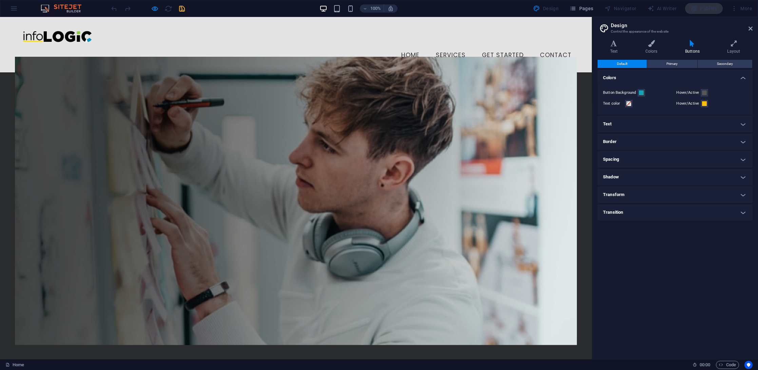
click at [753, 28] on aside "Design Control the appearance of the website Variants Text Colors Buttons Layou…" at bounding box center [675, 188] width 166 height 342
click at [750, 27] on icon at bounding box center [751, 28] width 4 height 5
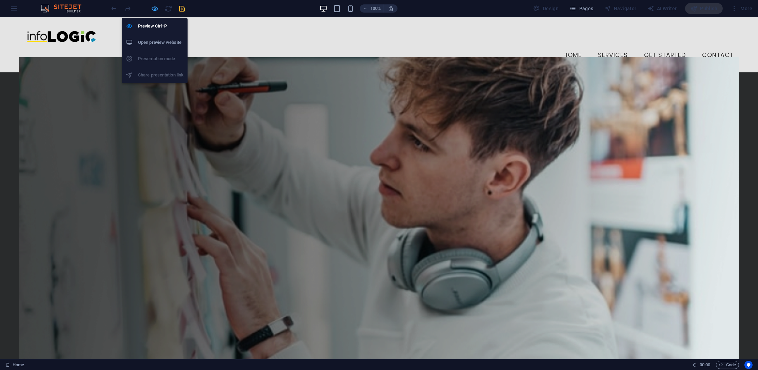
click at [153, 8] on icon "button" at bounding box center [155, 9] width 8 height 8
select select "vh"
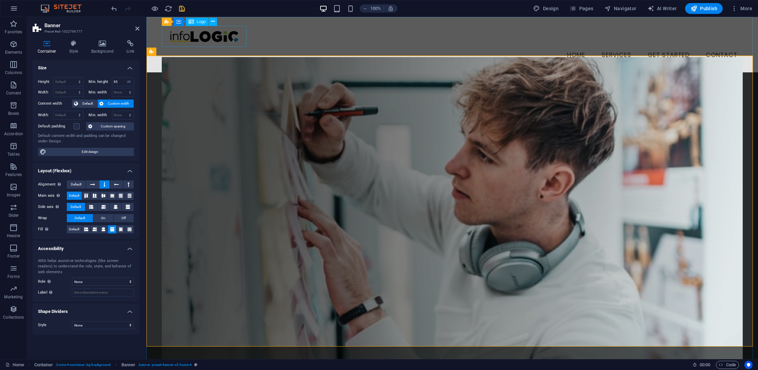
click at [178, 32] on div at bounding box center [452, 36] width 581 height 21
select select "px"
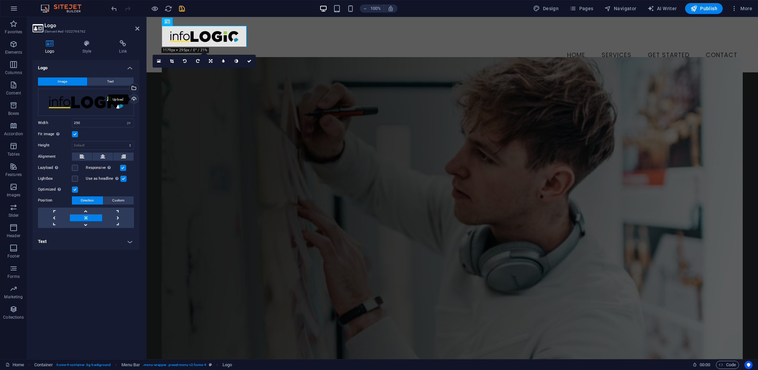
click at [132, 98] on div "Upload" at bounding box center [133, 99] width 10 height 10
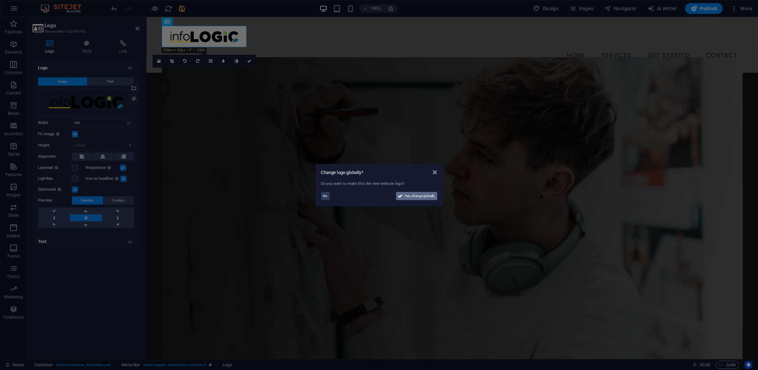
click at [413, 194] on span "Yes, change globally" at bounding box center [420, 196] width 30 height 8
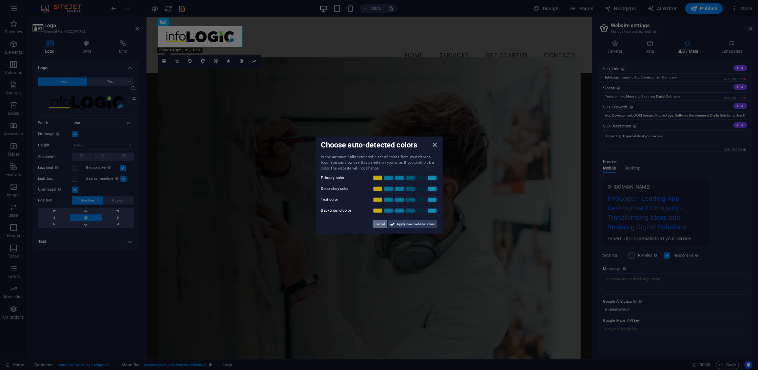
click at [380, 227] on span "Cancel" at bounding box center [380, 224] width 10 height 8
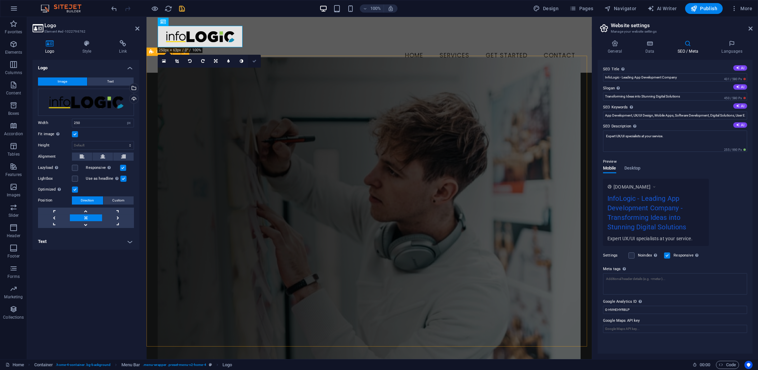
click at [254, 60] on icon at bounding box center [254, 61] width 4 height 4
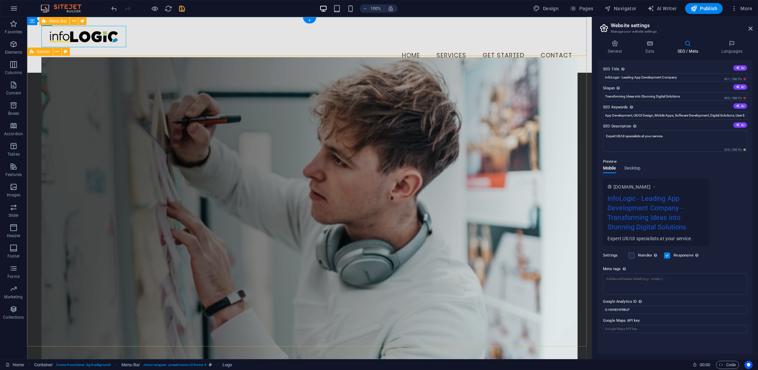
click at [199, 47] on nav "Home Services Get Started Contact" at bounding box center [309, 55] width 537 height 17
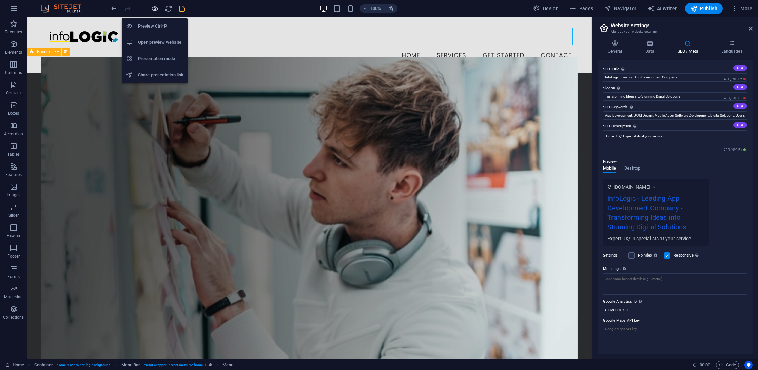
click at [154, 10] on icon "button" at bounding box center [155, 9] width 8 height 8
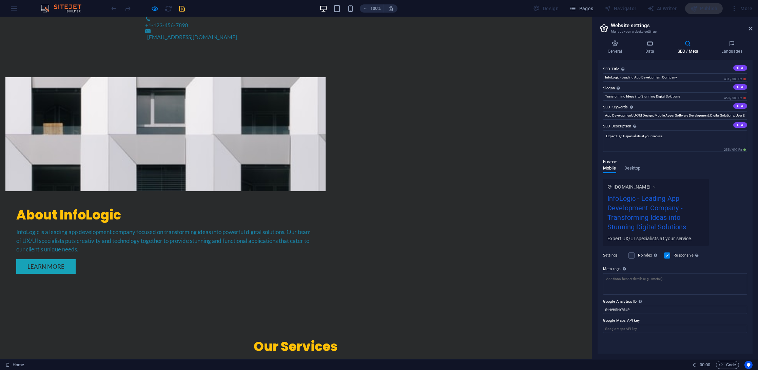
scroll to position [754, 0]
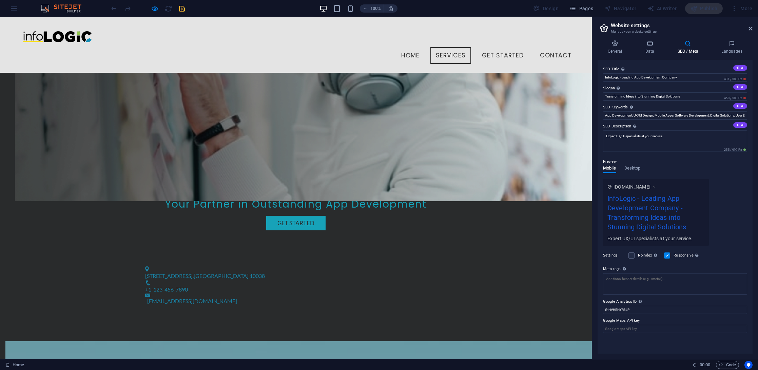
scroll to position [172, 0]
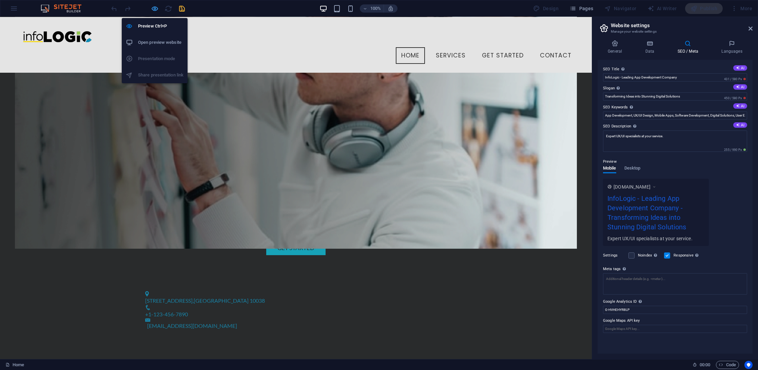
click at [154, 8] on icon "button" at bounding box center [155, 9] width 8 height 8
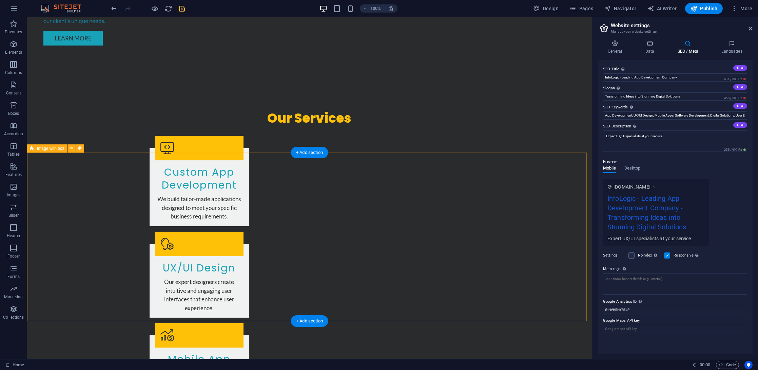
scroll to position [754, 0]
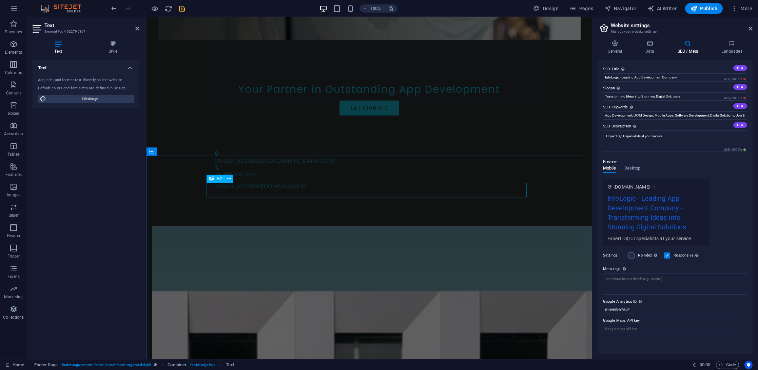
scroll to position [723, 0]
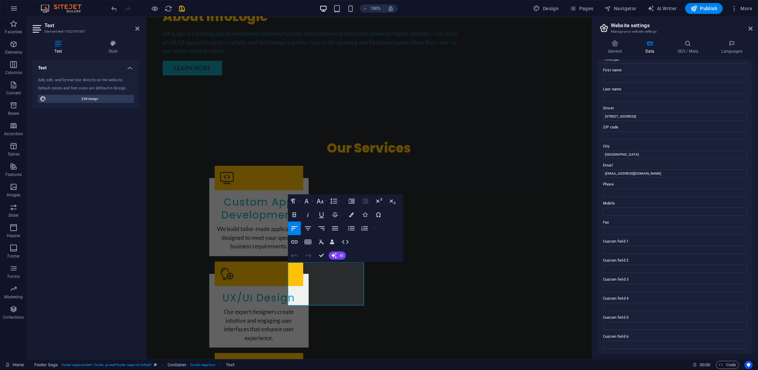
scroll to position [32, 0]
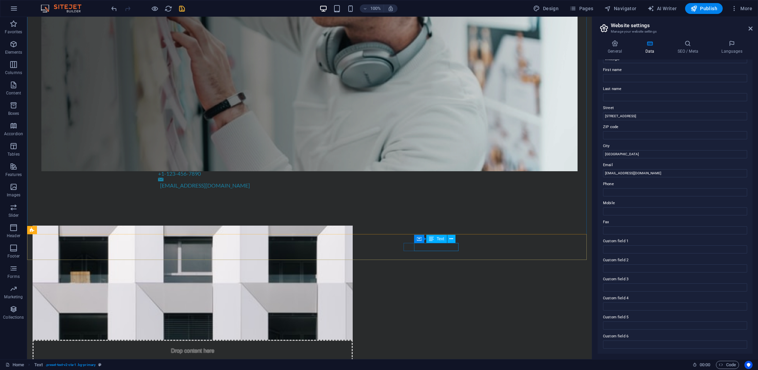
scroll to position [754, 0]
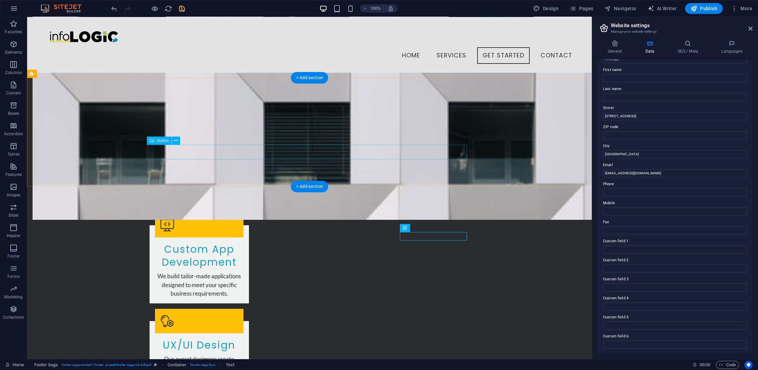
scroll to position [0, 0]
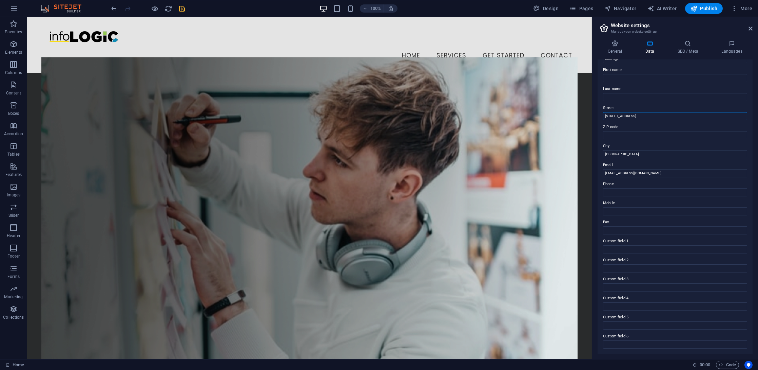
click at [642, 115] on input "[STREET_ADDRESS]" at bounding box center [675, 116] width 144 height 8
click at [648, 103] on div "Contact data for this website. This can be used everywhere on the website and w…" at bounding box center [675, 207] width 155 height 294
click at [648, 97] on input "Last name" at bounding box center [675, 97] width 144 height 8
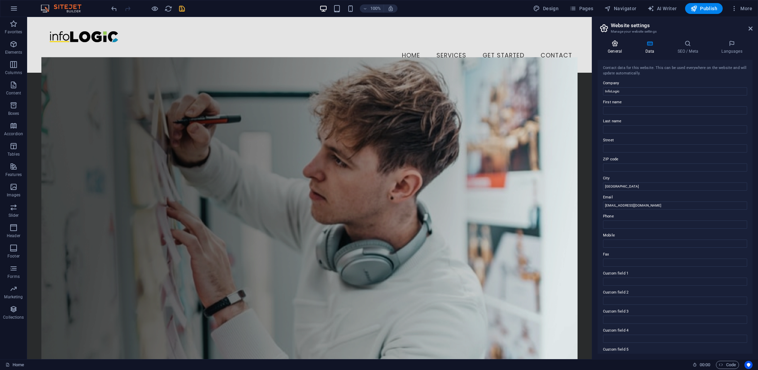
click at [617, 45] on icon at bounding box center [615, 43] width 35 height 7
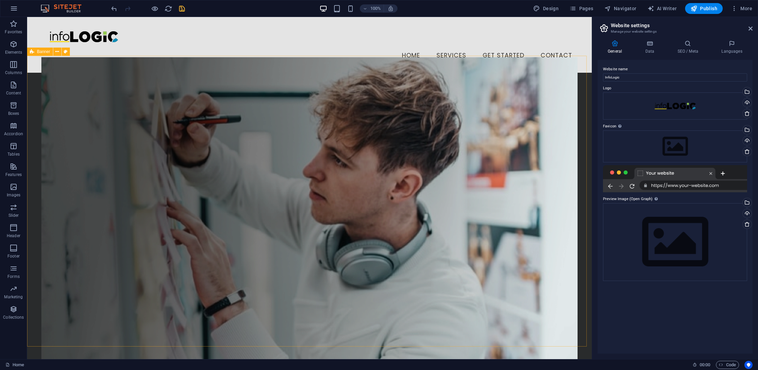
click at [183, 8] on icon "save" at bounding box center [182, 9] width 8 height 8
